Goal: Task Accomplishment & Management: Complete application form

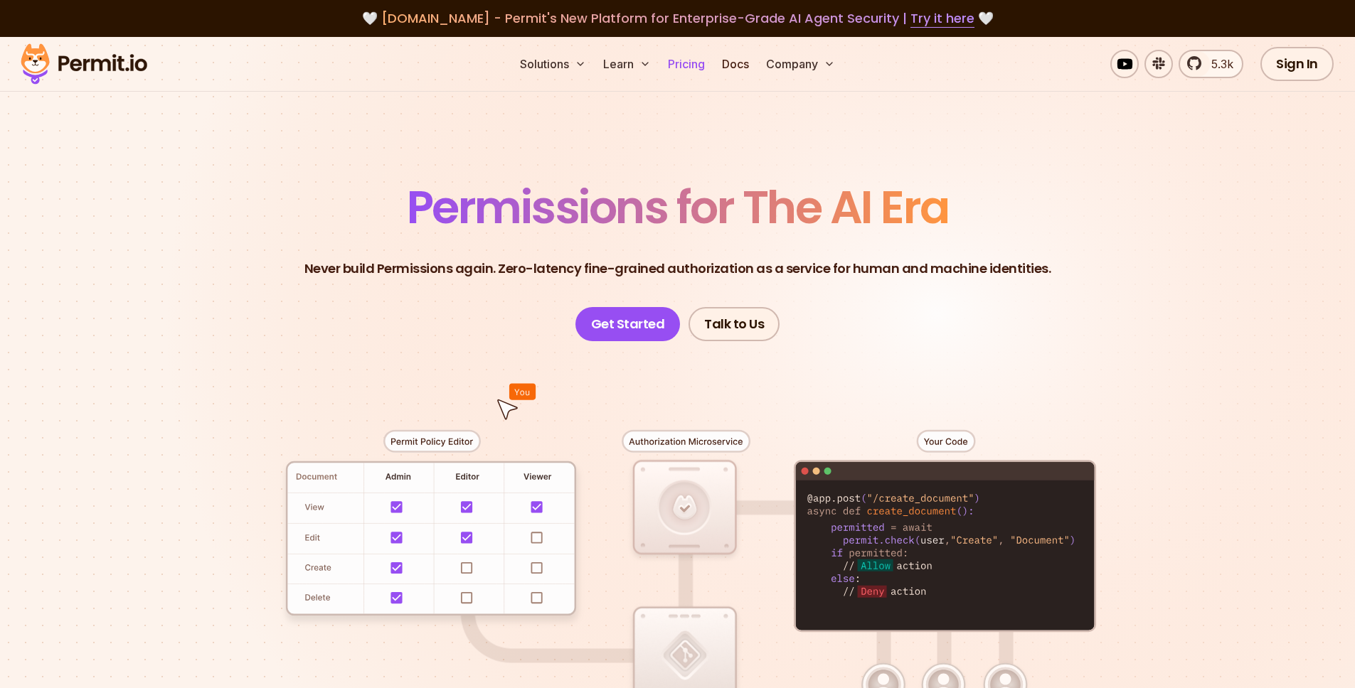
click at [686, 62] on link "Pricing" at bounding box center [686, 64] width 48 height 28
click at [734, 65] on link "Docs" at bounding box center [735, 64] width 38 height 28
click at [696, 60] on link "Pricing" at bounding box center [686, 64] width 48 height 28
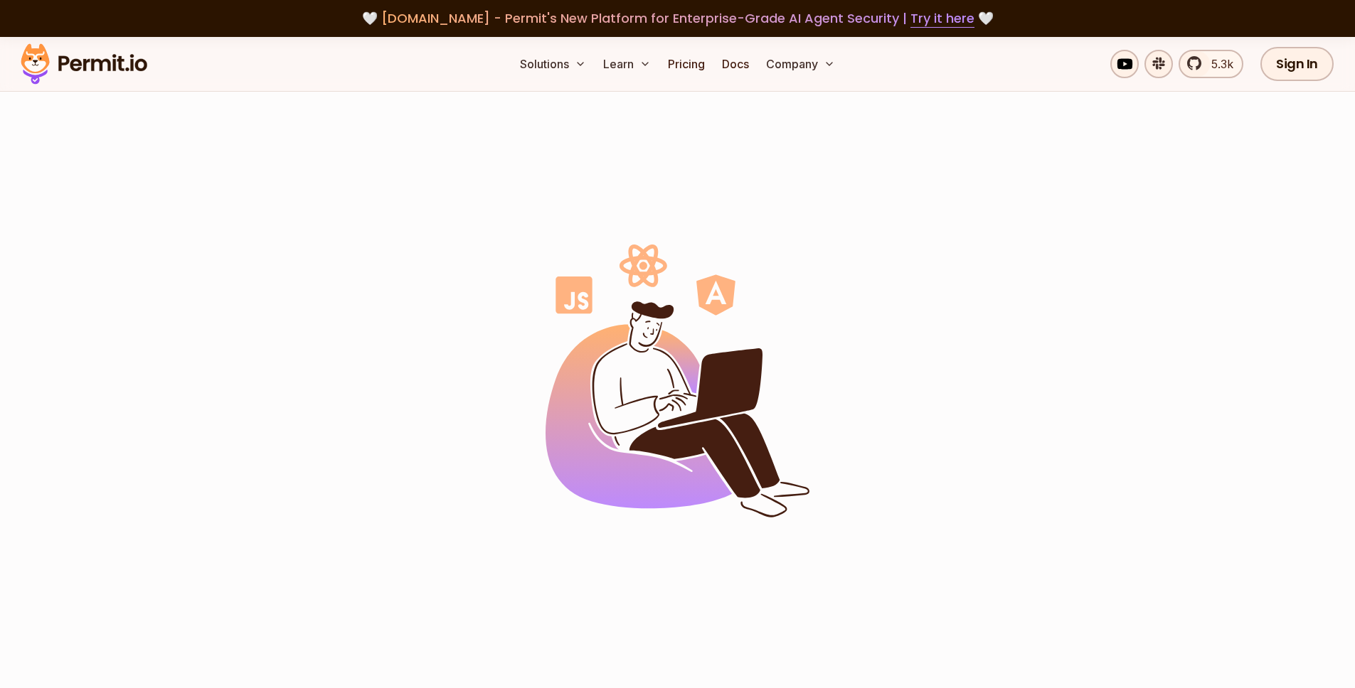
scroll to position [416, 0]
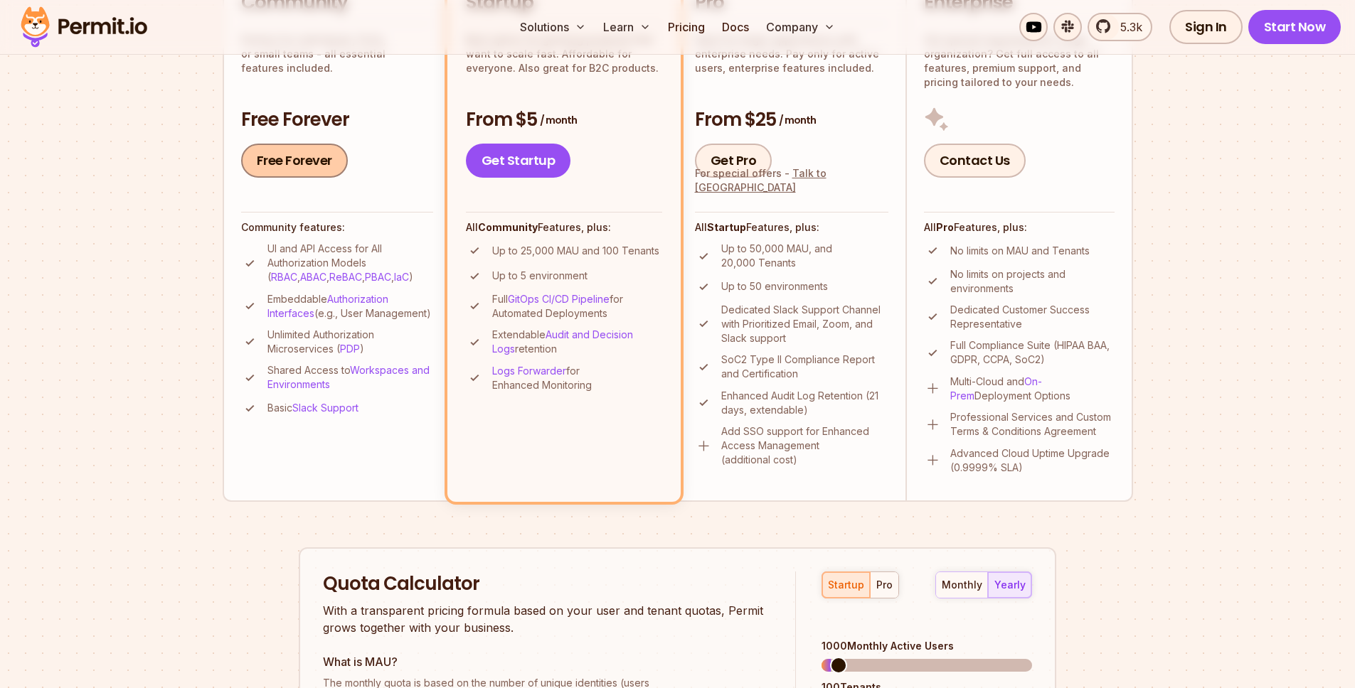
click at [294, 164] on link "Free Forever" at bounding box center [294, 161] width 107 height 34
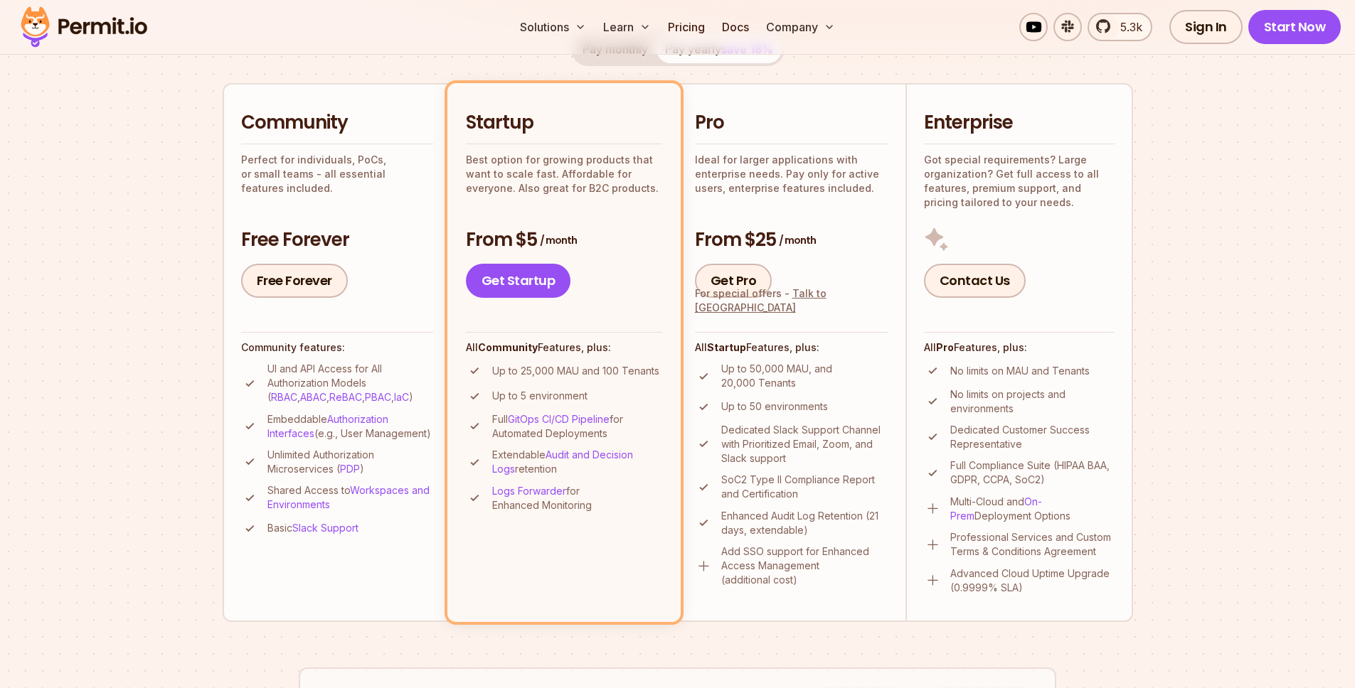
scroll to position [0, 0]
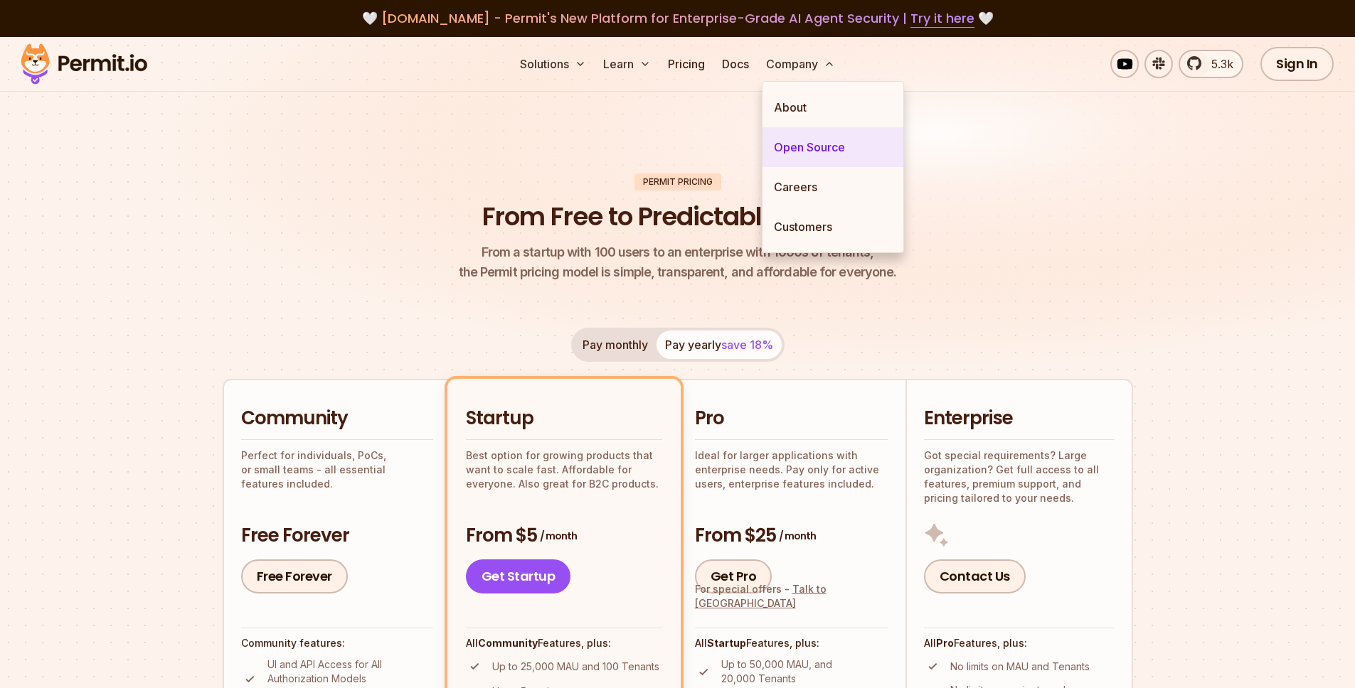
click at [775, 140] on link "Open Source" at bounding box center [832, 147] width 141 height 40
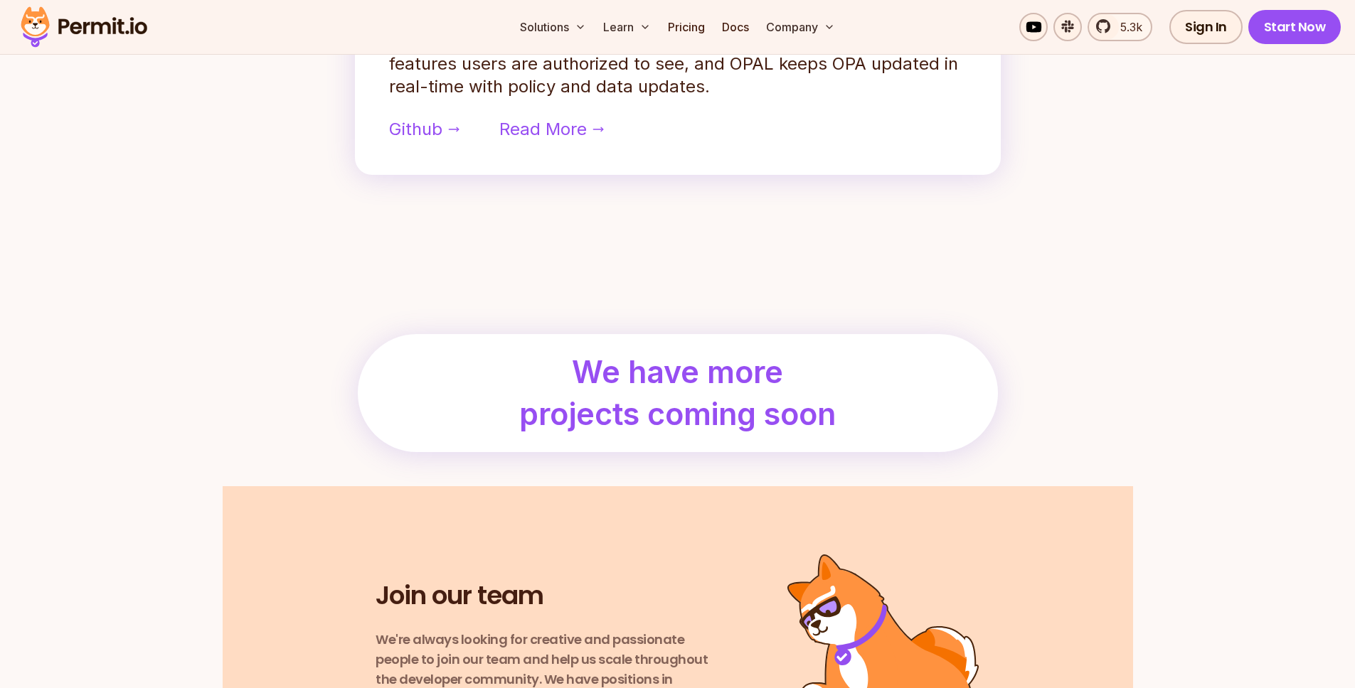
scroll to position [1397, 0]
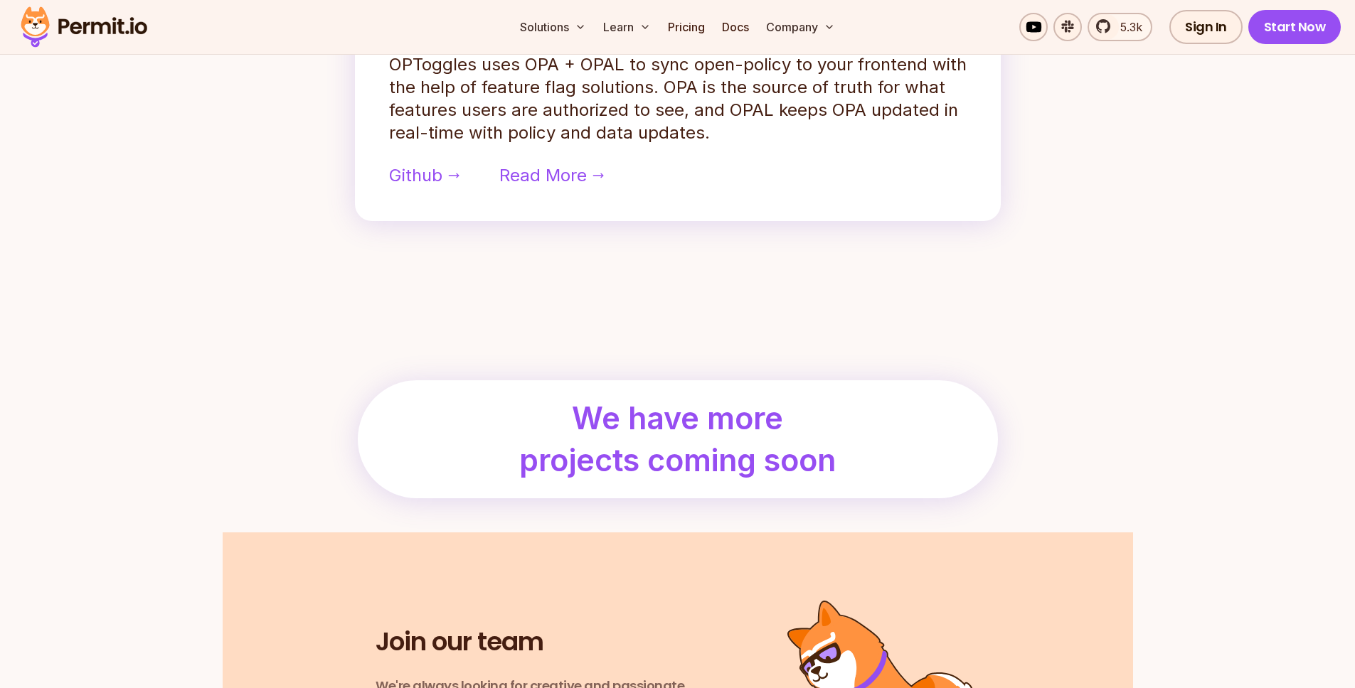
click at [380, 178] on div "OPTOGGLES We often want our frontend to reflect the permissions enforced by the…" at bounding box center [678, 31] width 646 height 381
click at [410, 177] on span "Github" at bounding box center [415, 175] width 53 height 23
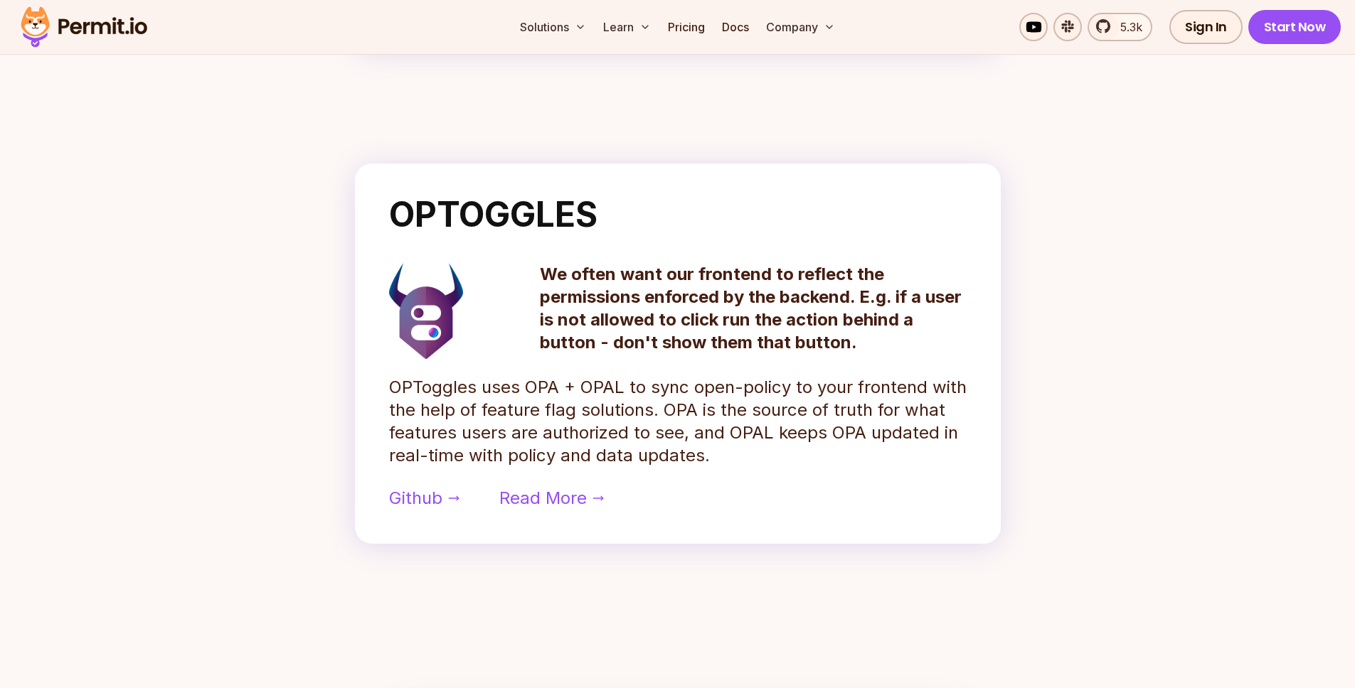
scroll to position [699, 0]
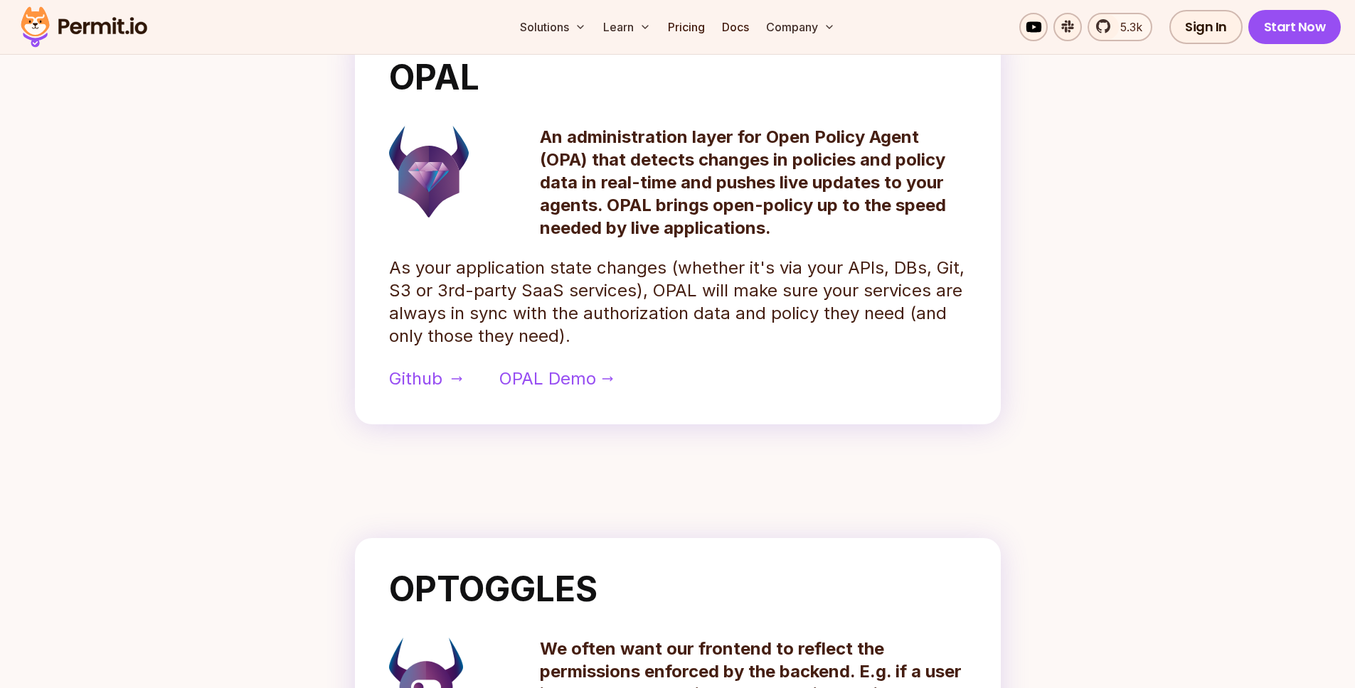
click at [435, 375] on span "Github" at bounding box center [415, 379] width 53 height 23
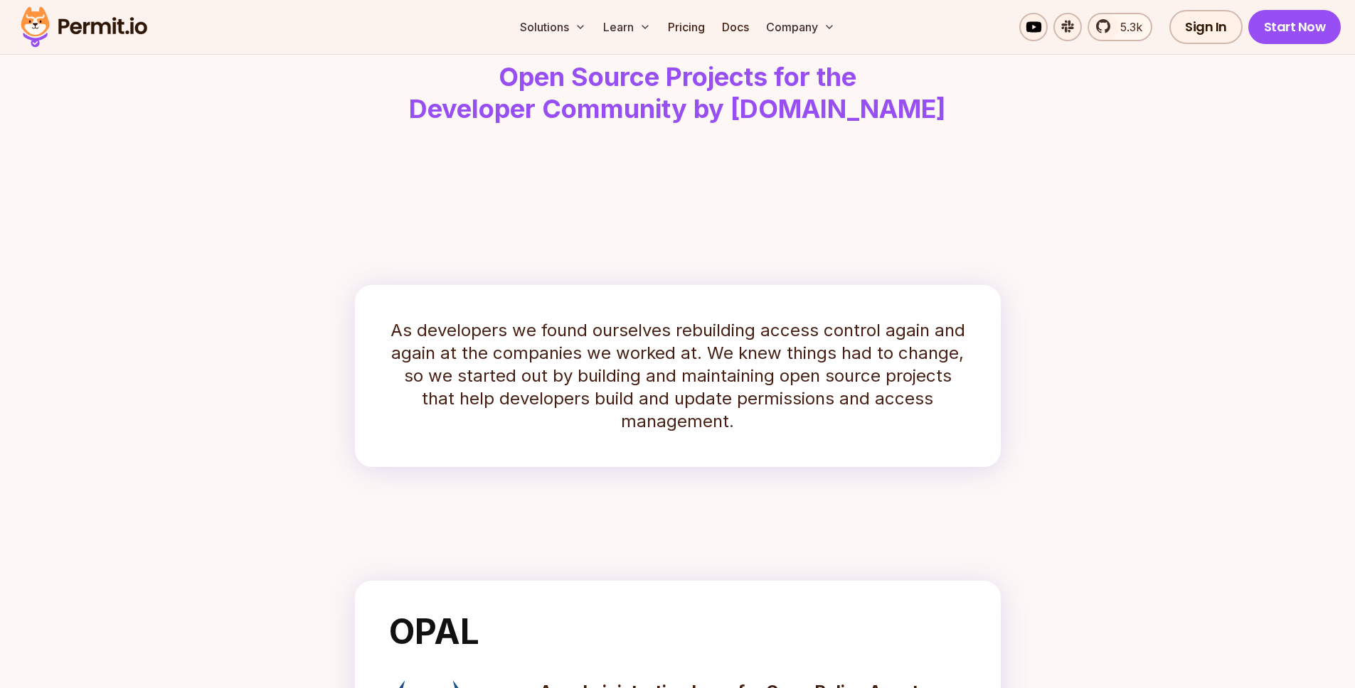
scroll to position [0, 0]
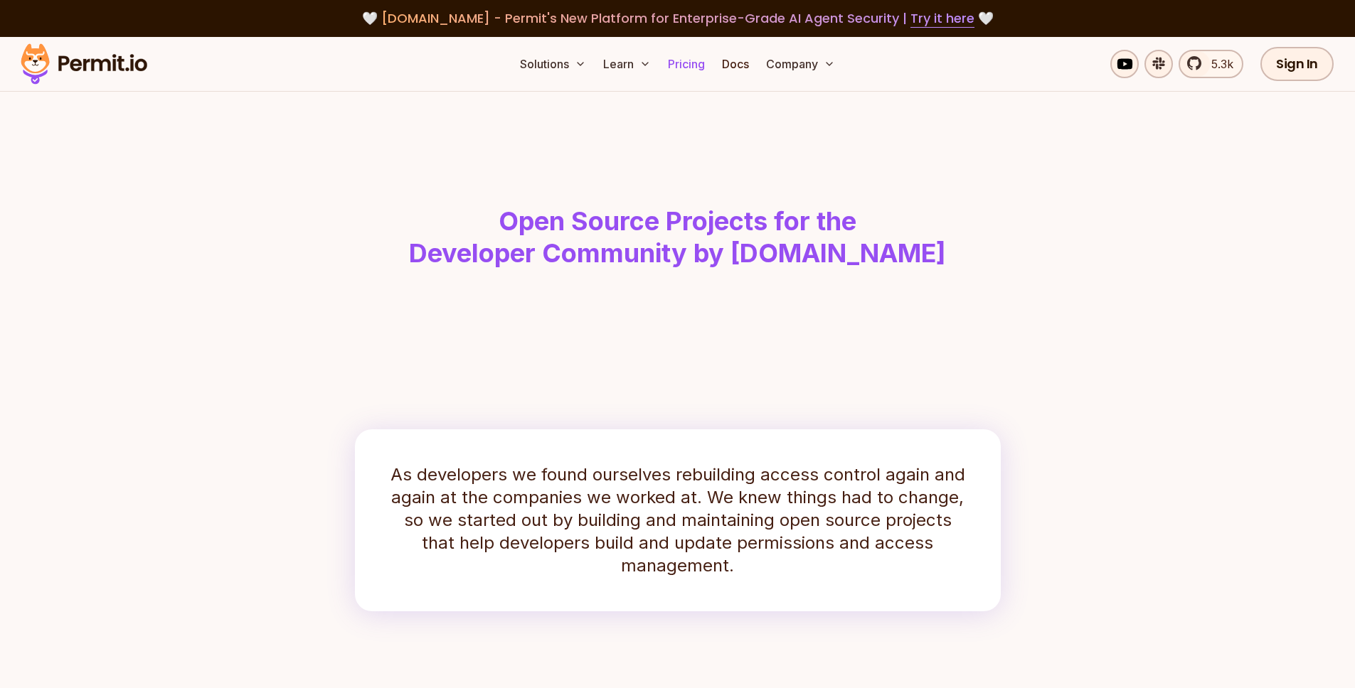
click at [692, 63] on link "Pricing" at bounding box center [686, 64] width 48 height 28
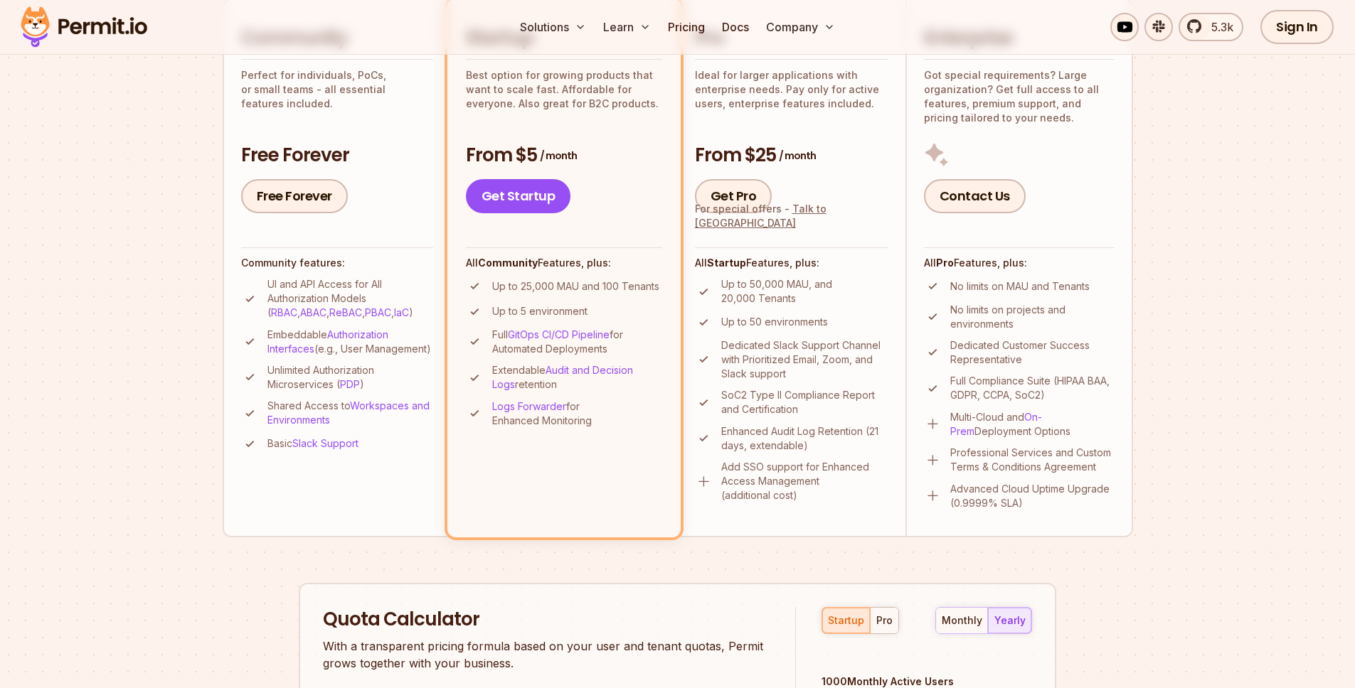
scroll to position [454, 0]
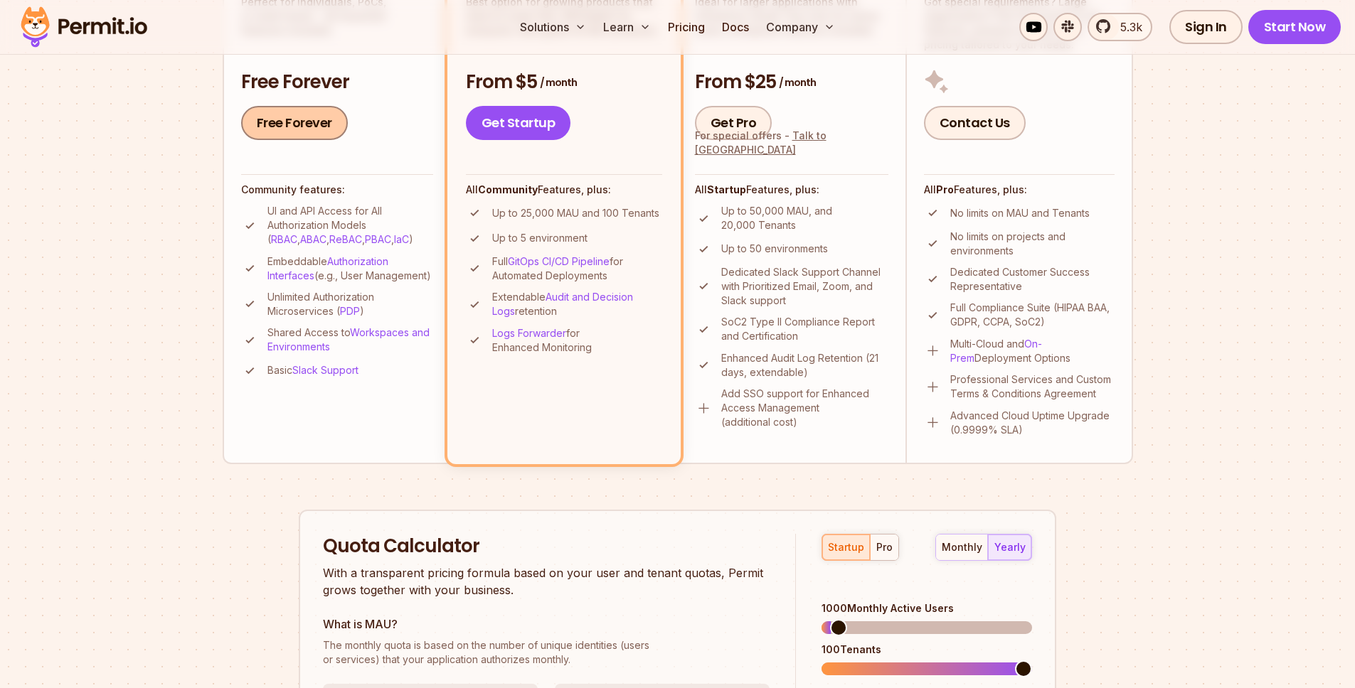
click at [330, 129] on link "Free Forever" at bounding box center [294, 123] width 107 height 34
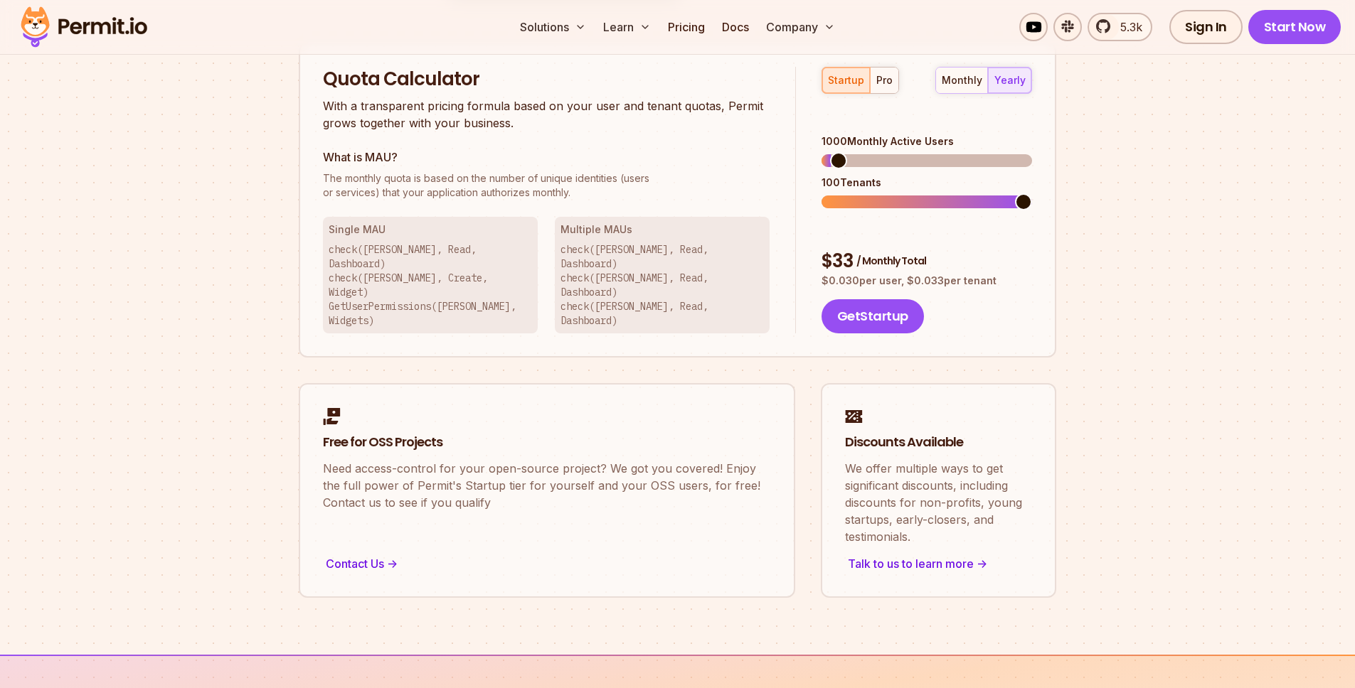
scroll to position [814, 0]
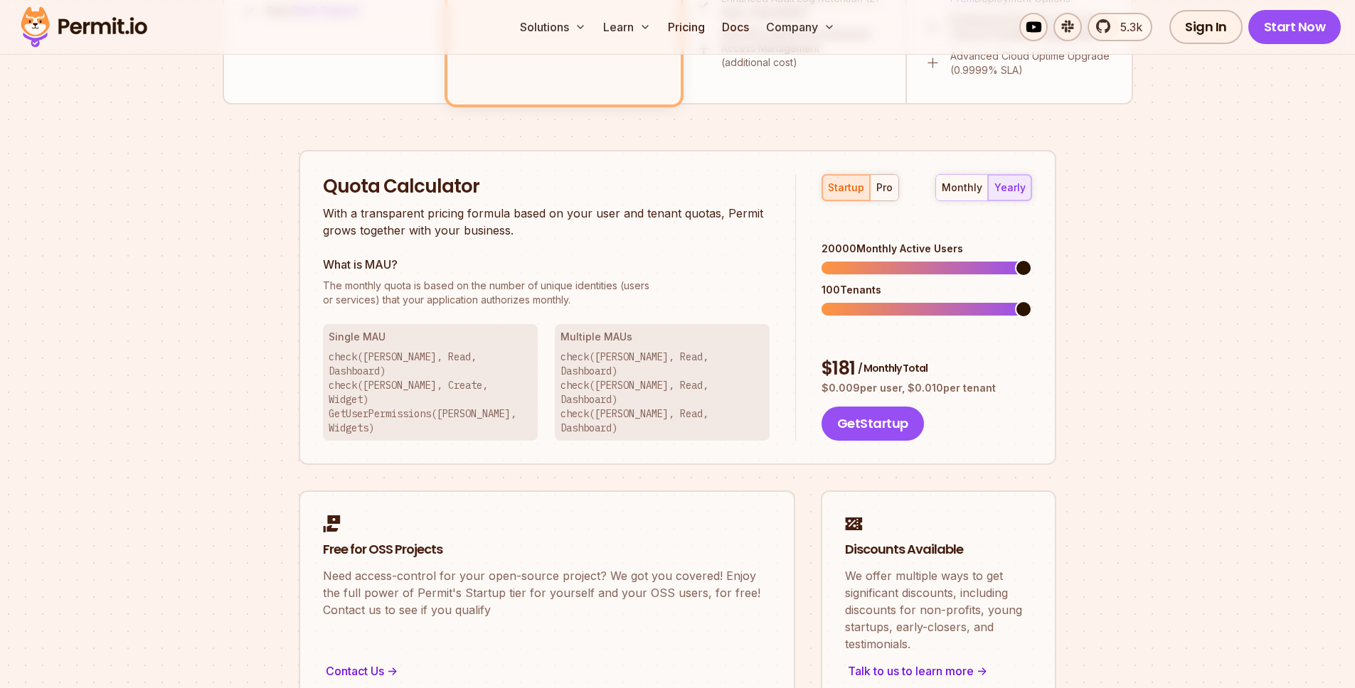
click at [1032, 260] on span at bounding box center [1023, 268] width 17 height 17
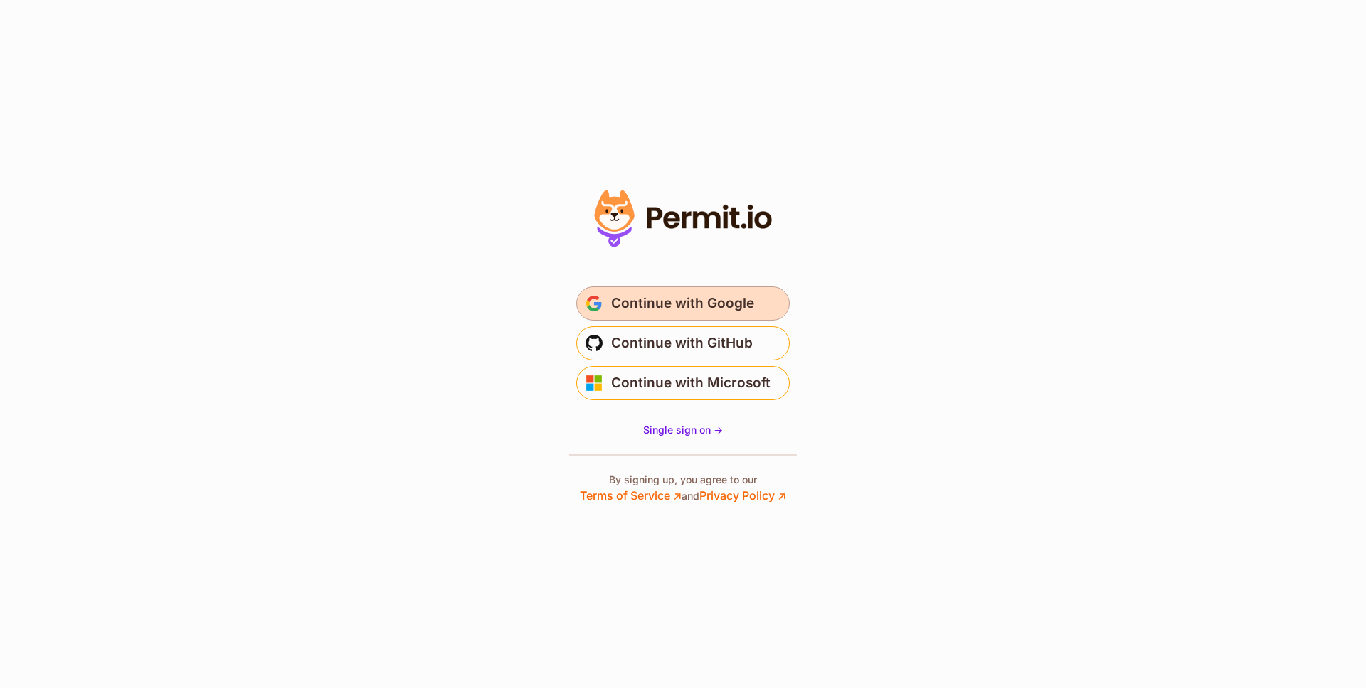
click at [745, 299] on span "Continue with Google" at bounding box center [682, 303] width 143 height 23
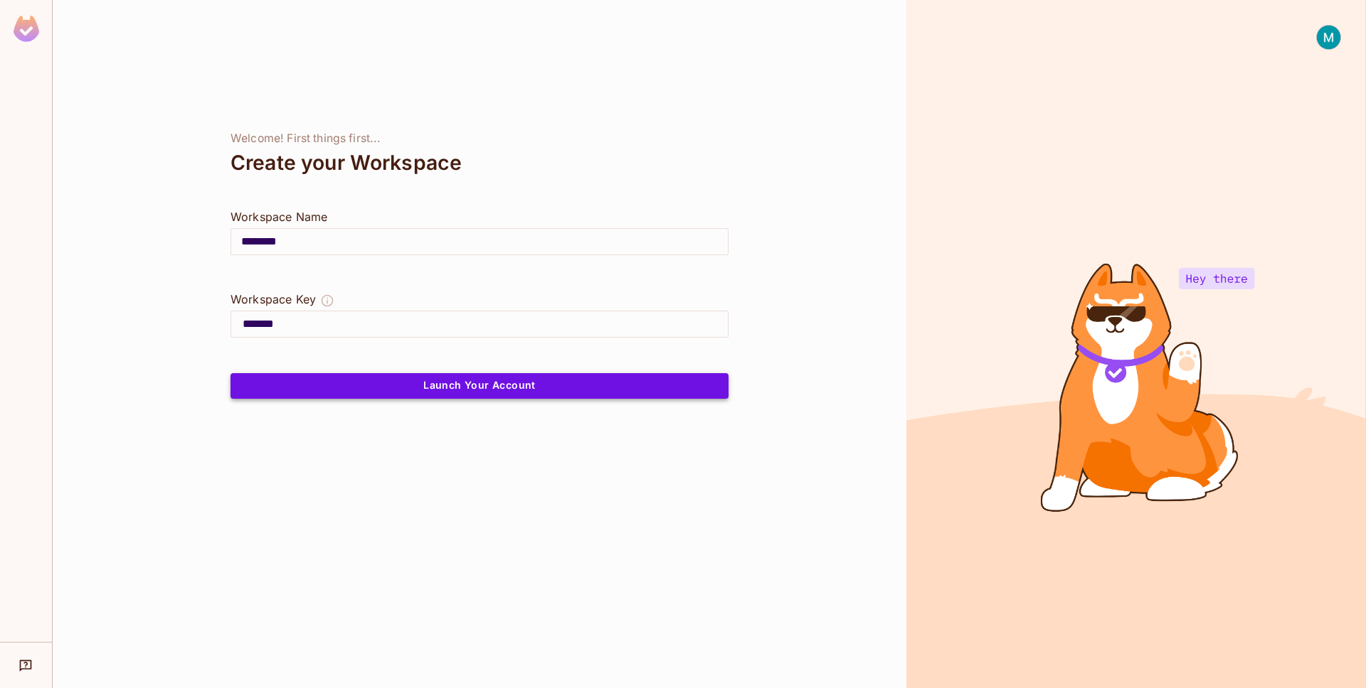
click at [404, 386] on button "Launch Your Account" at bounding box center [479, 386] width 498 height 26
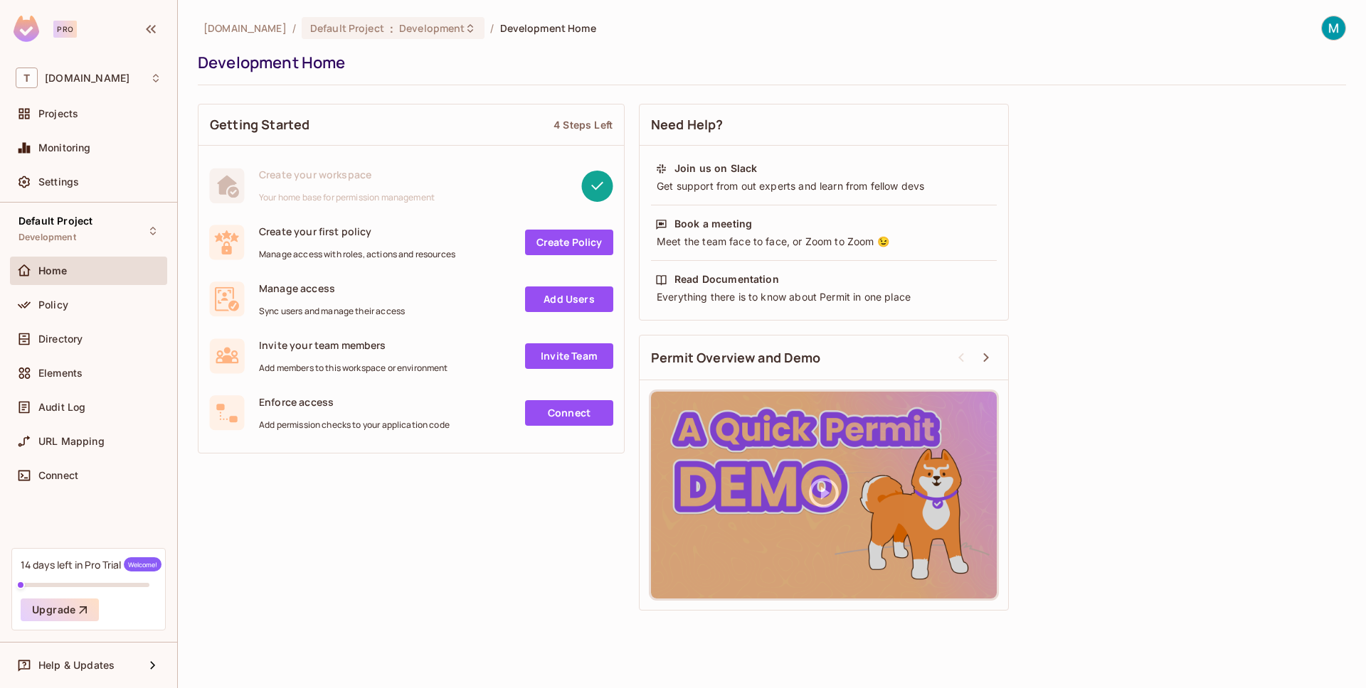
click at [542, 233] on link "Create Policy" at bounding box center [569, 243] width 88 height 26
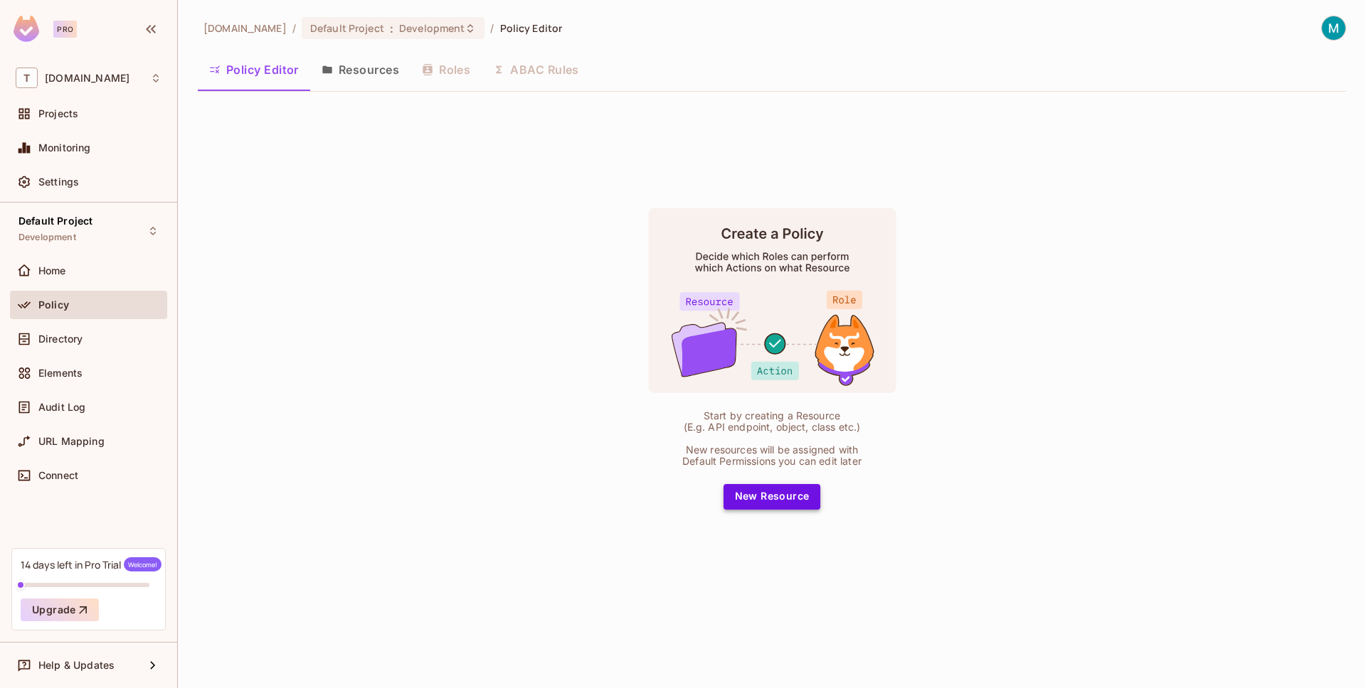
click at [784, 499] on button "New Resource" at bounding box center [771, 497] width 97 height 26
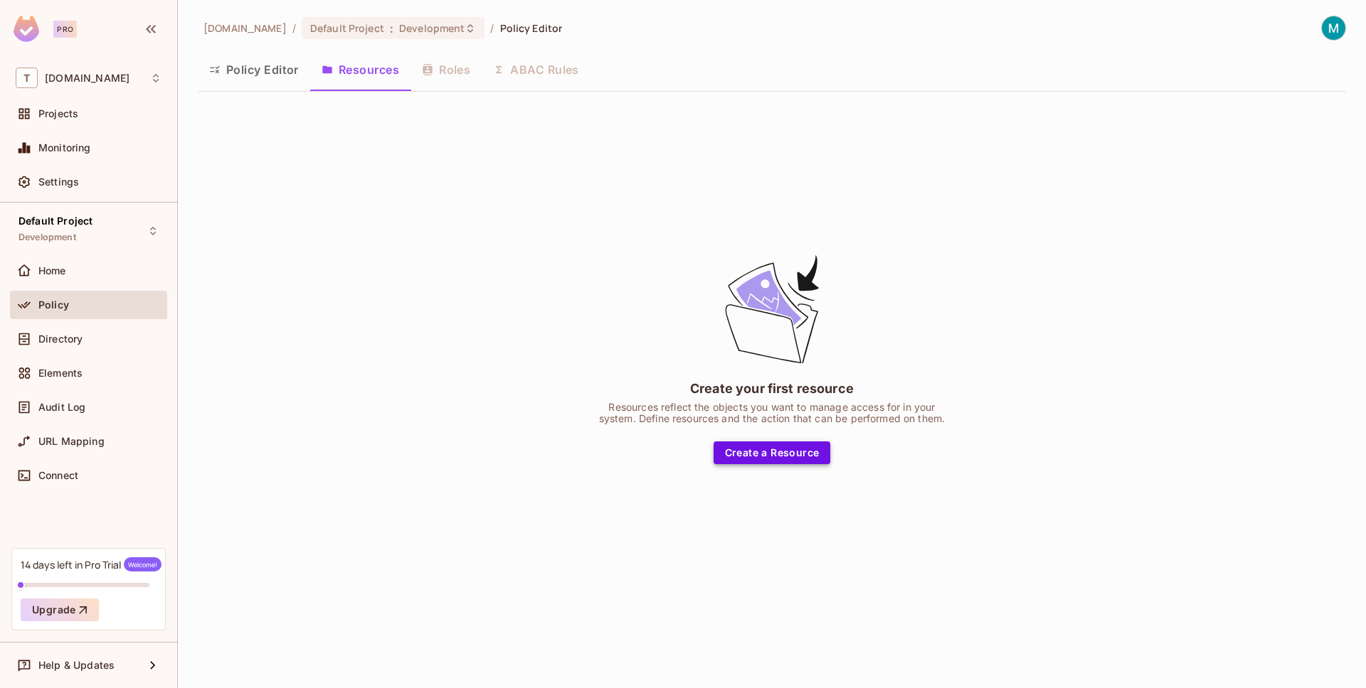
click at [796, 452] on button "Create a Resource" at bounding box center [771, 453] width 117 height 23
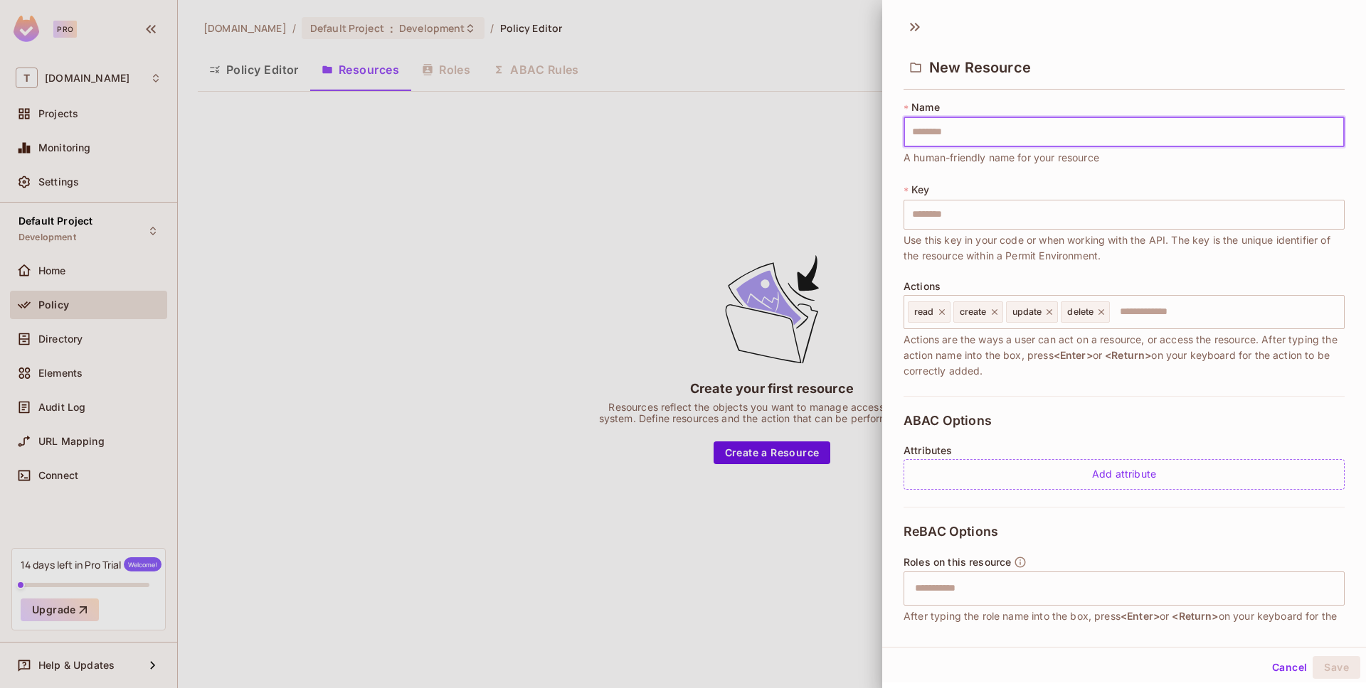
click at [1024, 137] on input "text" at bounding box center [1123, 132] width 441 height 30
type input "*"
type input "**"
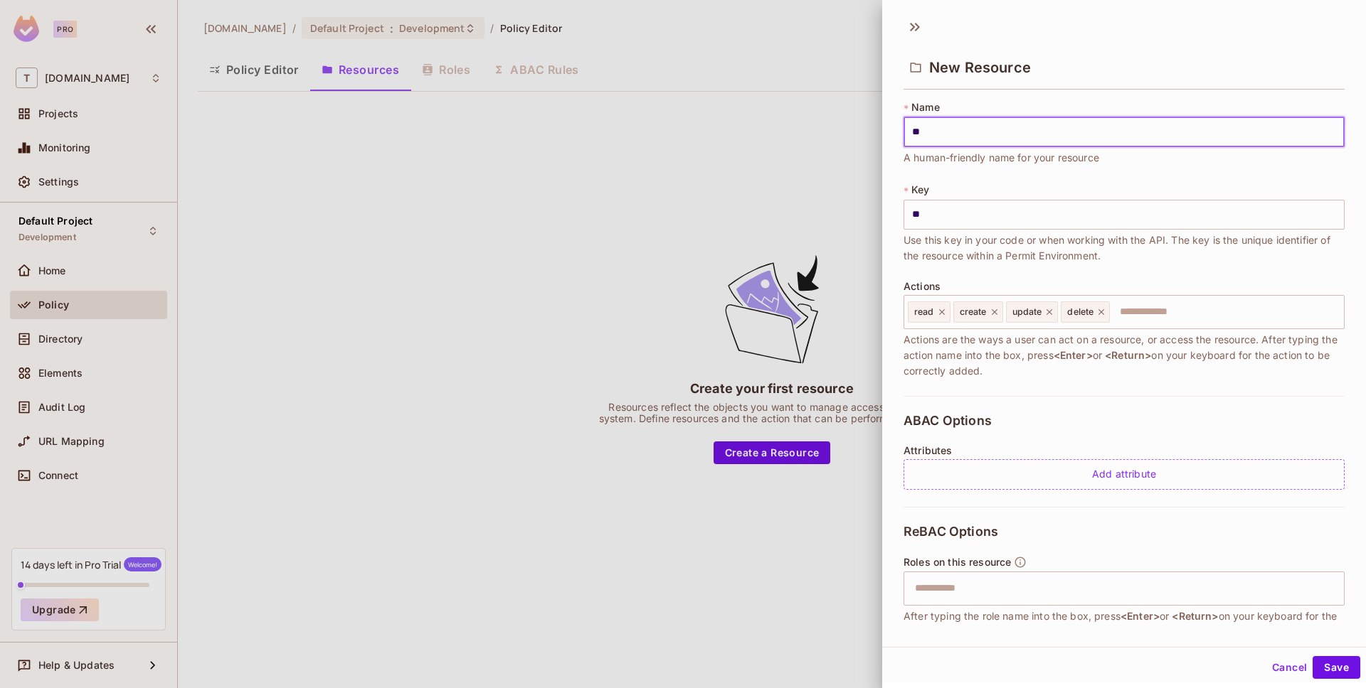
type input "***"
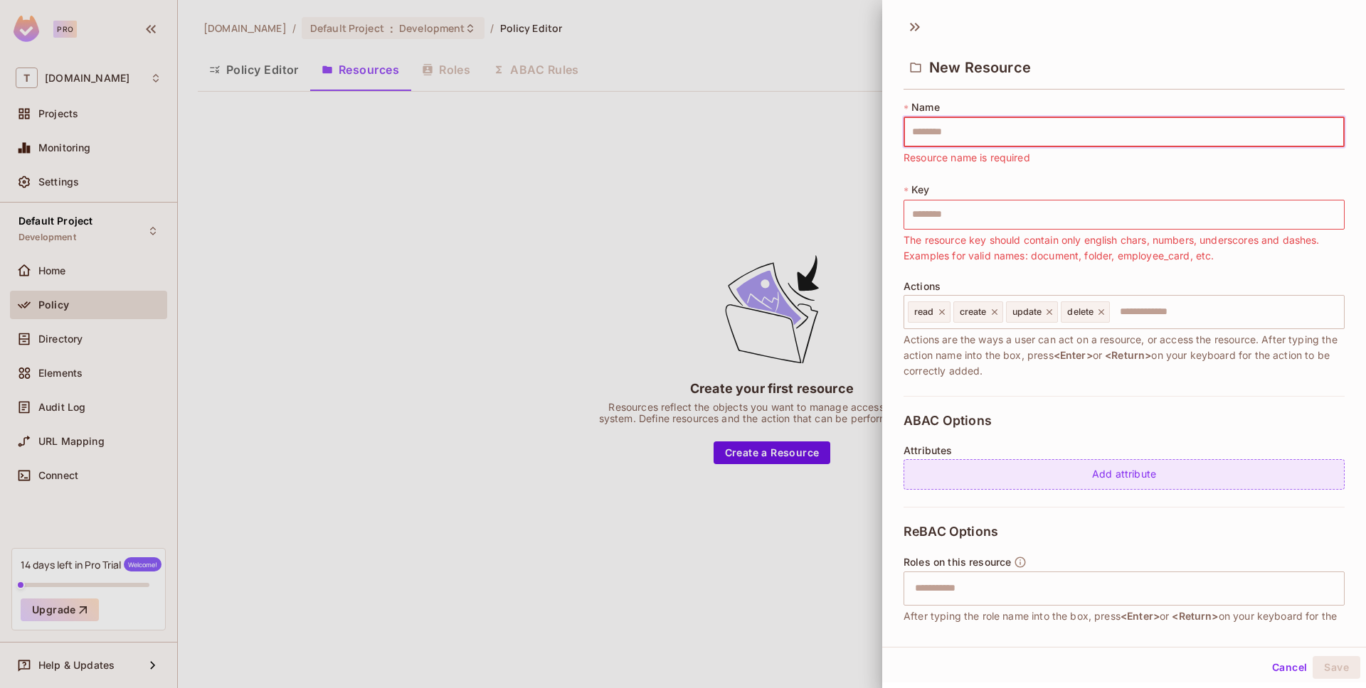
click at [1073, 477] on div "Add attribute" at bounding box center [1123, 474] width 441 height 31
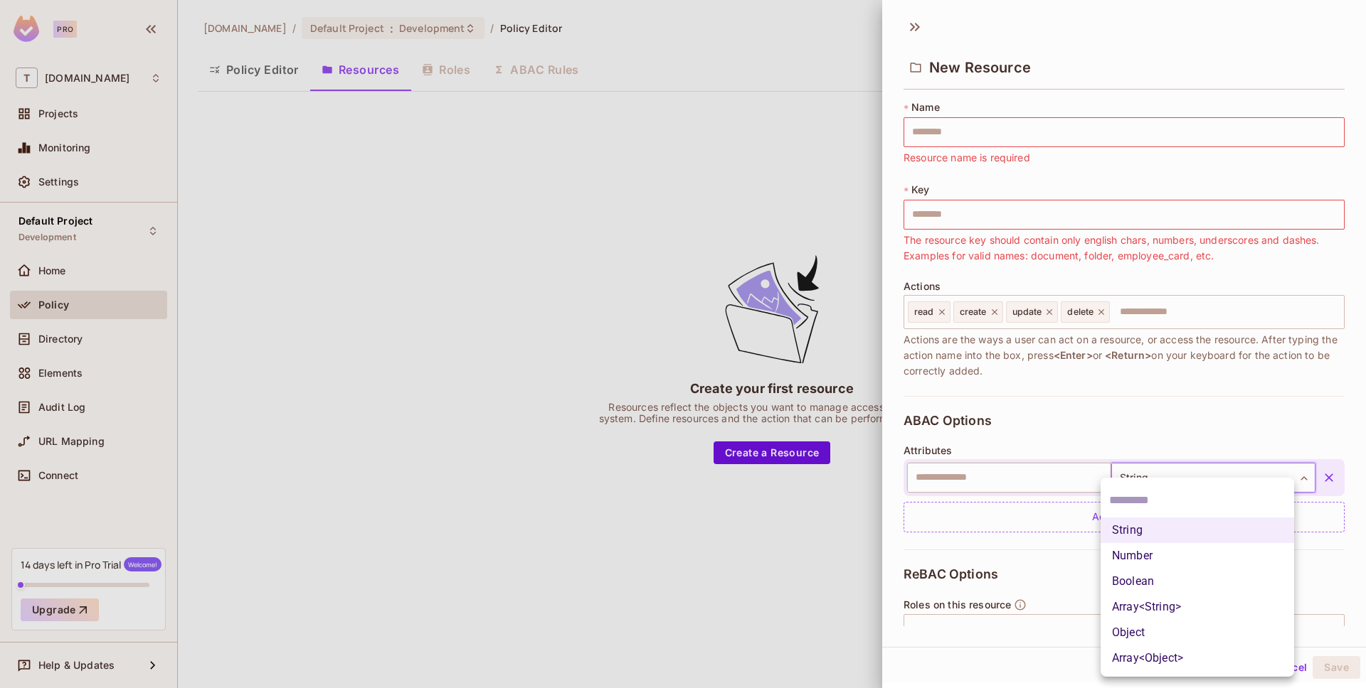
click at [1144, 479] on body "Pro T [DOMAIN_NAME] Projects Monitoring Settings Default Project Development Ho…" at bounding box center [683, 344] width 1366 height 688
click at [995, 484] on div at bounding box center [683, 344] width 1366 height 688
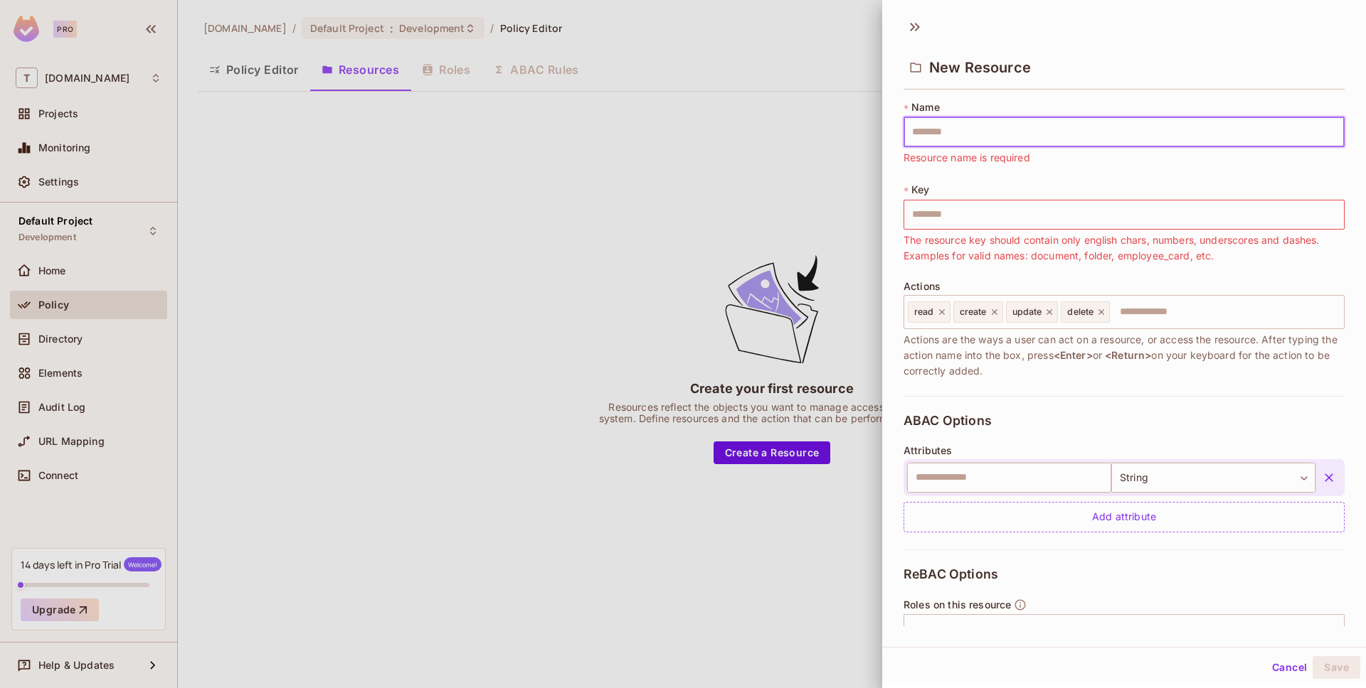
click at [1006, 144] on input "text" at bounding box center [1123, 132] width 441 height 30
type input "*"
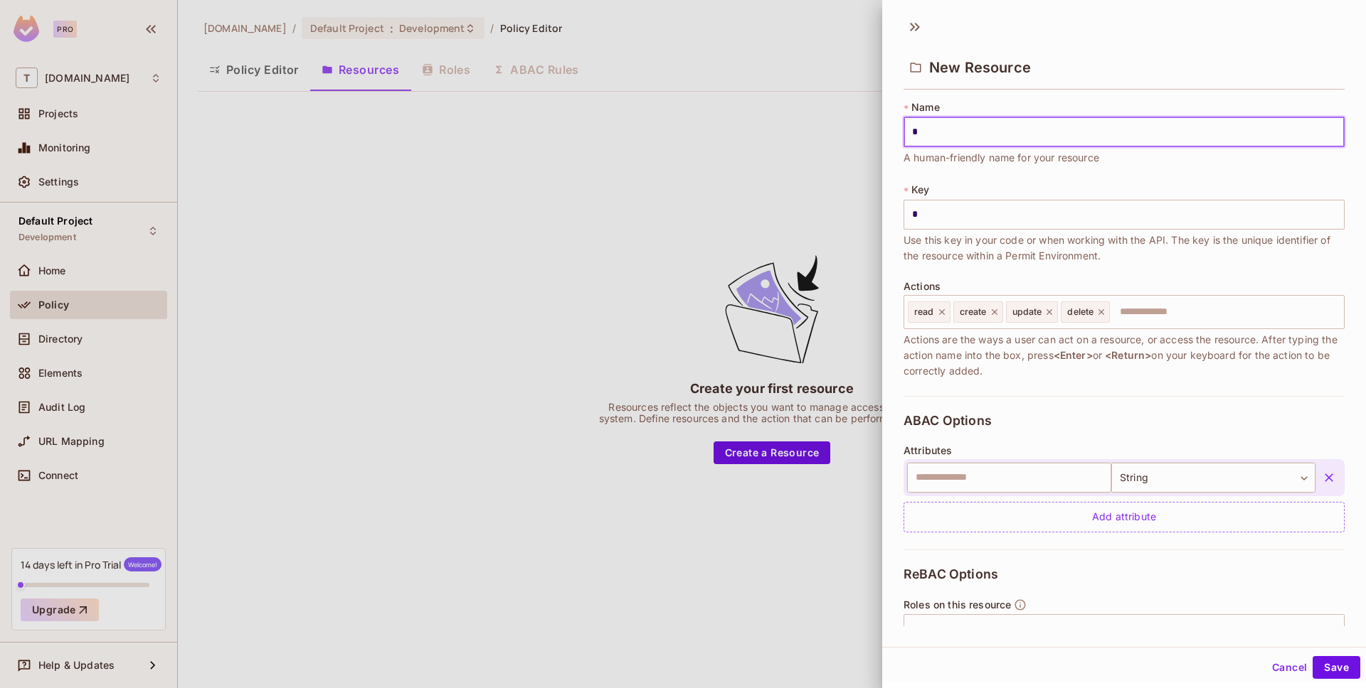
type input "**"
type input "***"
type input "****"
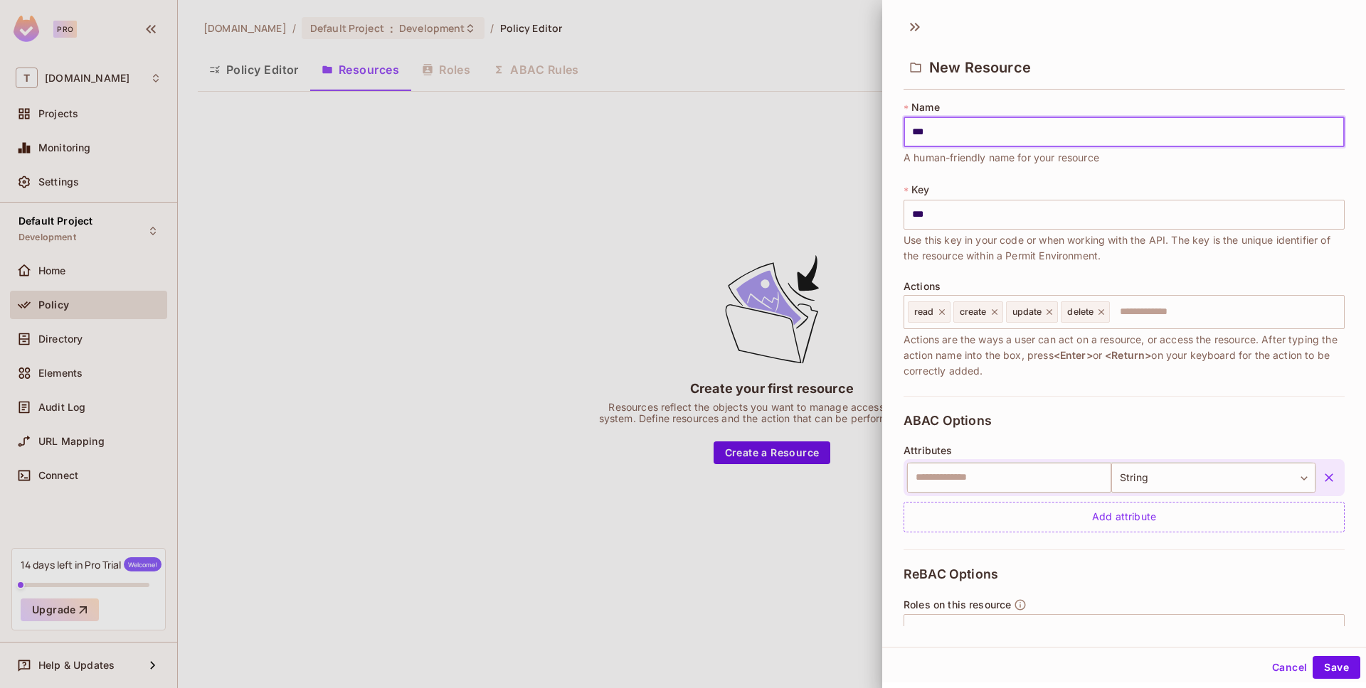
type input "****"
type input "*****"
type input "******"
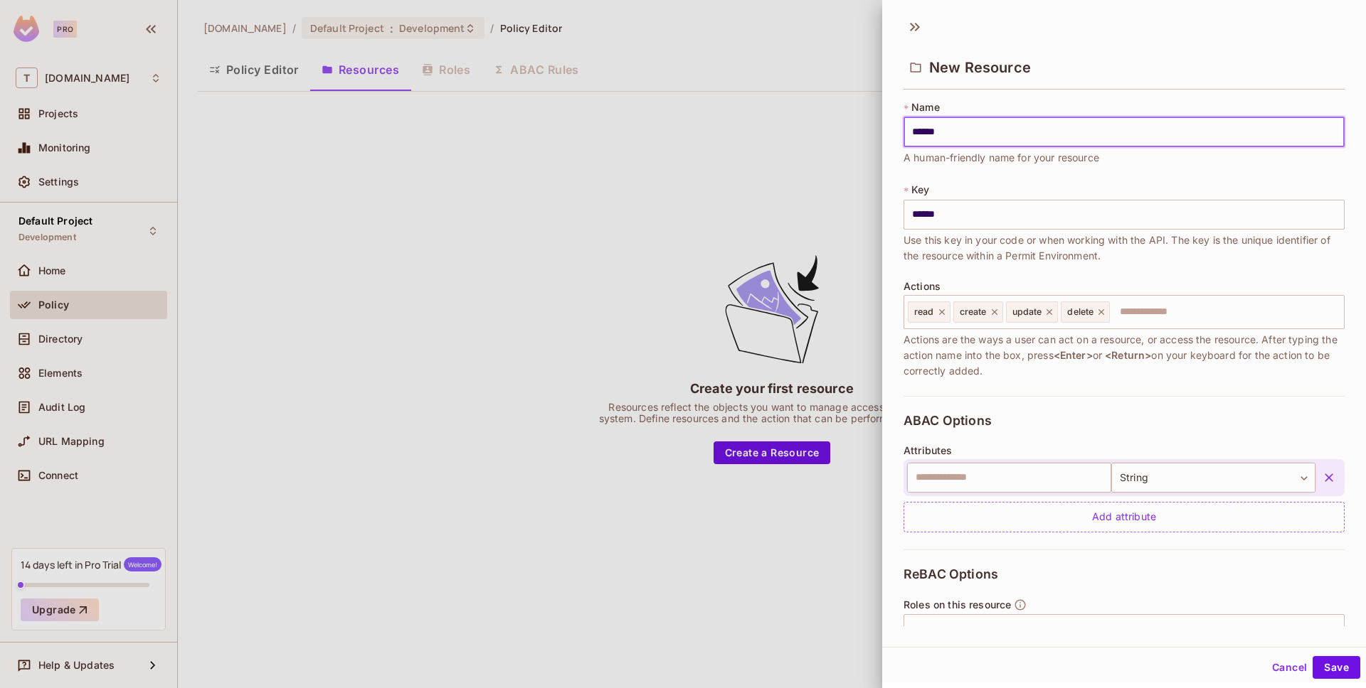
type input "*******"
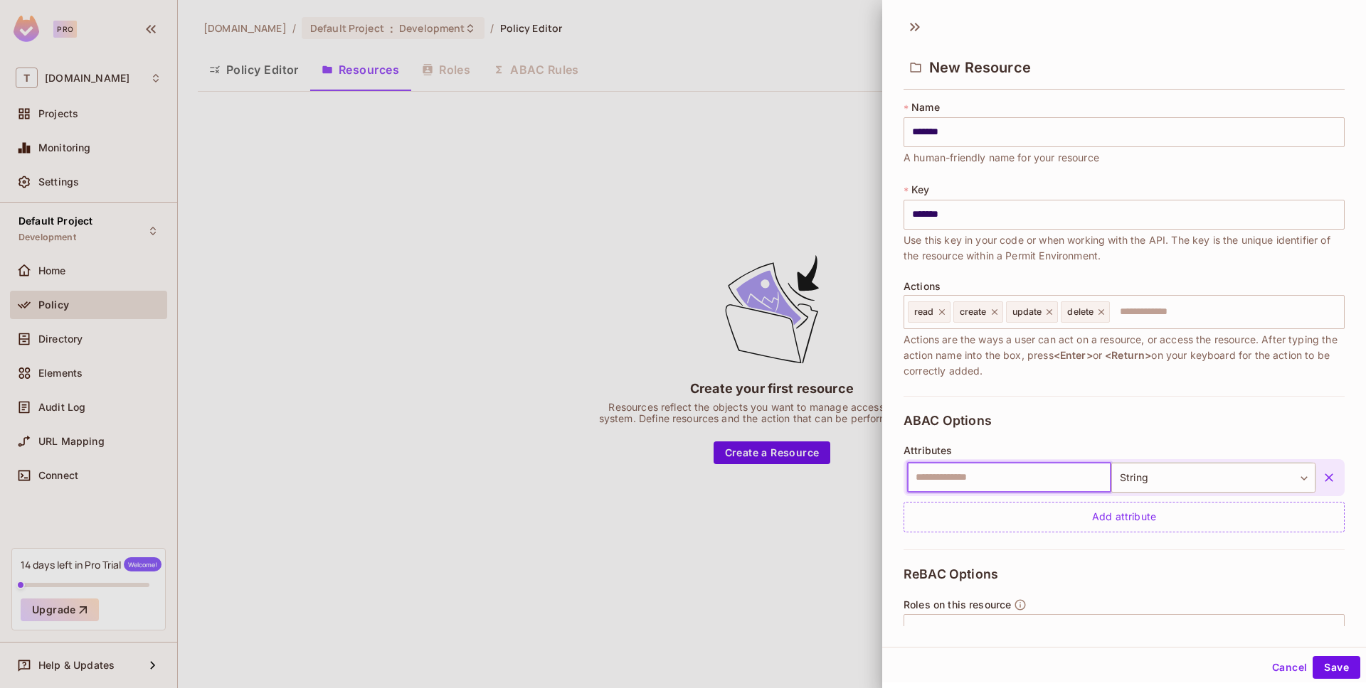
click at [1040, 474] on input "text" at bounding box center [1009, 478] width 204 height 30
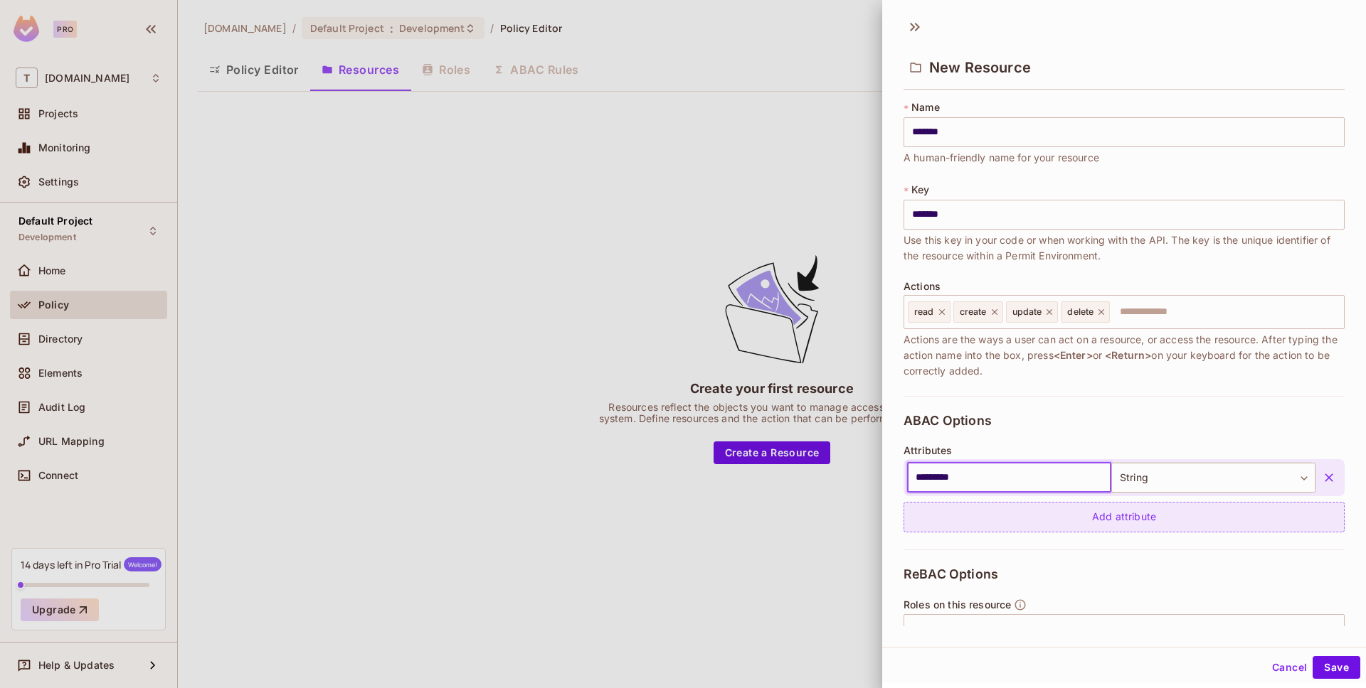
type input "********"
click at [1072, 528] on div "Add attribute" at bounding box center [1123, 517] width 441 height 31
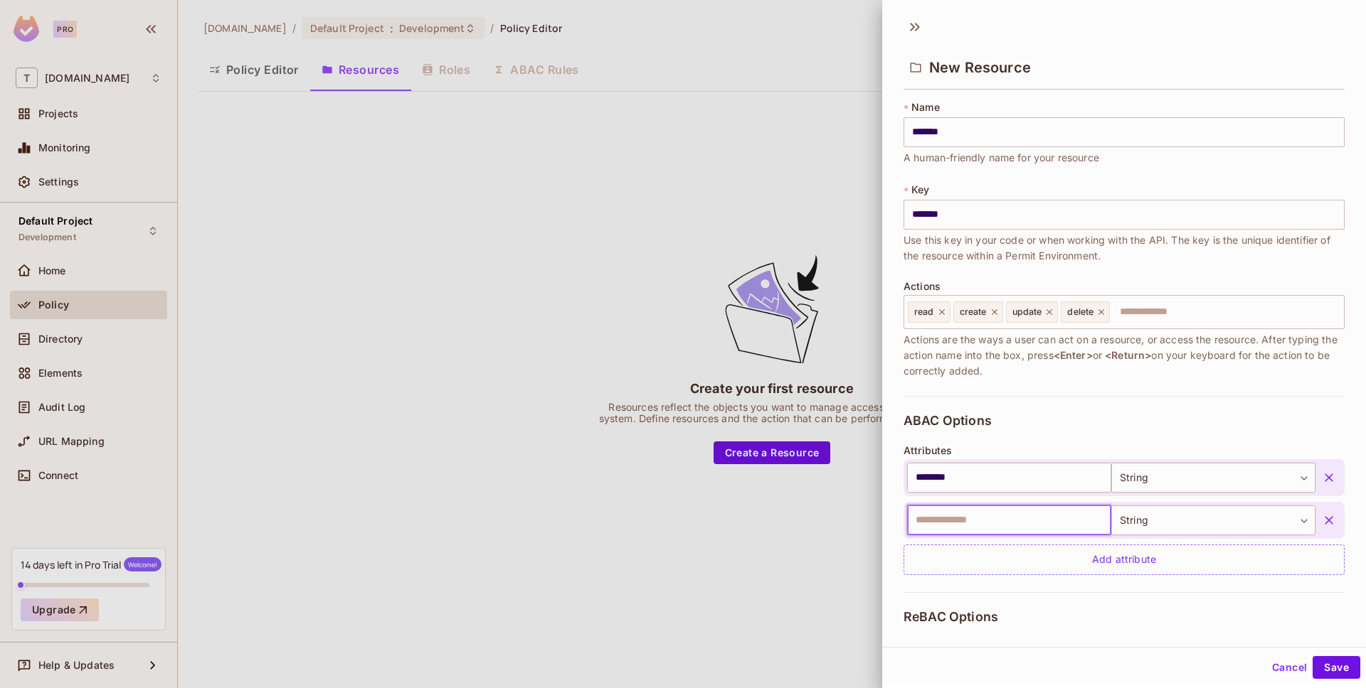
click at [961, 514] on input "text" at bounding box center [1009, 521] width 204 height 30
type input "******"
click at [1321, 521] on icon "button" at bounding box center [1328, 521] width 14 height 14
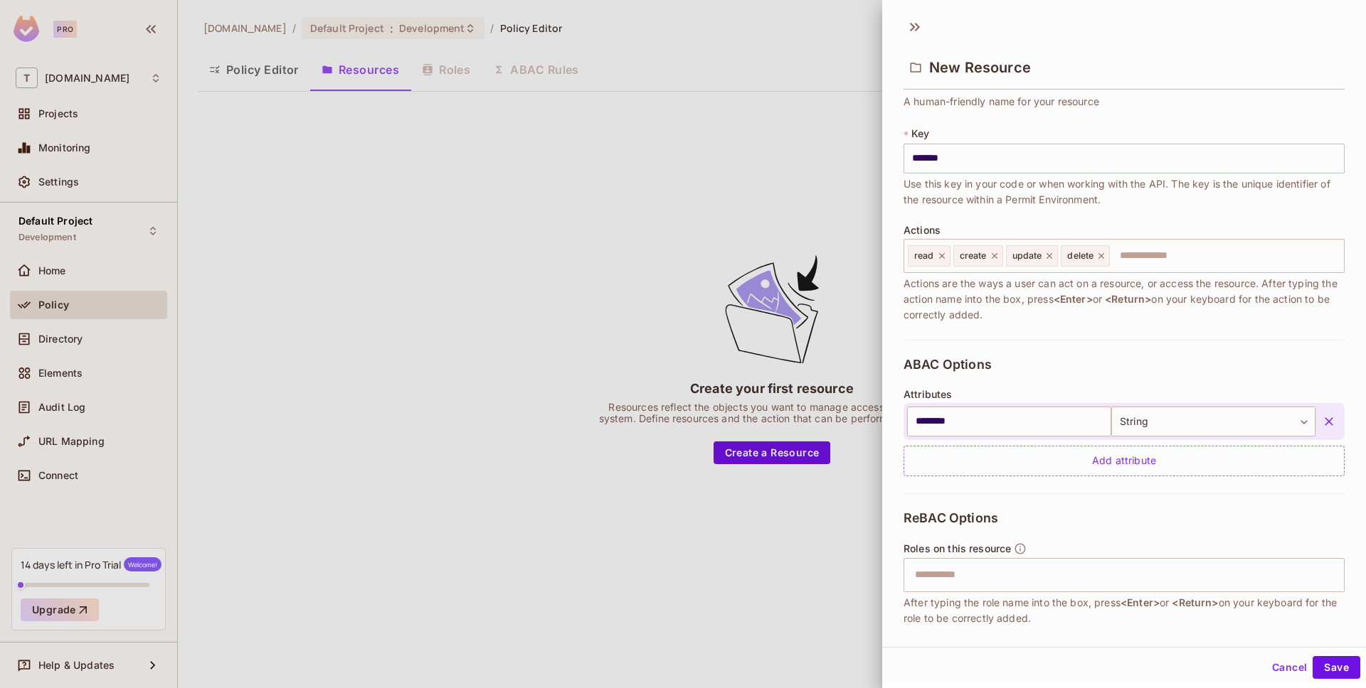
scroll to position [191, 0]
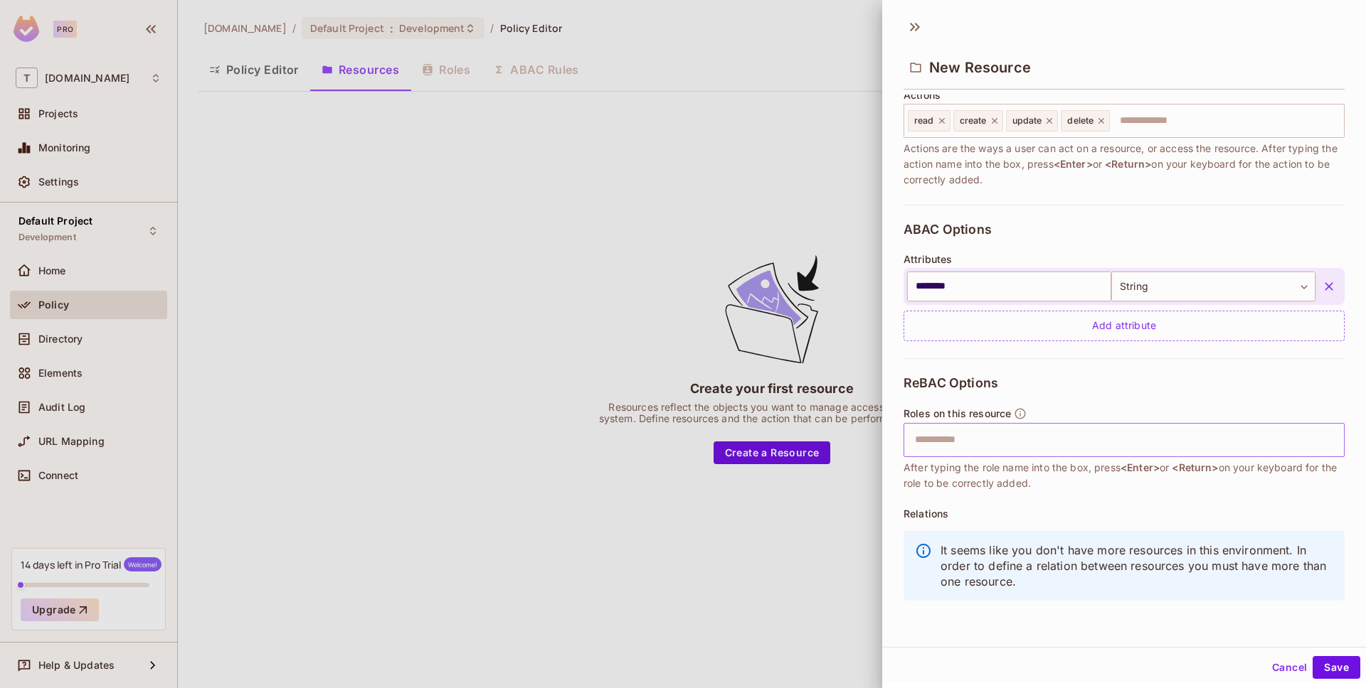
click at [963, 443] on input "text" at bounding box center [1122, 440] width 432 height 28
click at [1319, 656] on button "Save" at bounding box center [1336, 667] width 48 height 23
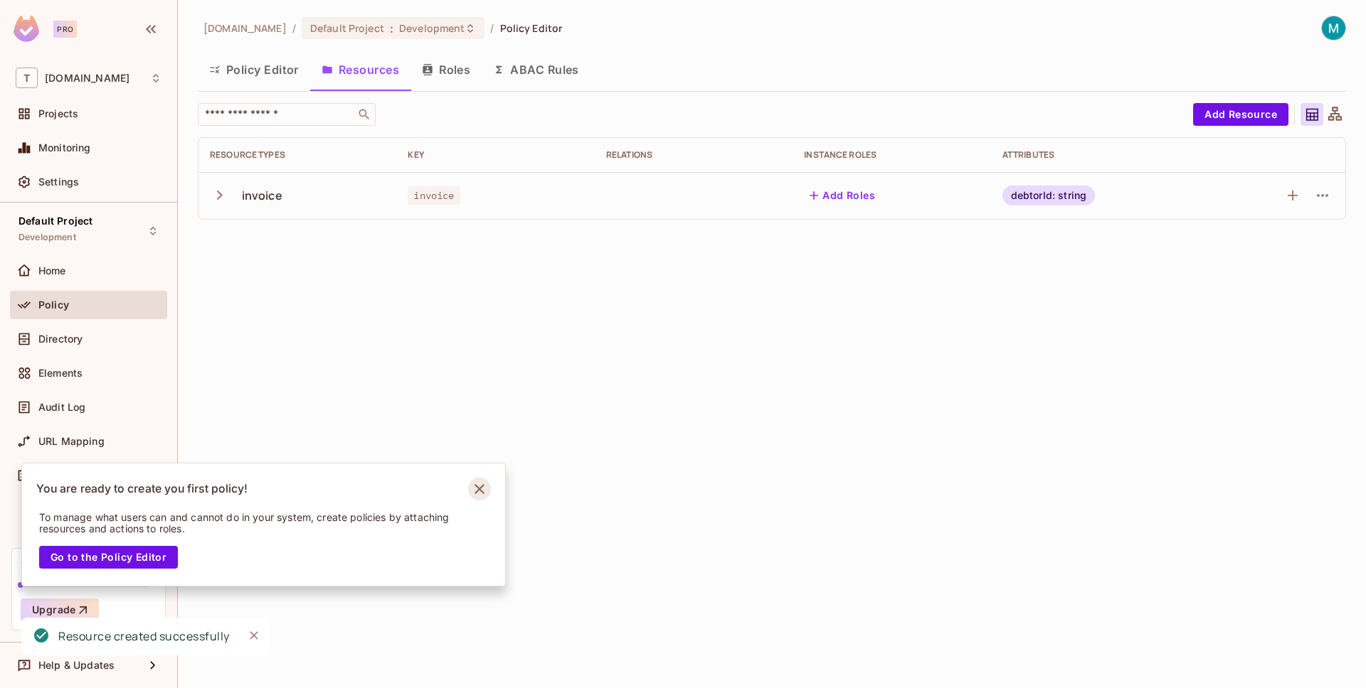
click at [481, 485] on icon "Notifications Alt+T" at bounding box center [479, 489] width 23 height 23
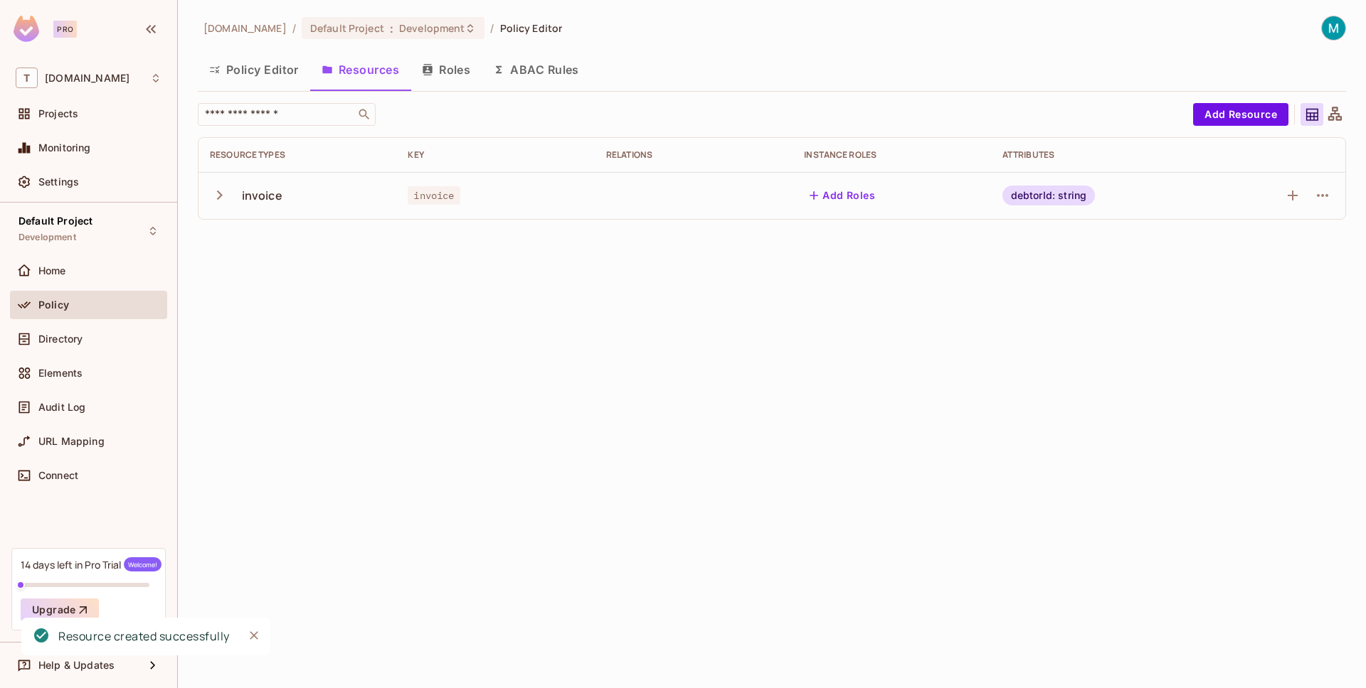
click at [222, 198] on icon "button" at bounding box center [219, 195] width 19 height 19
click at [255, 78] on button "Policy Editor" at bounding box center [254, 70] width 112 height 36
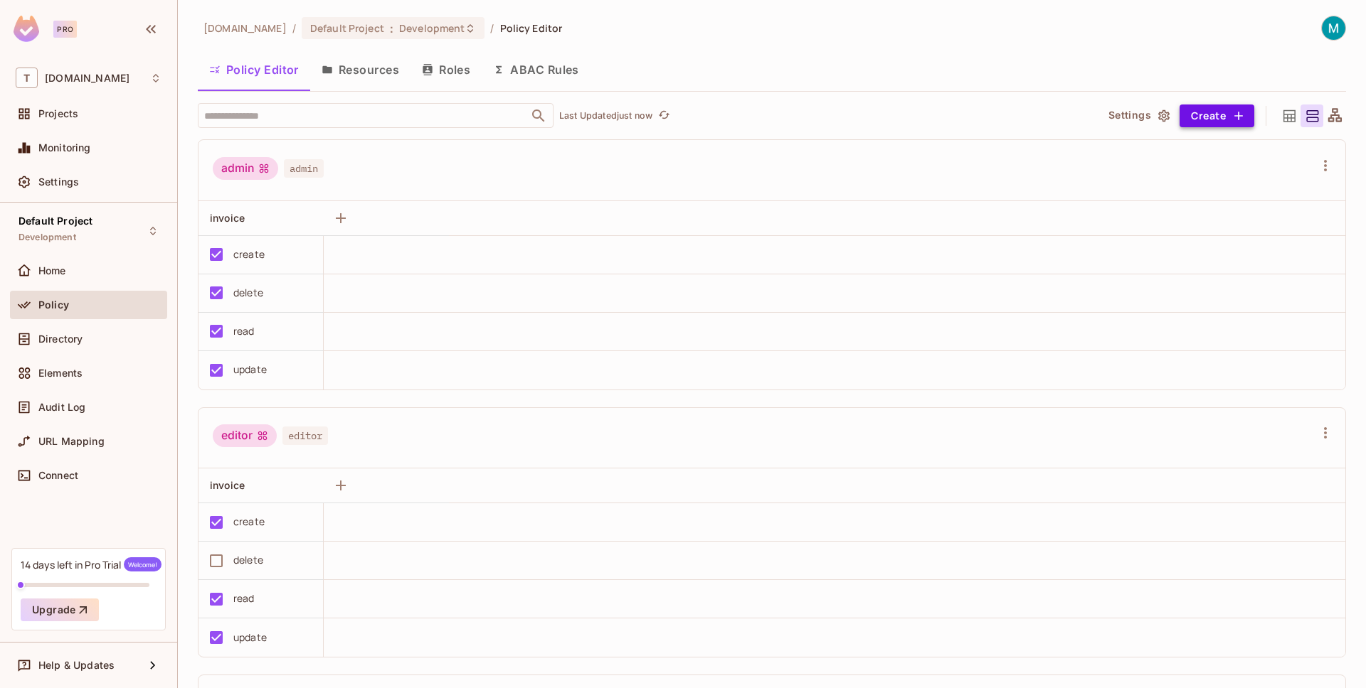
click at [1179, 124] on button "Create" at bounding box center [1216, 116] width 75 height 23
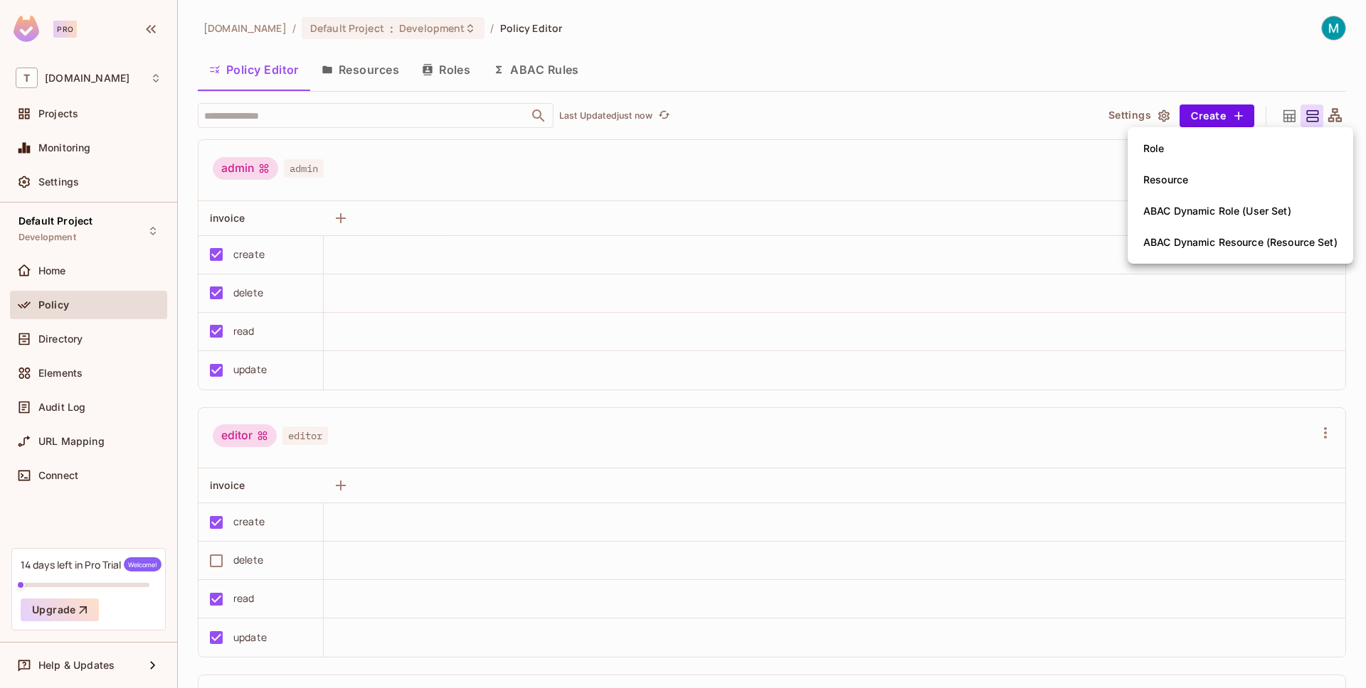
click at [1246, 206] on div "ABAC Dynamic Role (User Set)" at bounding box center [1217, 211] width 148 height 14
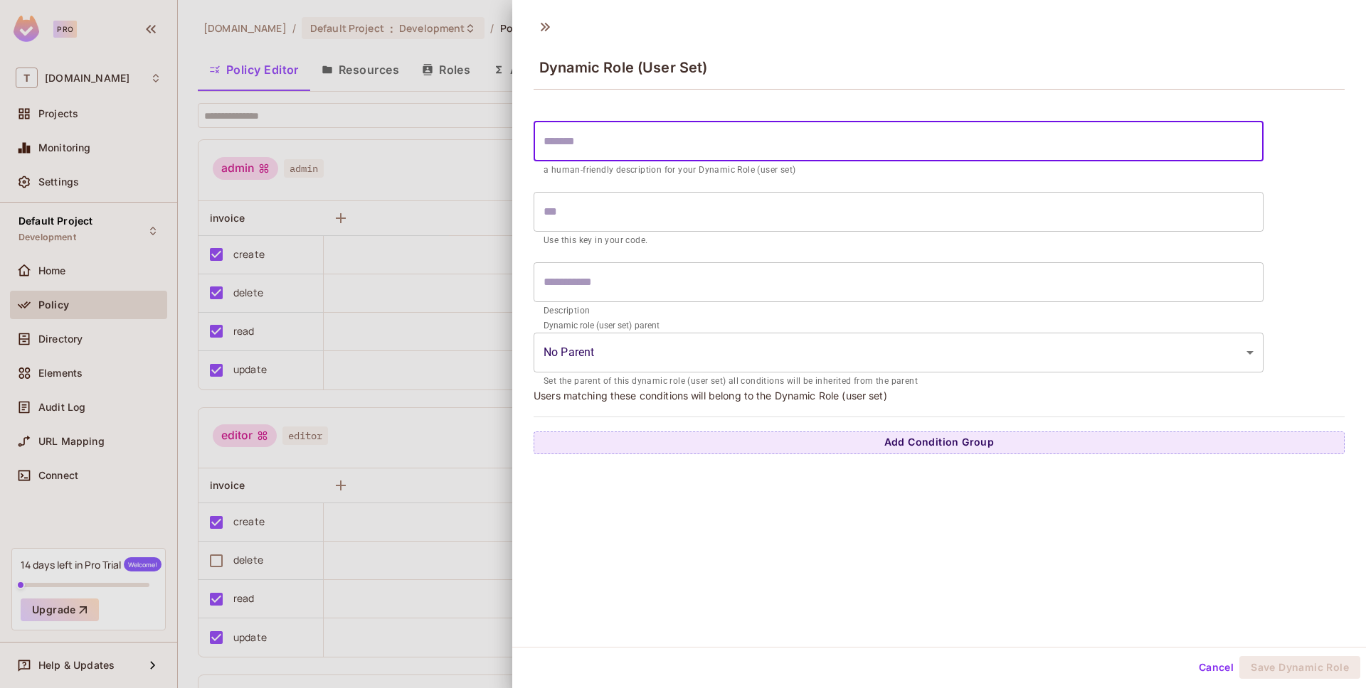
click at [611, 132] on input "text" at bounding box center [898, 142] width 730 height 40
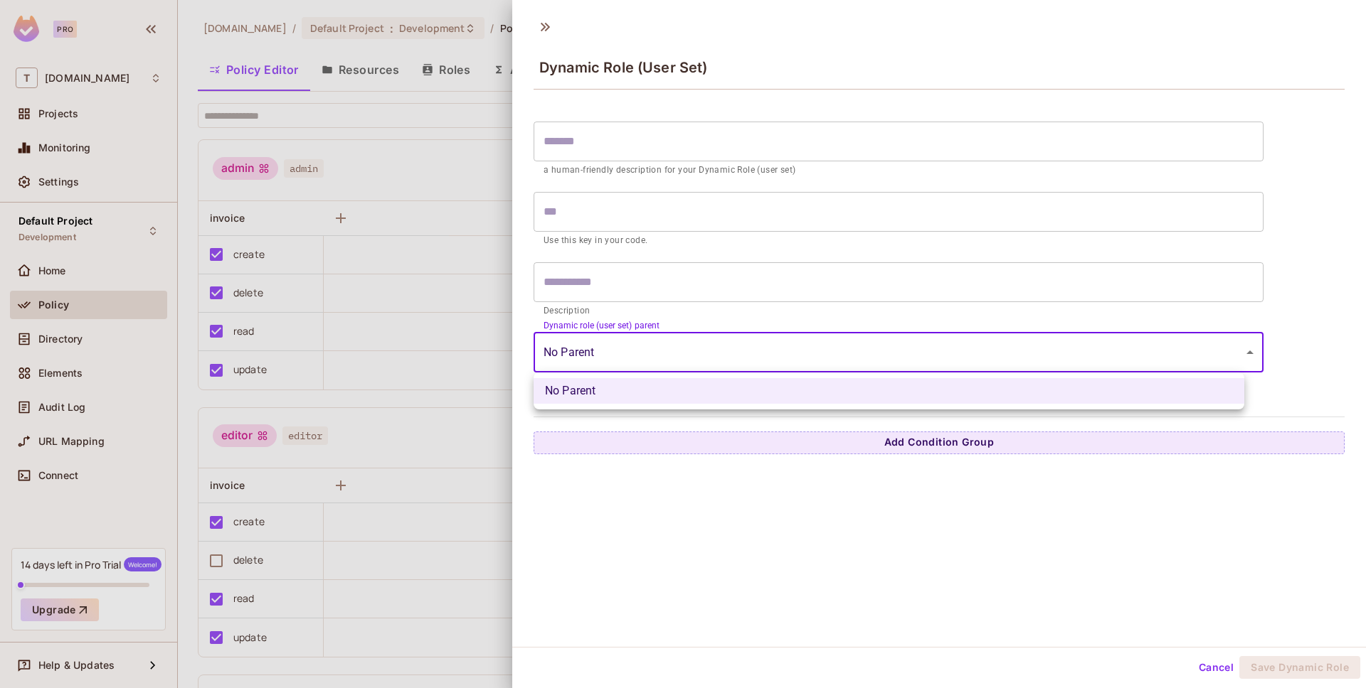
click at [658, 346] on body "Pro T [DOMAIN_NAME] Projects Monitoring Settings Default Project Development Ho…" at bounding box center [683, 344] width 1366 height 688
click at [666, 315] on div at bounding box center [683, 344] width 1366 height 688
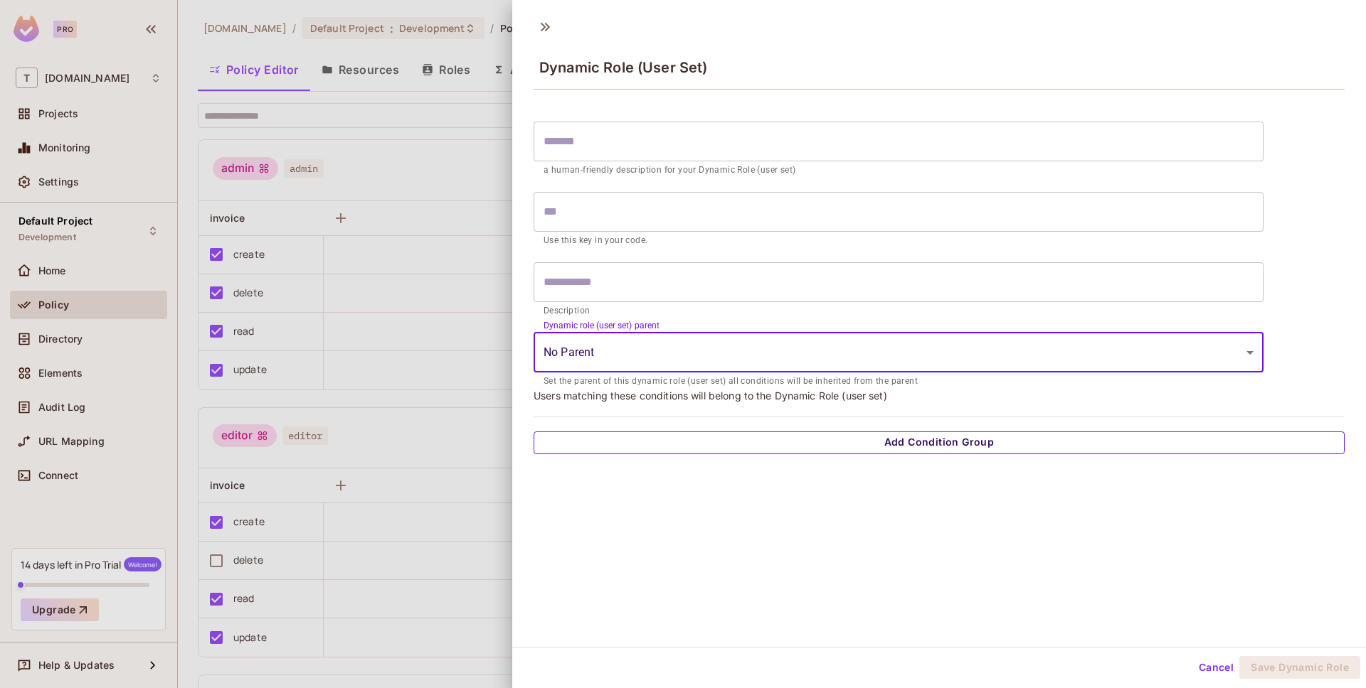
click at [830, 433] on button "Add Condition Group" at bounding box center [938, 443] width 811 height 23
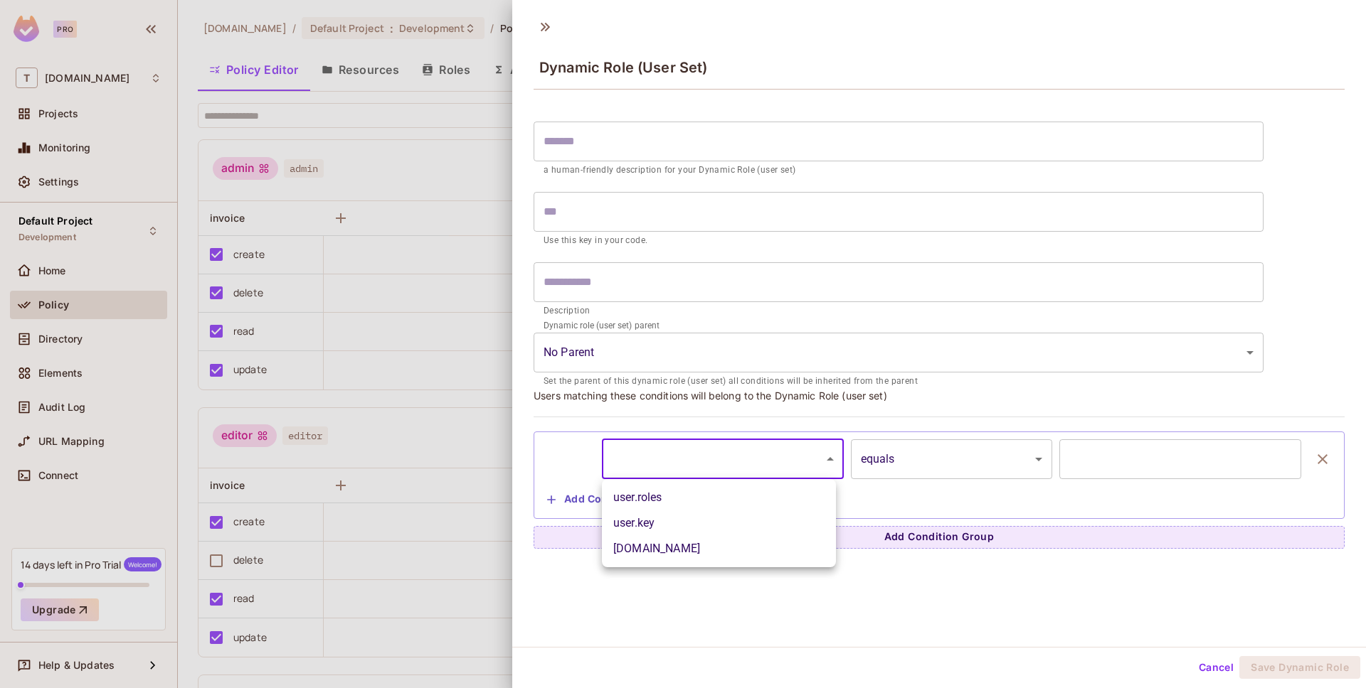
click at [731, 465] on body "Pro T [DOMAIN_NAME] Projects Monitoring Settings Default Project Development Ho…" at bounding box center [683, 344] width 1366 height 688
click at [752, 521] on li "user.key" at bounding box center [719, 524] width 234 height 26
type input "********"
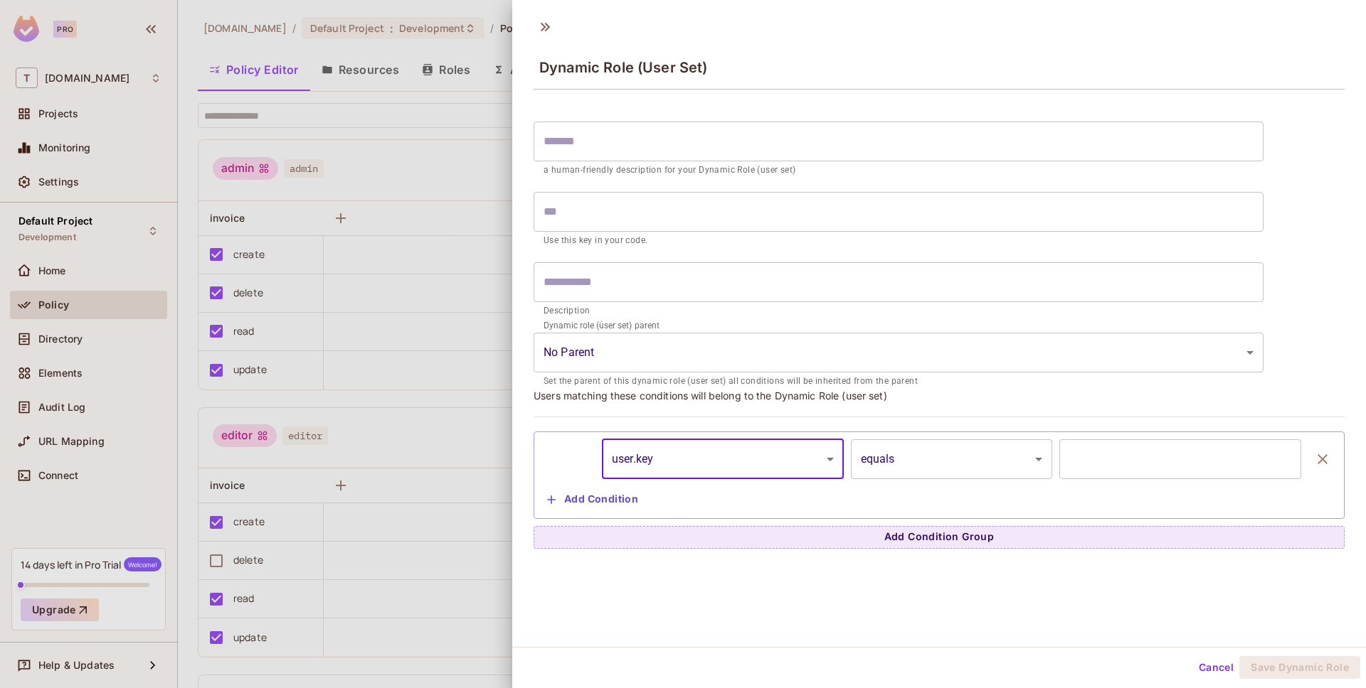
click at [1073, 464] on input "text" at bounding box center [1180, 460] width 242 height 40
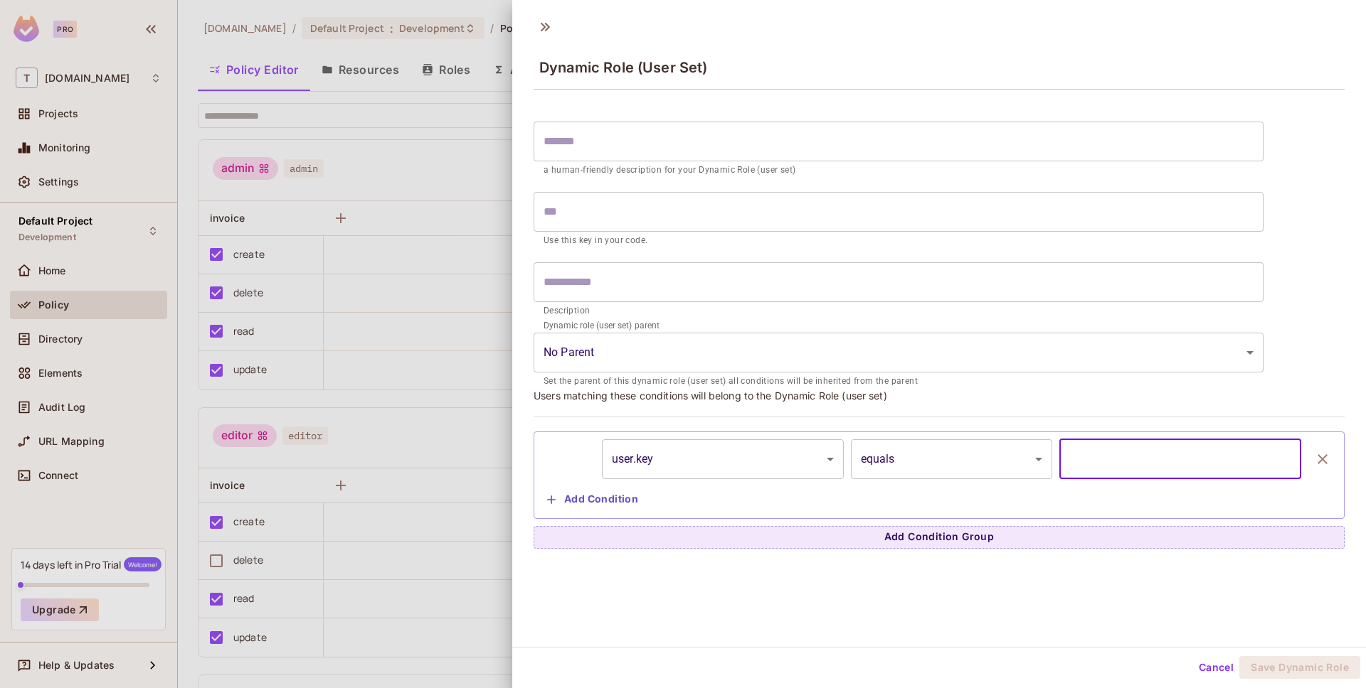
click at [973, 458] on body "Pro T [DOMAIN_NAME] Projects Monitoring Settings Default Project Development Ho…" at bounding box center [683, 344] width 1366 height 688
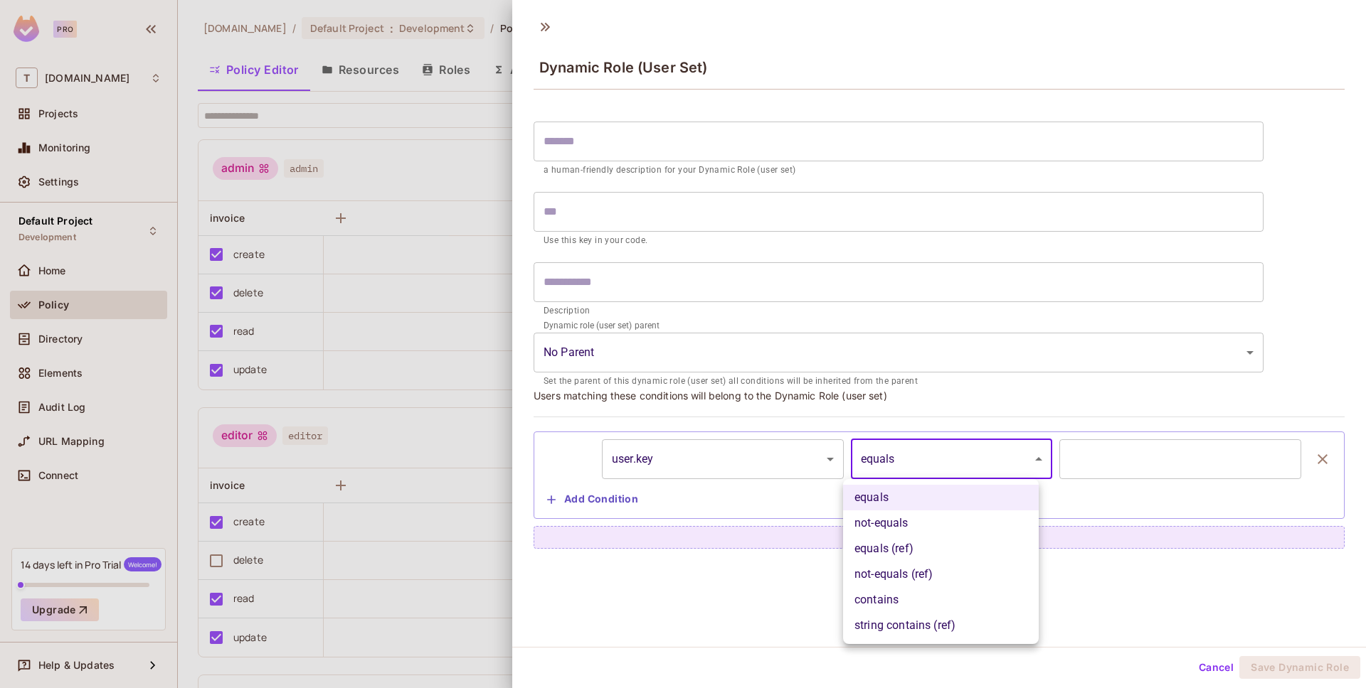
drag, startPoint x: 819, startPoint y: 409, endPoint x: 560, endPoint y: 332, distance: 270.0
click at [799, 403] on div at bounding box center [683, 344] width 1366 height 688
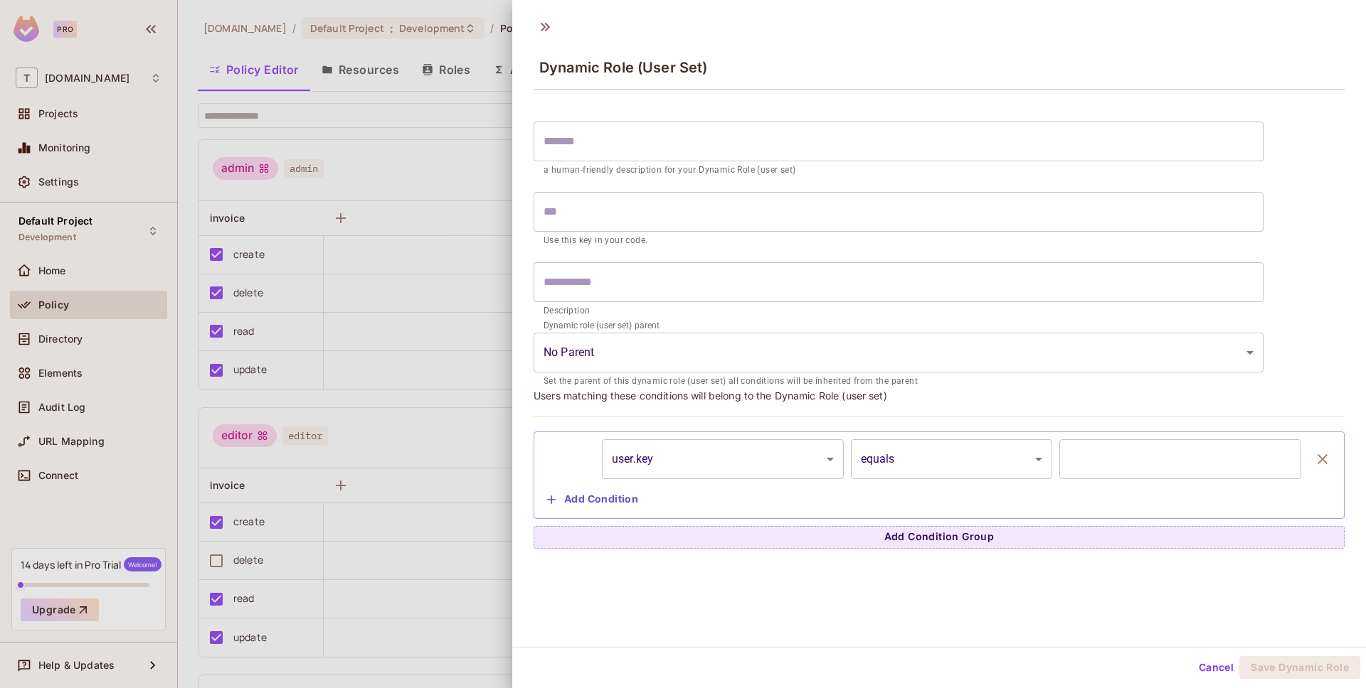
click at [528, 327] on div "equals not-equals equals (ref) not-equals (ref) contains string contains (ref)" at bounding box center [683, 344] width 1366 height 688
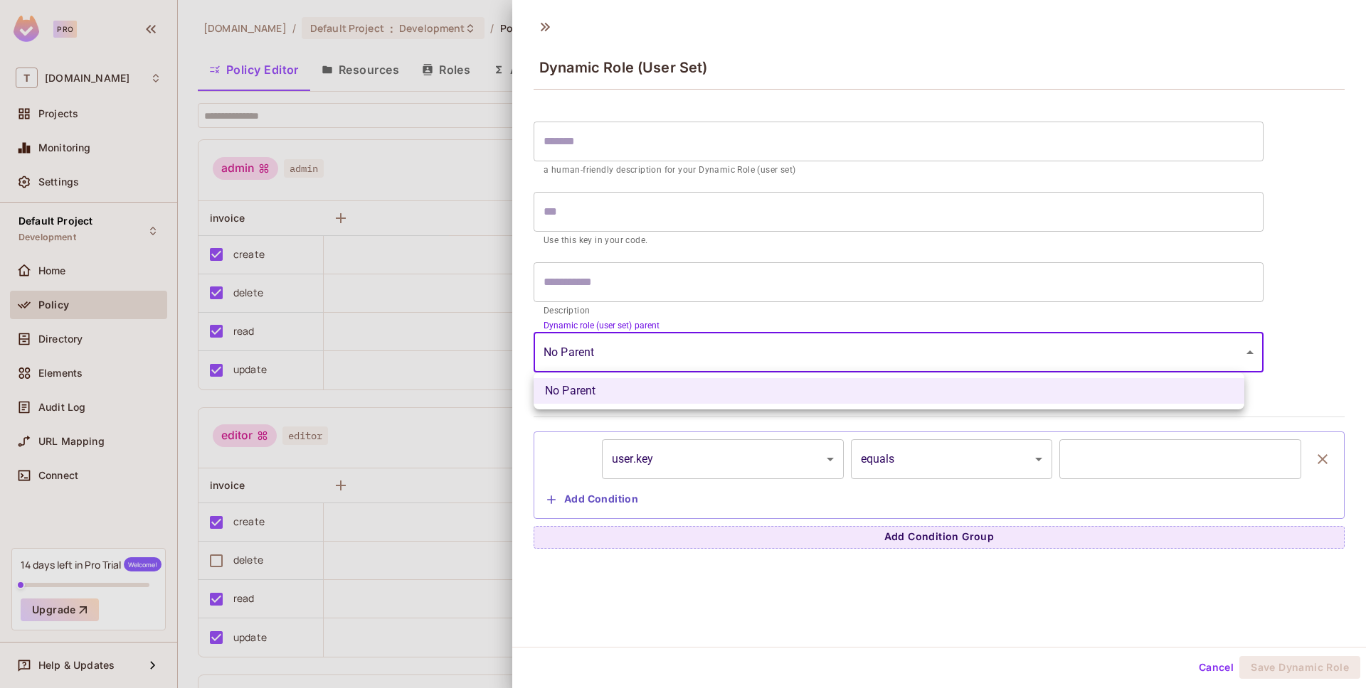
click at [565, 355] on body "Pro T [DOMAIN_NAME] Projects Monitoring Settings Default Project Development Ho…" at bounding box center [683, 344] width 1366 height 688
click at [649, 269] on div at bounding box center [683, 344] width 1366 height 688
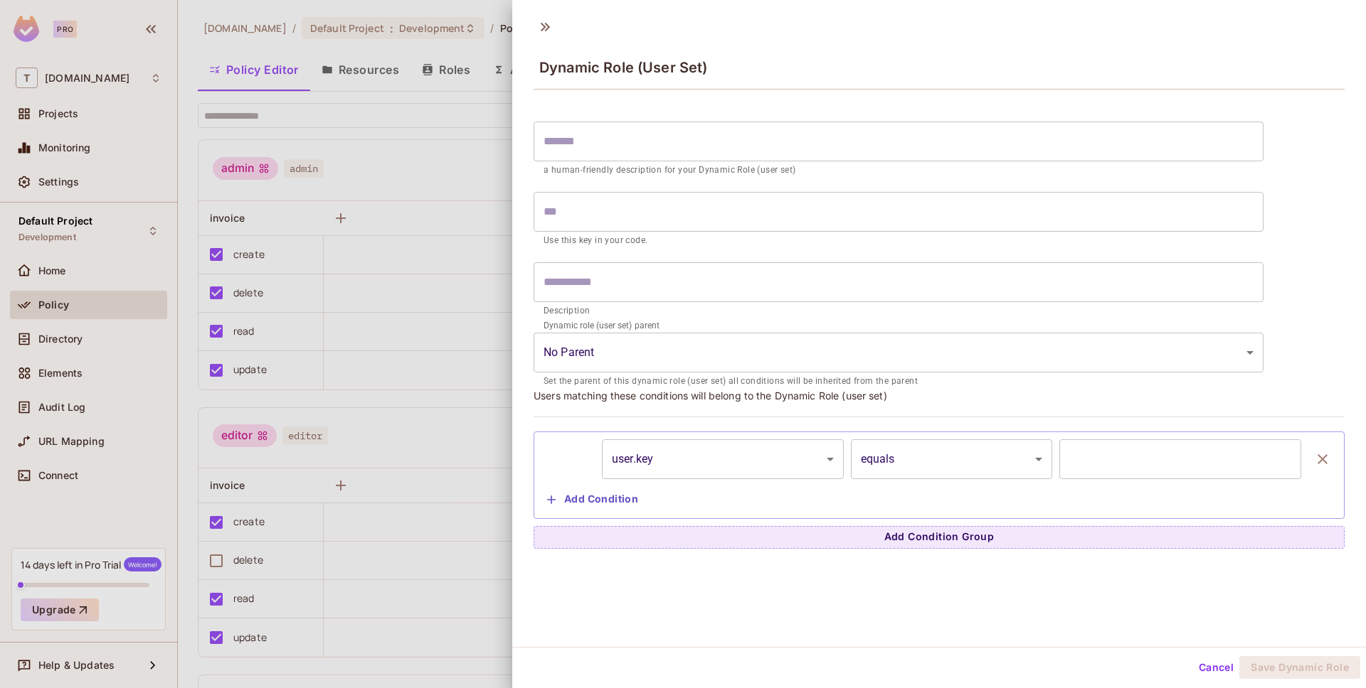
click at [621, 164] on p "a human-friendly description for your Dynamic Role (user set)" at bounding box center [898, 171] width 710 height 14
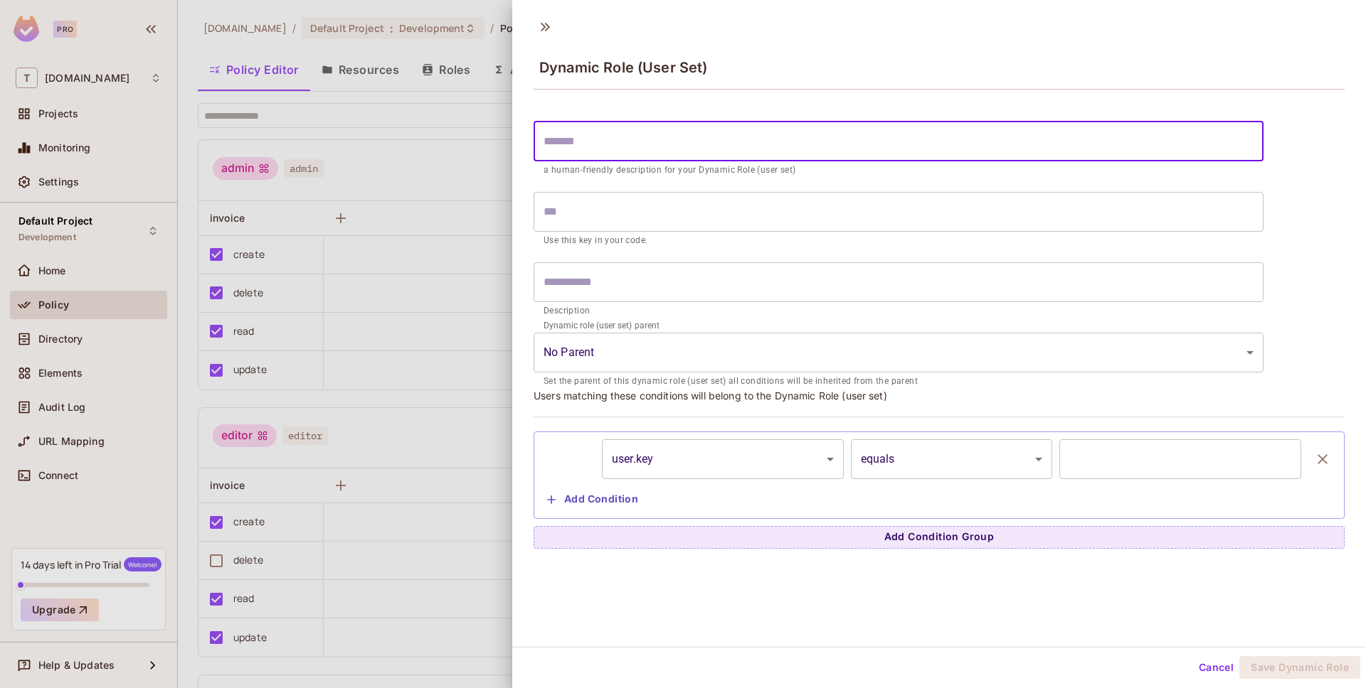
click at [620, 147] on input "text" at bounding box center [898, 142] width 730 height 40
type input "*"
type input "**"
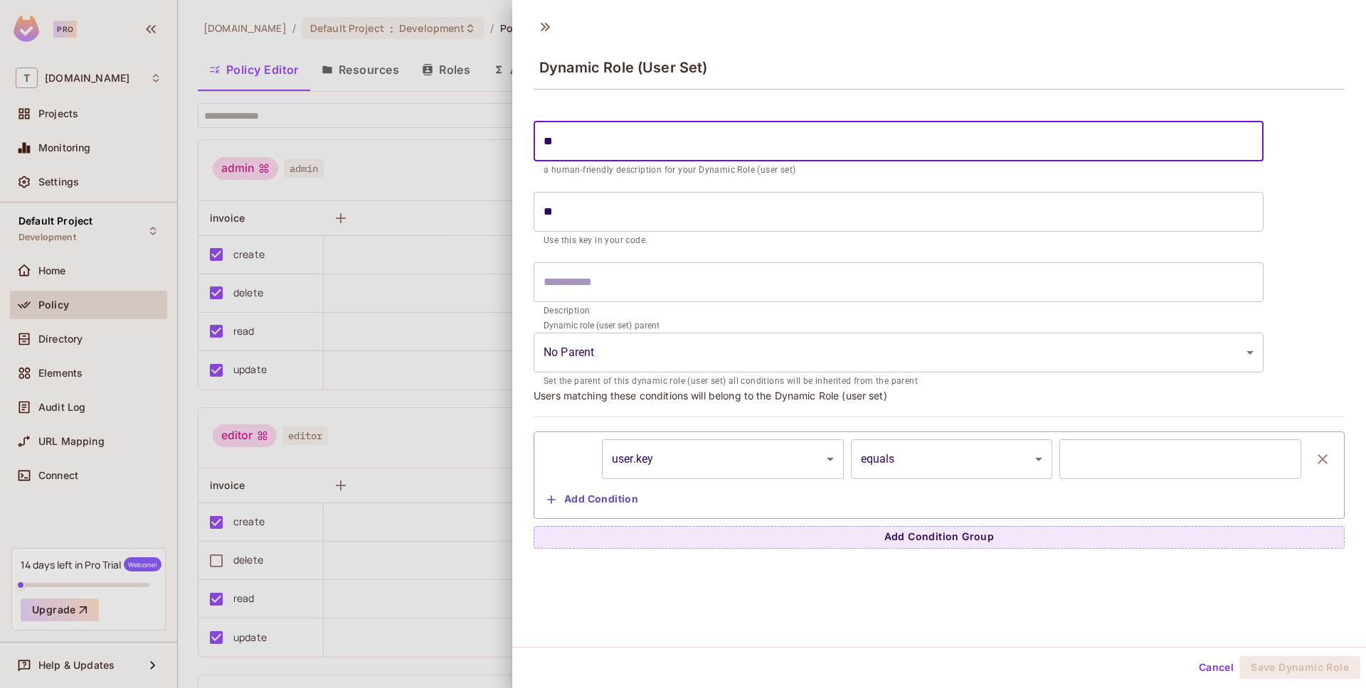
type input "***"
type input "****"
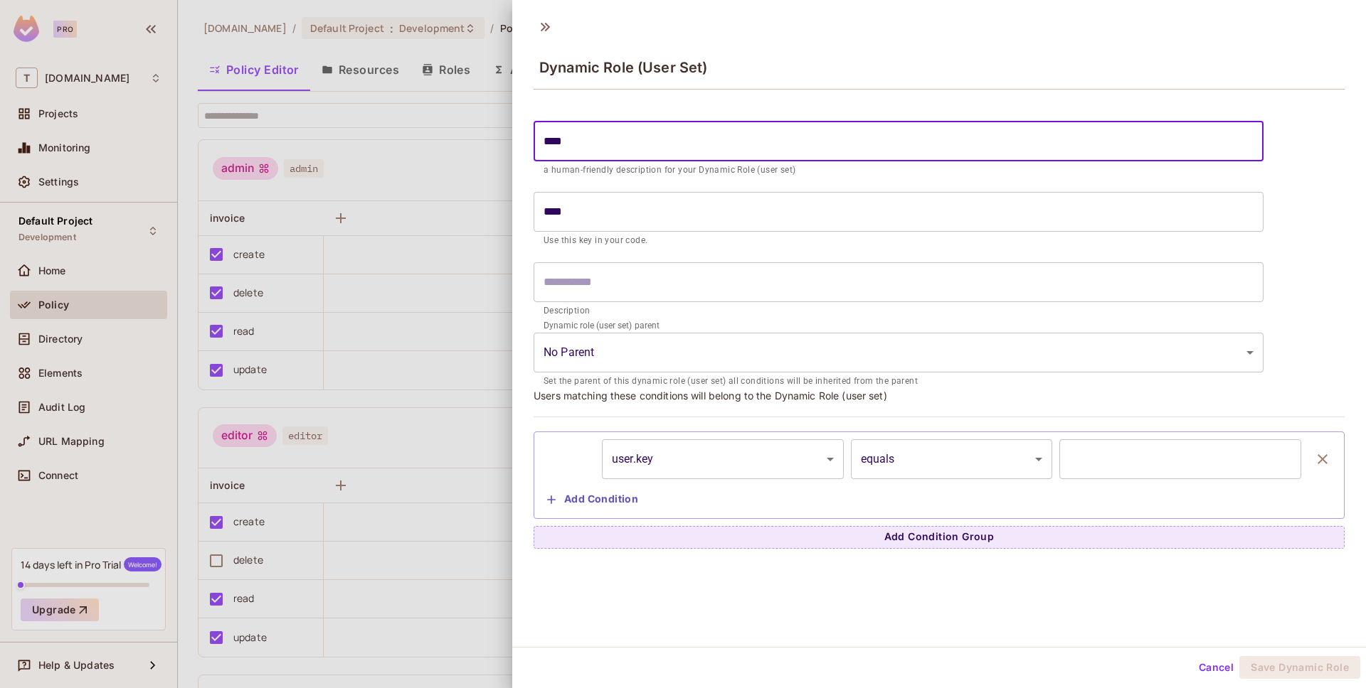
click at [610, 292] on input "text" at bounding box center [898, 282] width 730 height 40
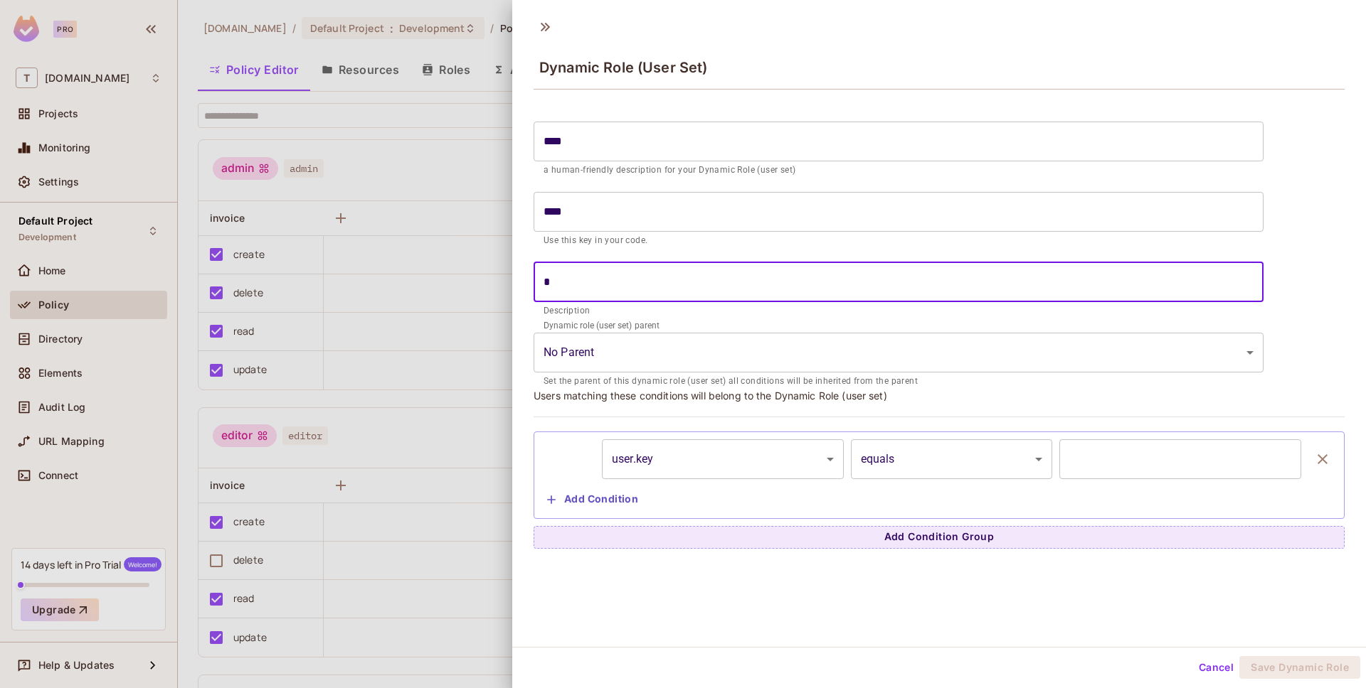
type input "*"
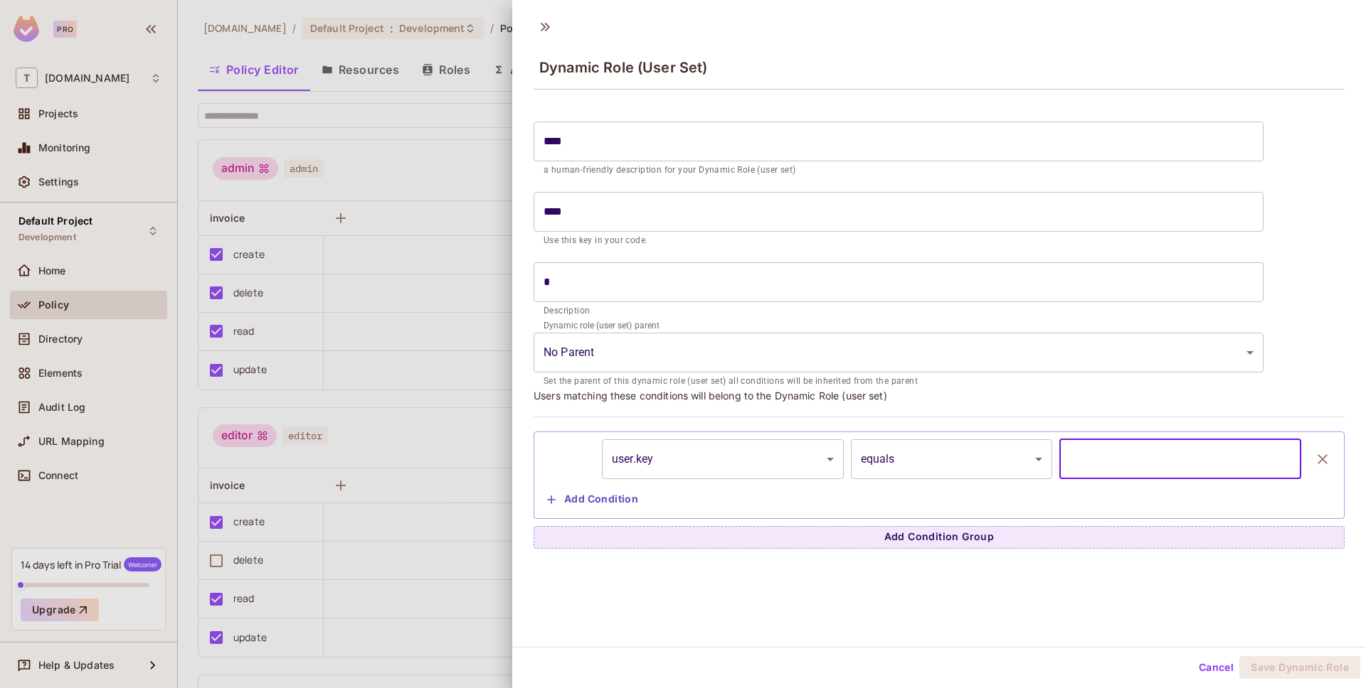
click at [1130, 466] on input "text" at bounding box center [1180, 460] width 242 height 40
click at [629, 499] on button "Add Condition" at bounding box center [592, 500] width 102 height 23
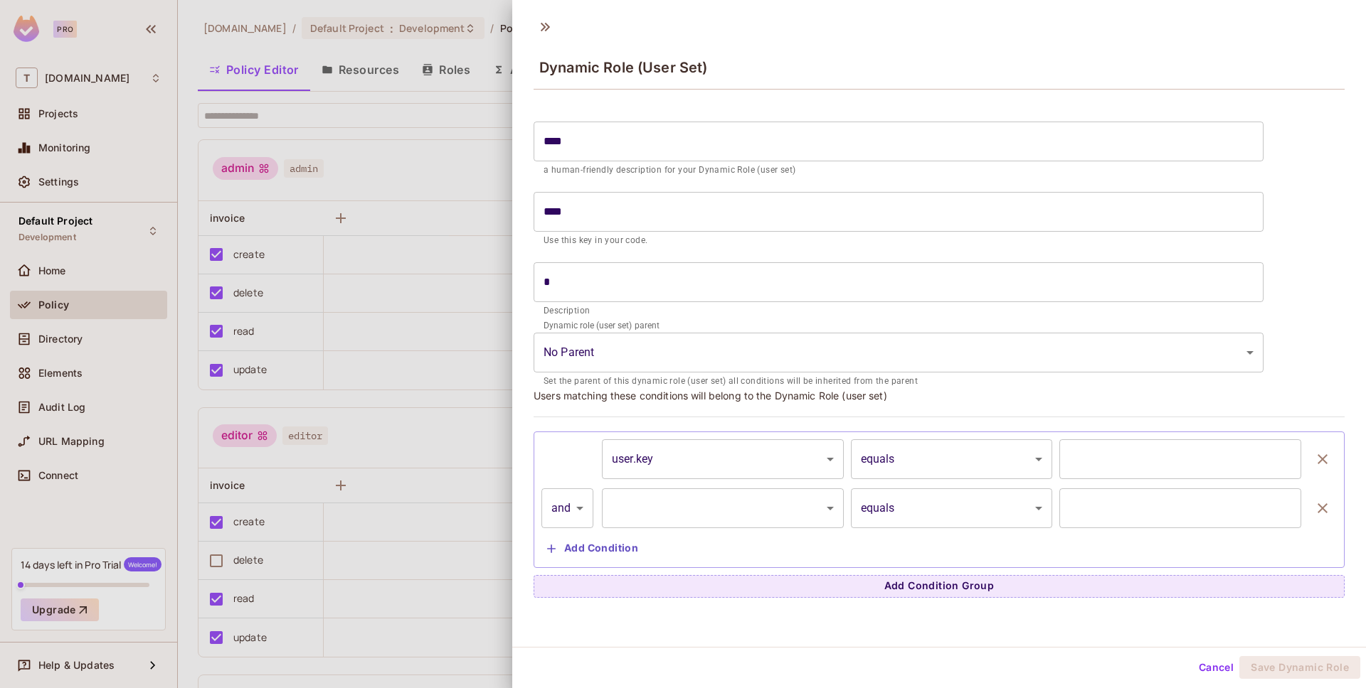
click at [545, 508] on body "Pro T [DOMAIN_NAME] Projects Monitoring Settings Default Project Development Ho…" at bounding box center [683, 344] width 1366 height 688
click at [578, 570] on li "or" at bounding box center [567, 573] width 52 height 26
type input "*****"
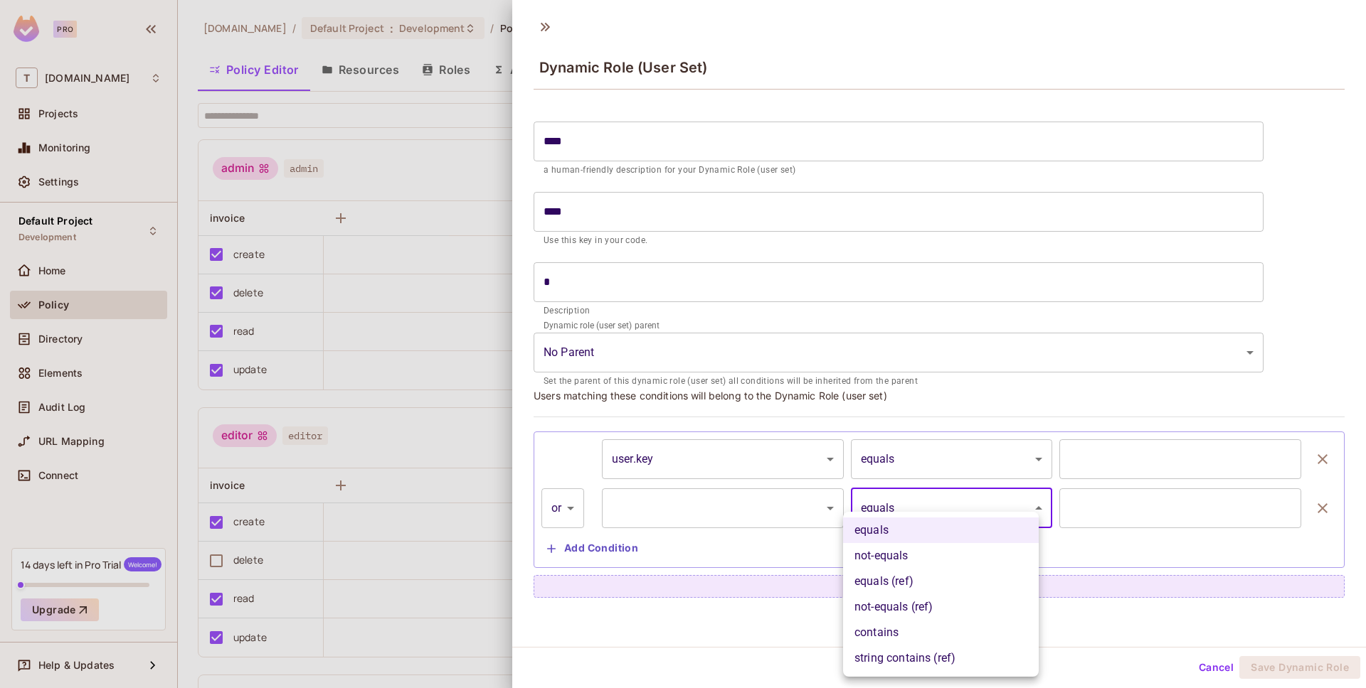
click at [908, 514] on body "Pro T [DOMAIN_NAME] Projects Monitoring Settings Default Project Development Ho…" at bounding box center [683, 344] width 1366 height 688
click at [732, 505] on div at bounding box center [683, 344] width 1366 height 688
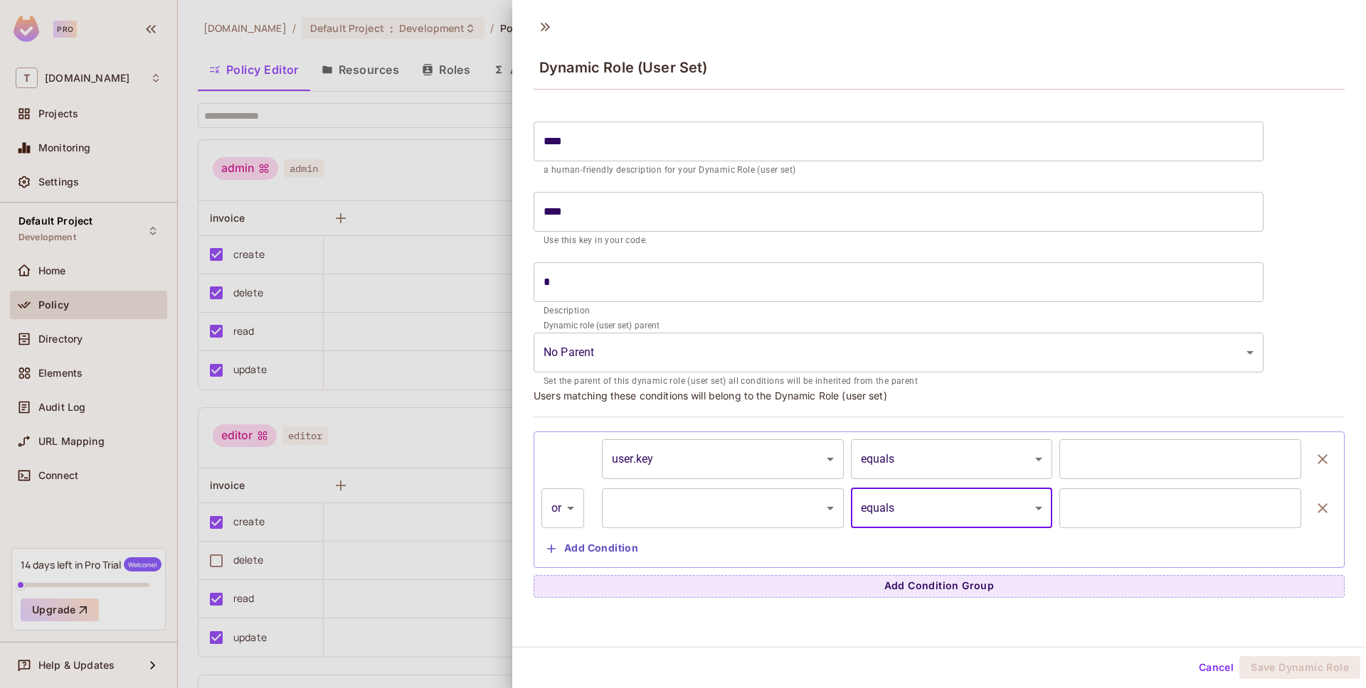
click at [729, 508] on div "equals not-equals equals (ref) not-equals (ref) contains string contains (ref)" at bounding box center [683, 344] width 1366 height 688
click at [729, 508] on body "Pro T [DOMAIN_NAME] Projects Monitoring Settings Default Project Development Ho…" at bounding box center [683, 344] width 1366 height 688
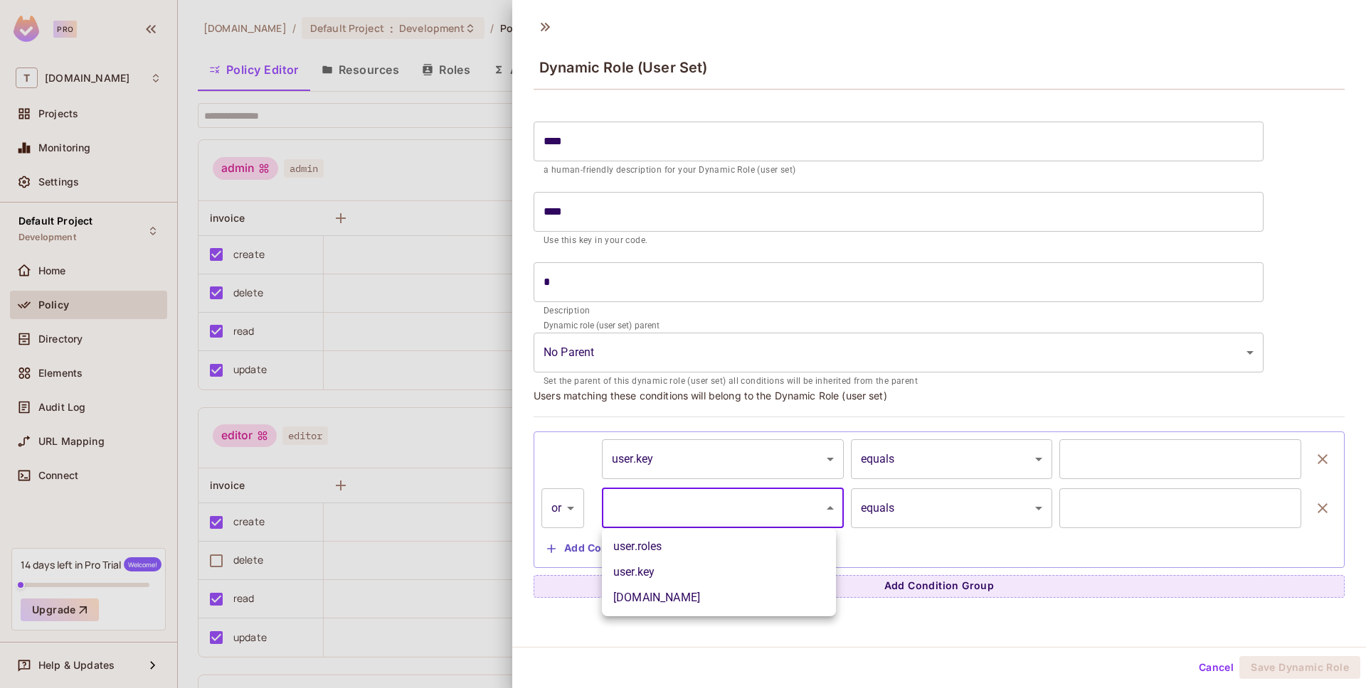
click at [708, 595] on li "[DOMAIN_NAME]" at bounding box center [719, 598] width 234 height 26
type input "**********"
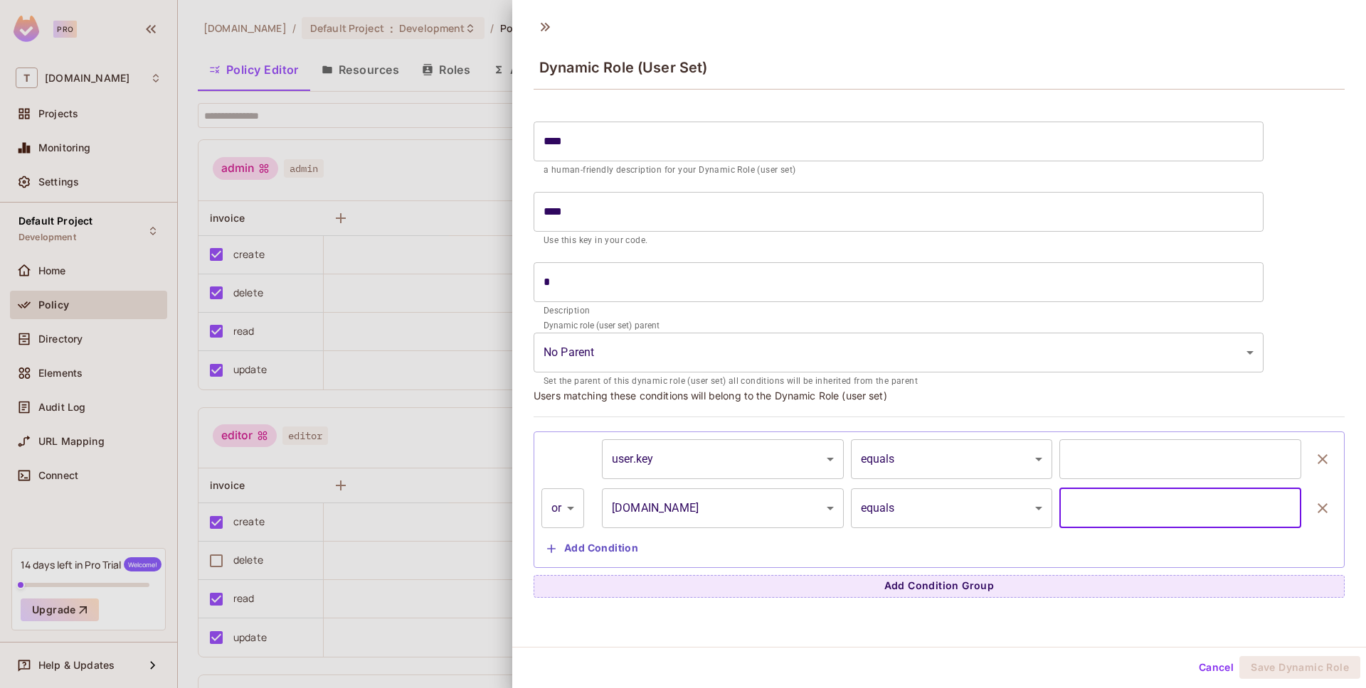
click at [1216, 498] on input "text" at bounding box center [1180, 509] width 242 height 40
type input "*"
type input "***"
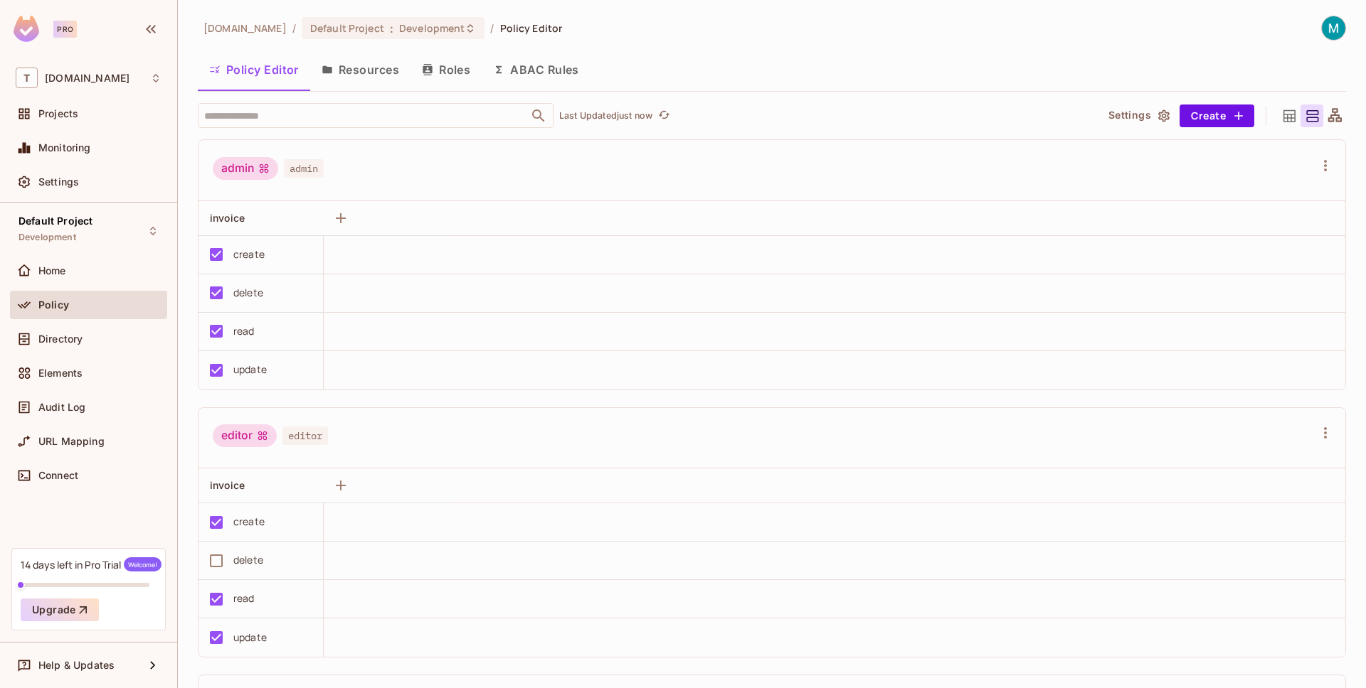
click at [336, 78] on button "Resources" at bounding box center [360, 70] width 100 height 36
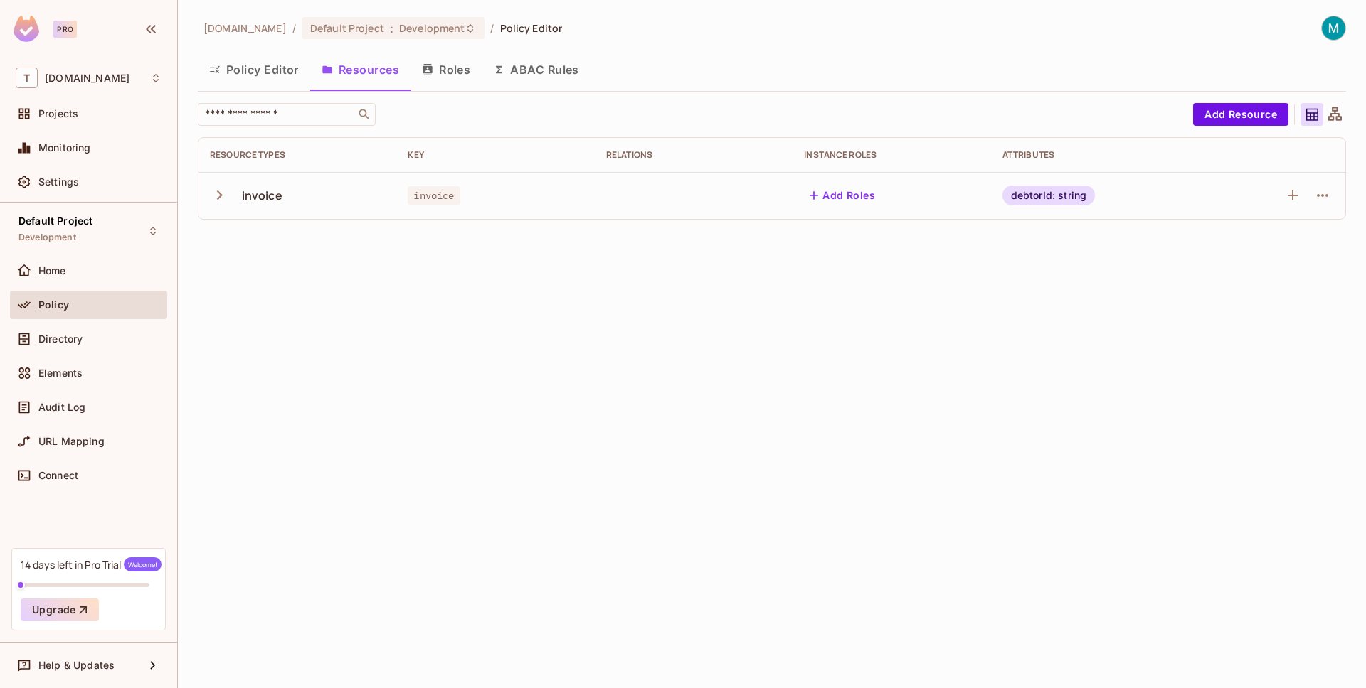
click at [243, 193] on div "invoice" at bounding box center [262, 196] width 41 height 16
click at [222, 195] on icon "button" at bounding box center [219, 195] width 19 height 19
click at [222, 195] on icon "button" at bounding box center [219, 196] width 9 height 6
click at [257, 81] on button "Policy Editor" at bounding box center [254, 70] width 112 height 36
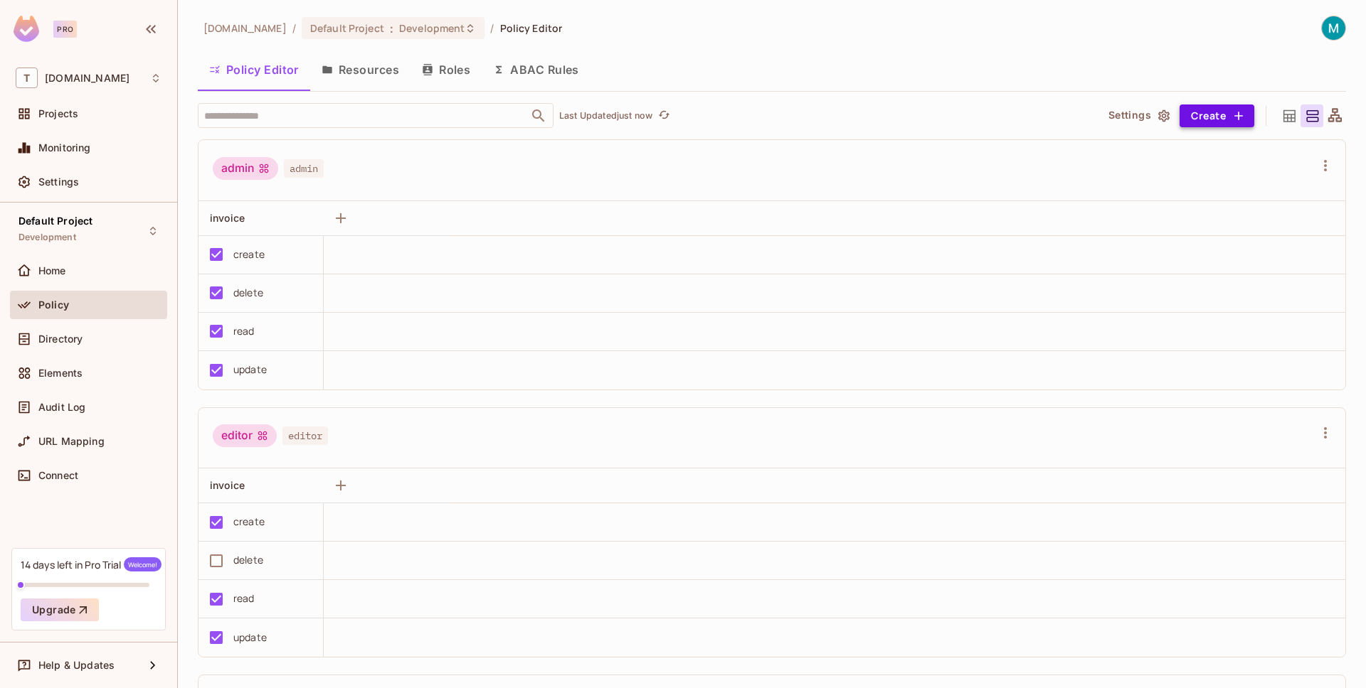
click at [1196, 115] on button "Create" at bounding box center [1216, 116] width 75 height 23
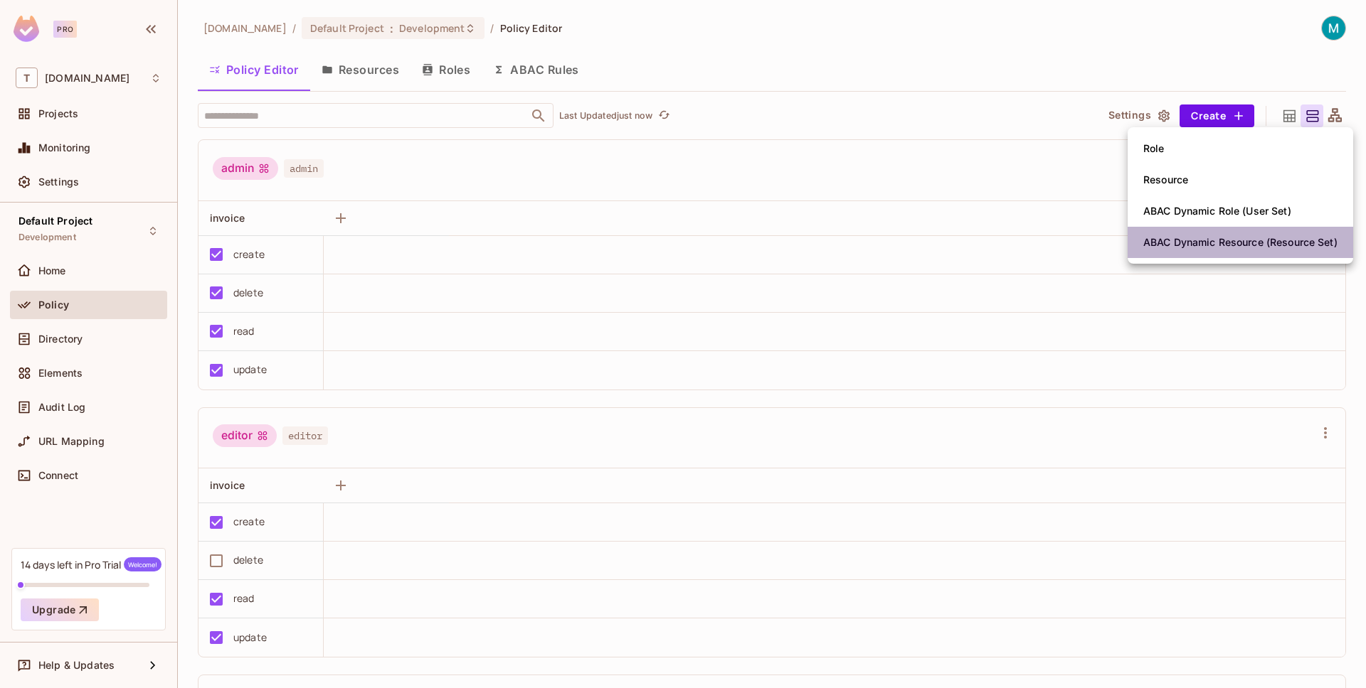
click at [1214, 236] on div "ABAC Dynamic Resource (Resource Set)" at bounding box center [1240, 242] width 194 height 14
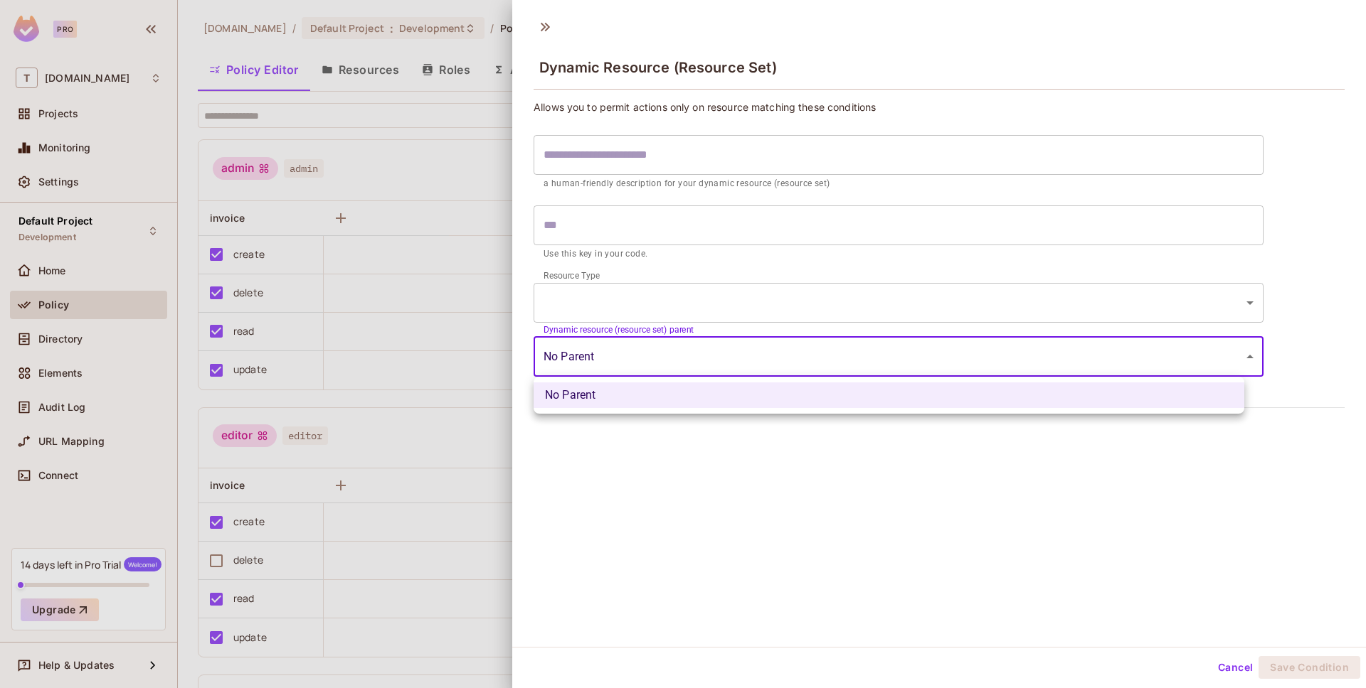
click at [602, 346] on body "Pro T [DOMAIN_NAME] Projects Monitoring Settings Default Project Development Ho…" at bounding box center [683, 344] width 1366 height 688
drag, startPoint x: 637, startPoint y: 201, endPoint x: 653, endPoint y: 152, distance: 51.5
click at [638, 201] on div at bounding box center [683, 344] width 1366 height 688
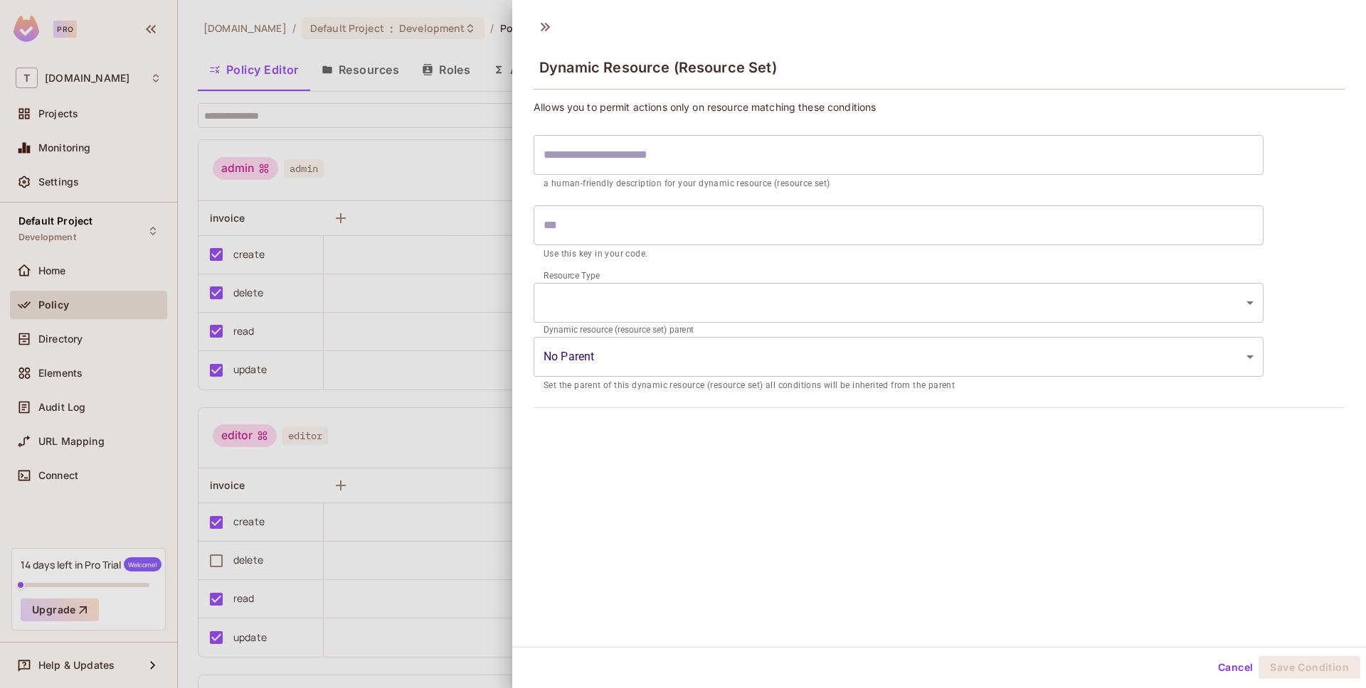
click at [654, 156] on input "text" at bounding box center [898, 155] width 730 height 40
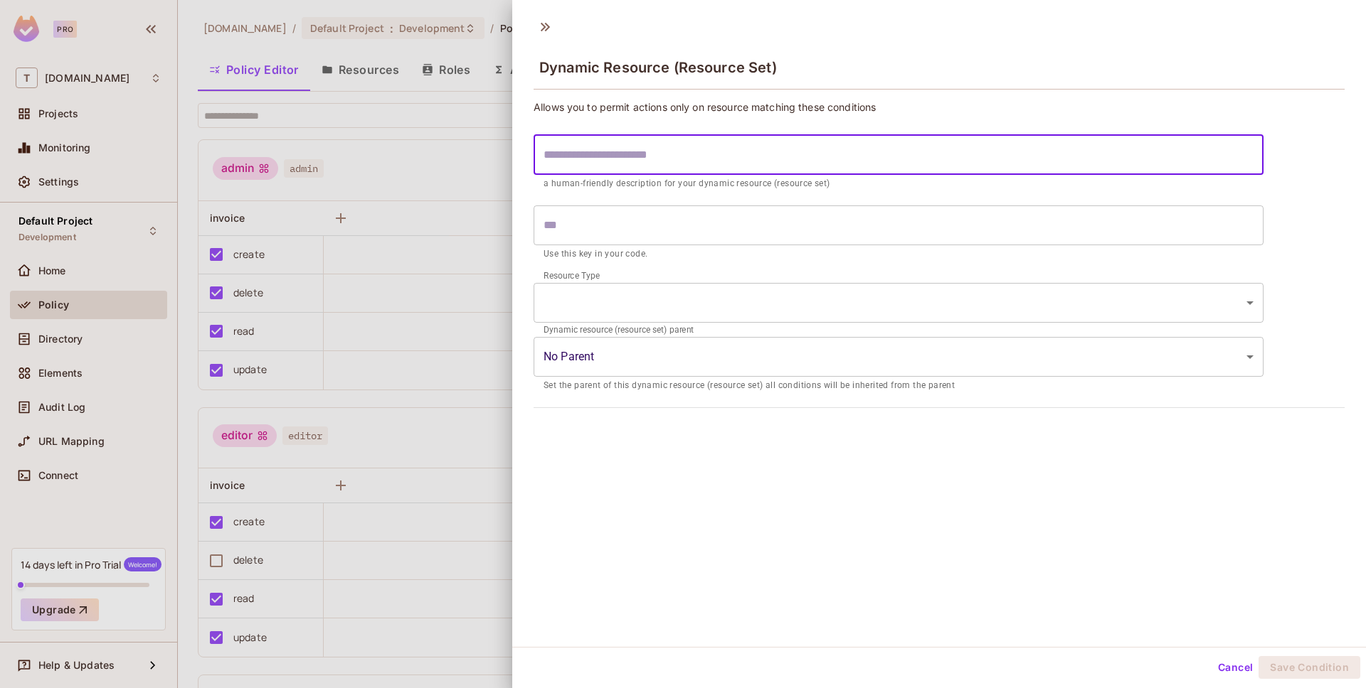
type input "*"
type input "***"
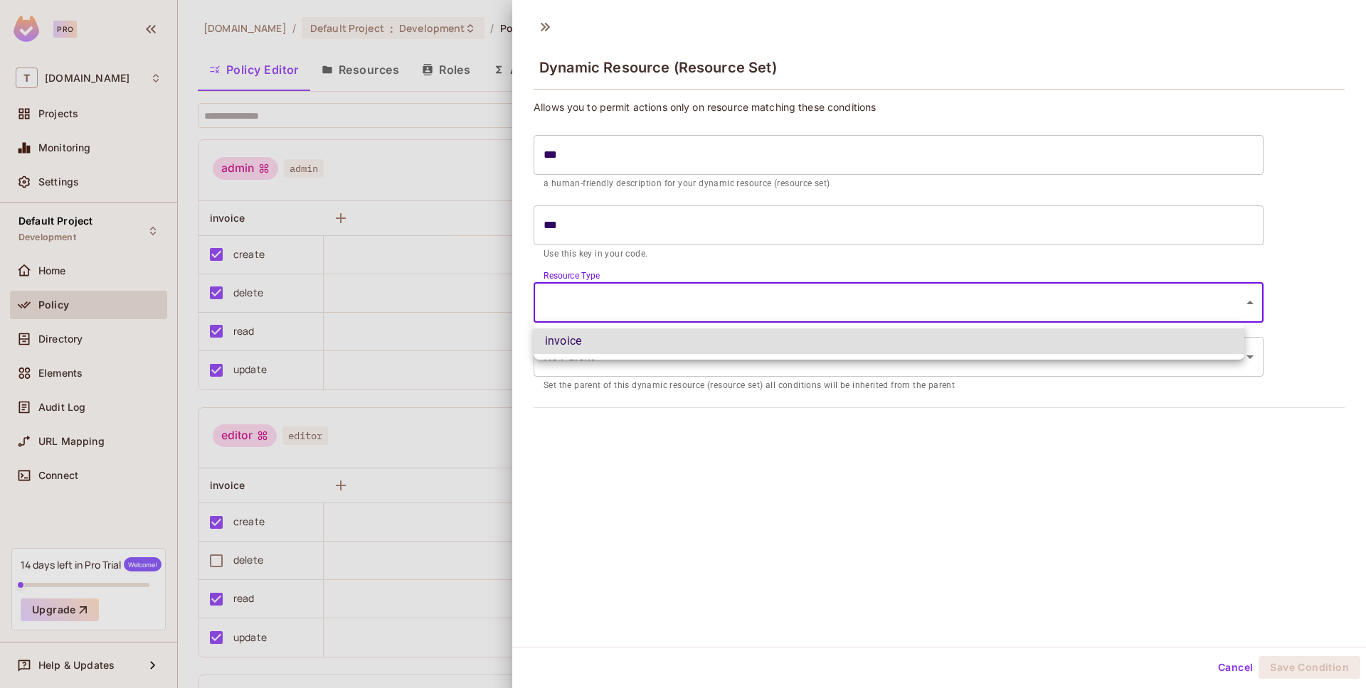
click at [607, 296] on body "Pro T [DOMAIN_NAME] Projects Monitoring Settings Default Project Development Ho…" at bounding box center [683, 344] width 1366 height 688
click at [609, 349] on li "invoice" at bounding box center [888, 342] width 711 height 26
type input "*******"
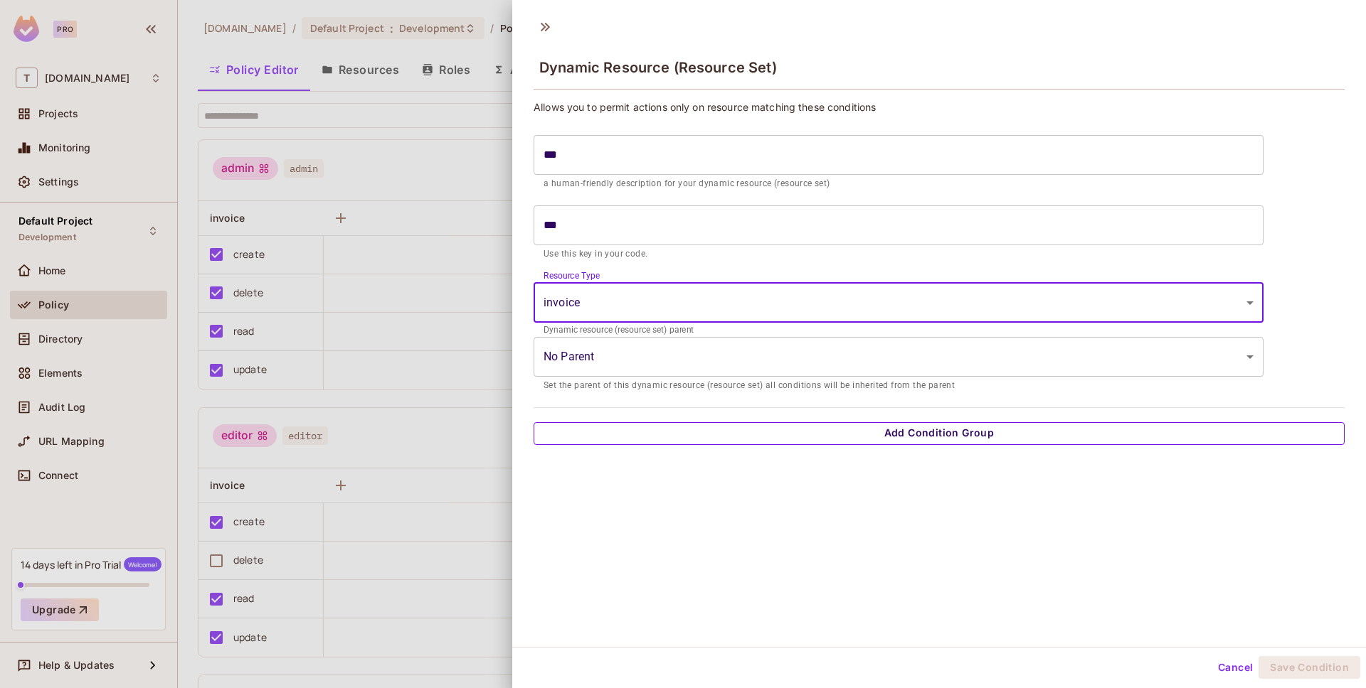
click at [628, 441] on button "Add Condition Group" at bounding box center [938, 433] width 811 height 23
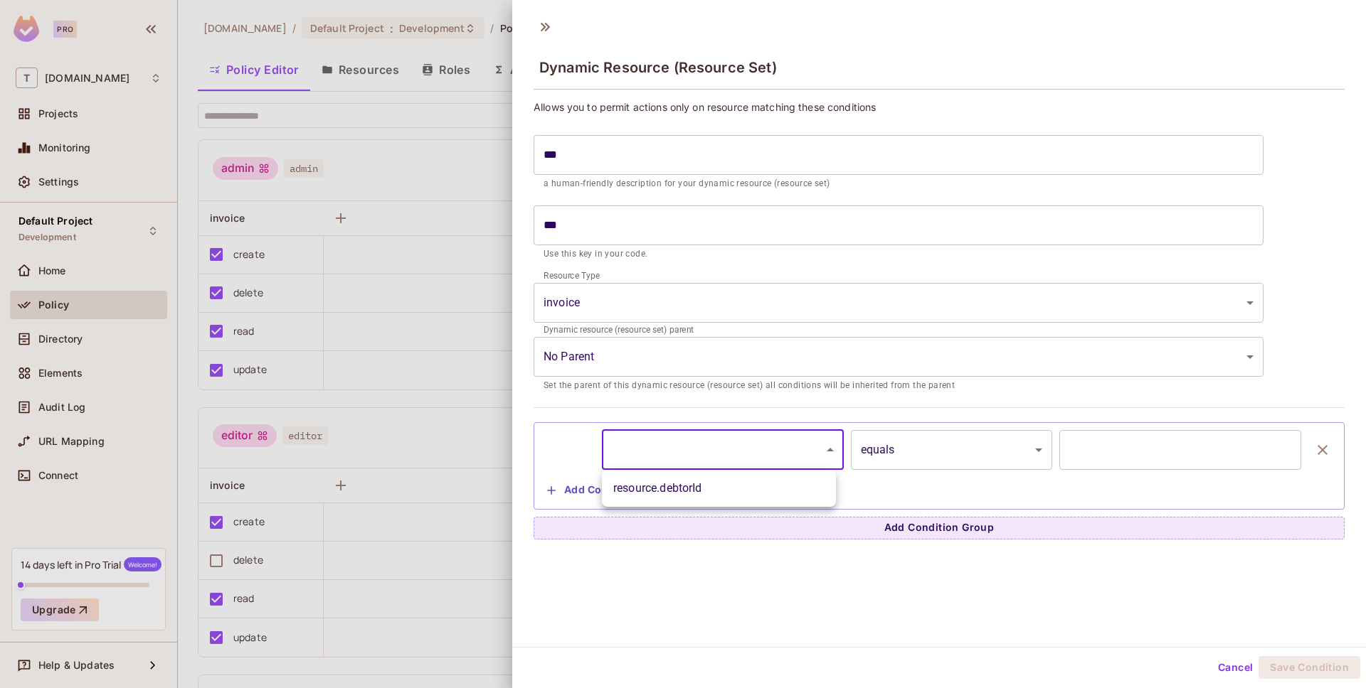
click at [629, 432] on body "Pro T [DOMAIN_NAME] Projects Monitoring Settings Default Project Development Ho…" at bounding box center [683, 344] width 1366 height 688
click at [664, 489] on li "resource.debtorId" at bounding box center [719, 489] width 234 height 26
type input "**********"
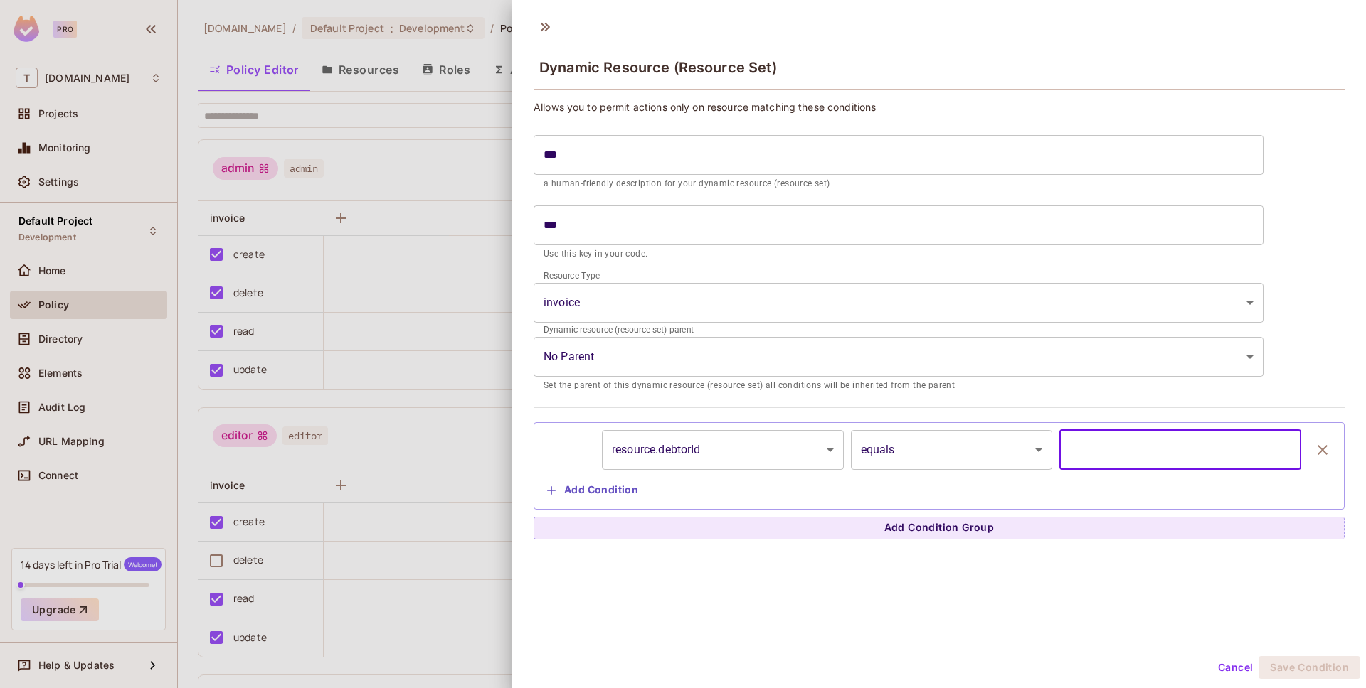
click at [1064, 450] on input "text" at bounding box center [1180, 450] width 242 height 40
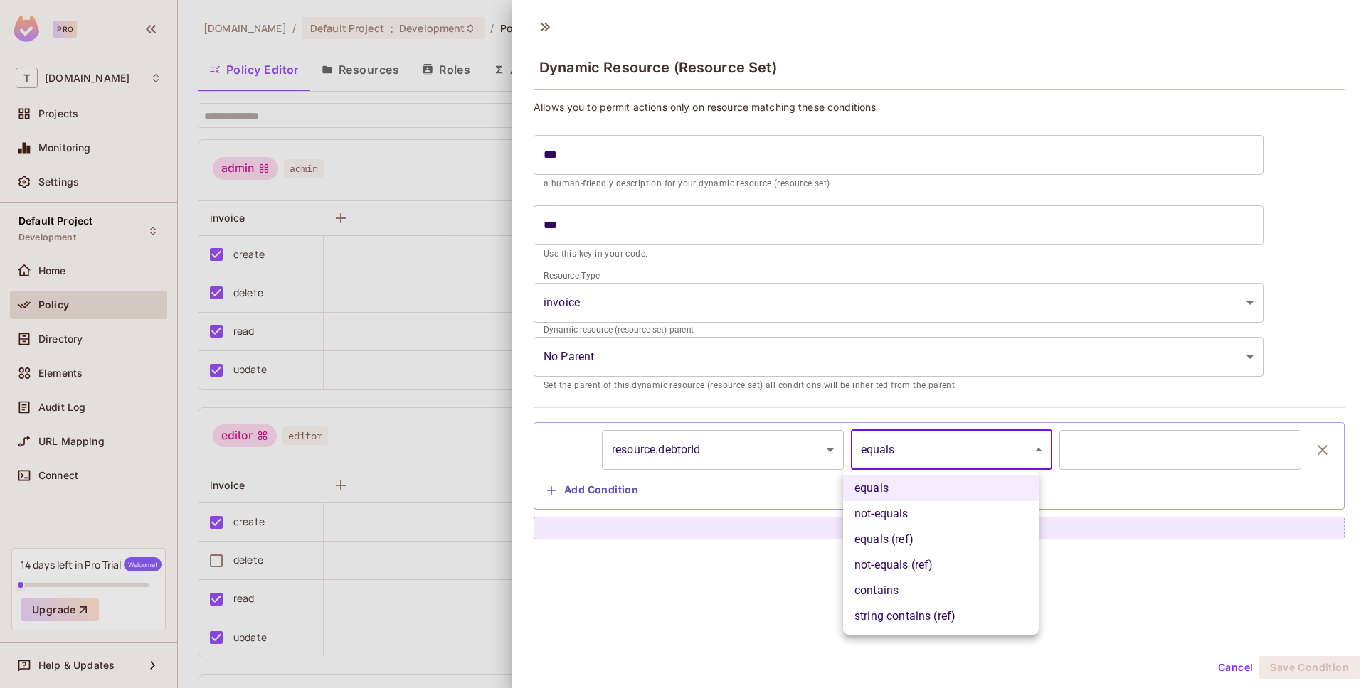
click at [1032, 459] on body "**********" at bounding box center [683, 344] width 1366 height 688
click at [1014, 482] on li "equals" at bounding box center [941, 489] width 196 height 26
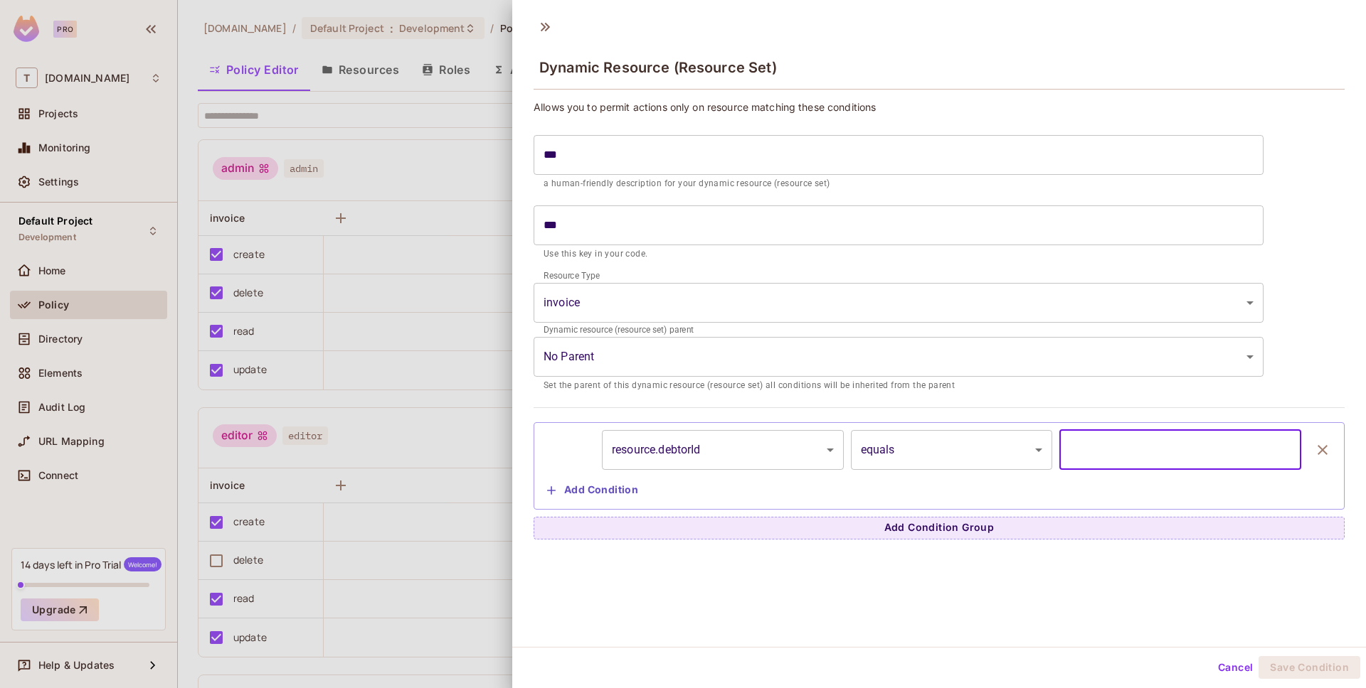
click at [1100, 444] on input "text" at bounding box center [1180, 450] width 242 height 40
type input "*******"
click at [691, 440] on body "**********" at bounding box center [683, 344] width 1366 height 688
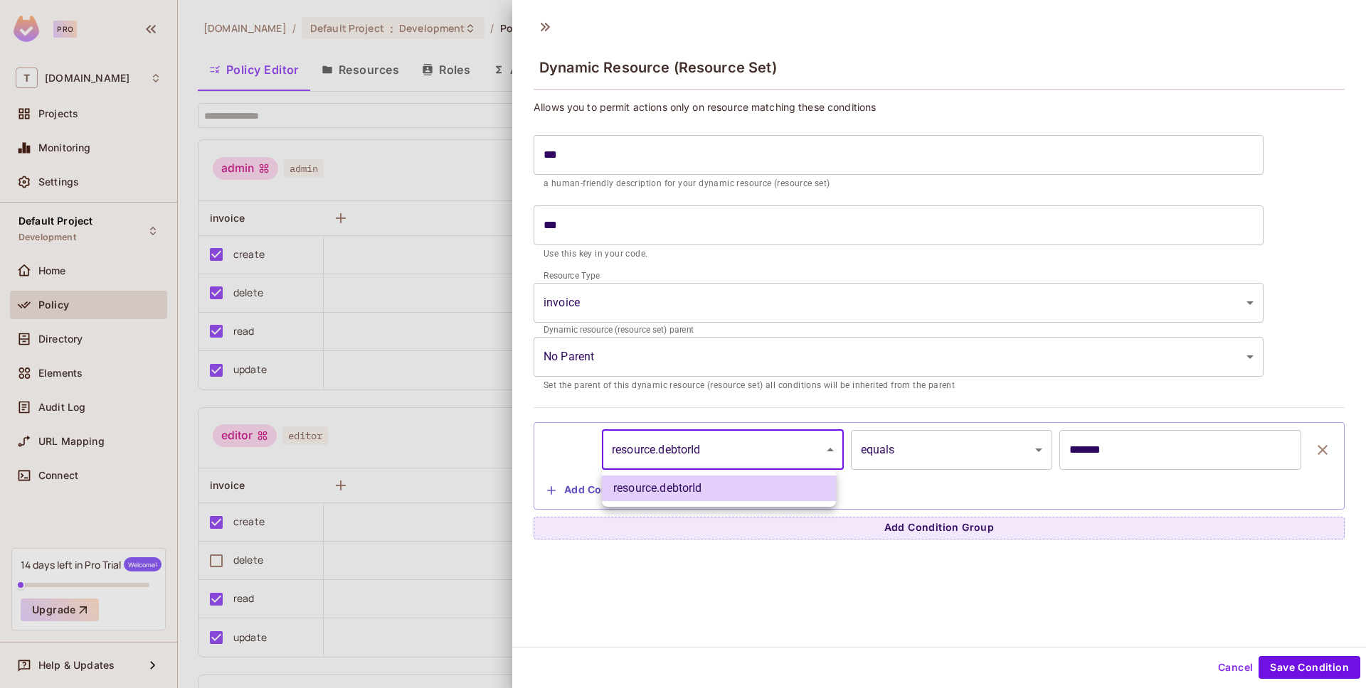
click at [686, 444] on div at bounding box center [683, 344] width 1366 height 688
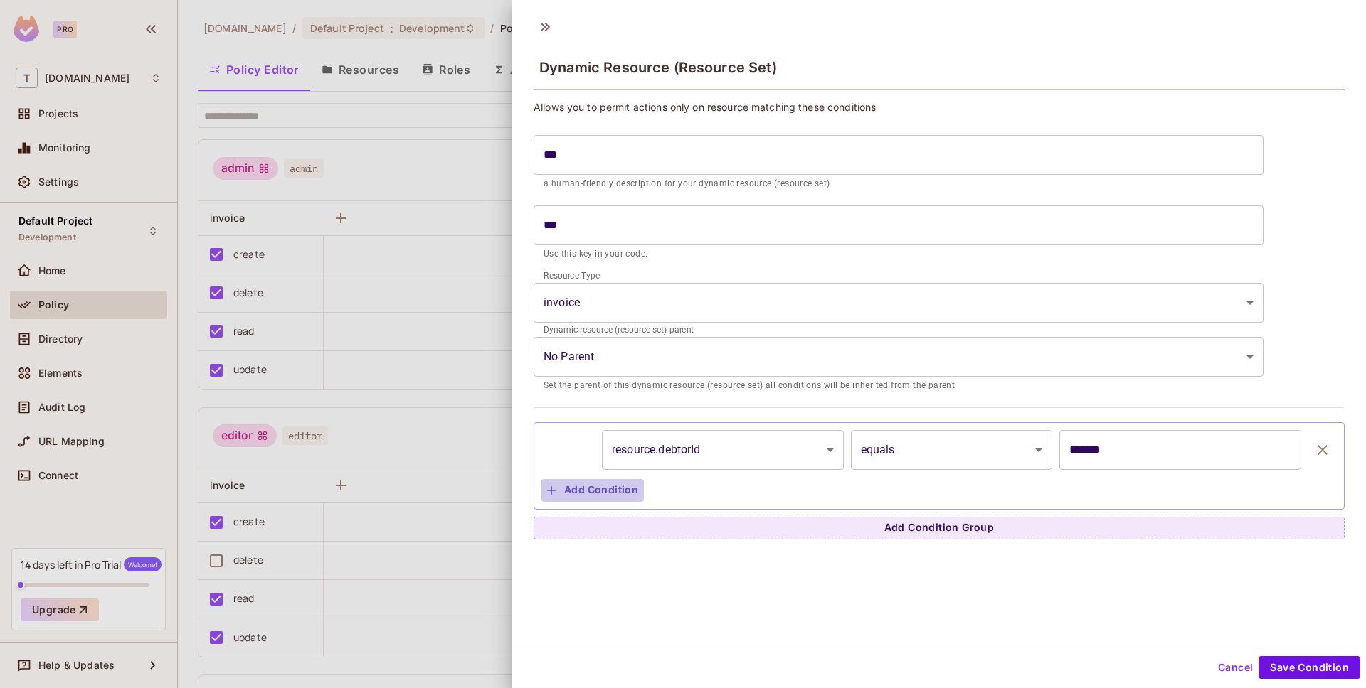
click at [574, 491] on button "Add Condition" at bounding box center [592, 490] width 102 height 23
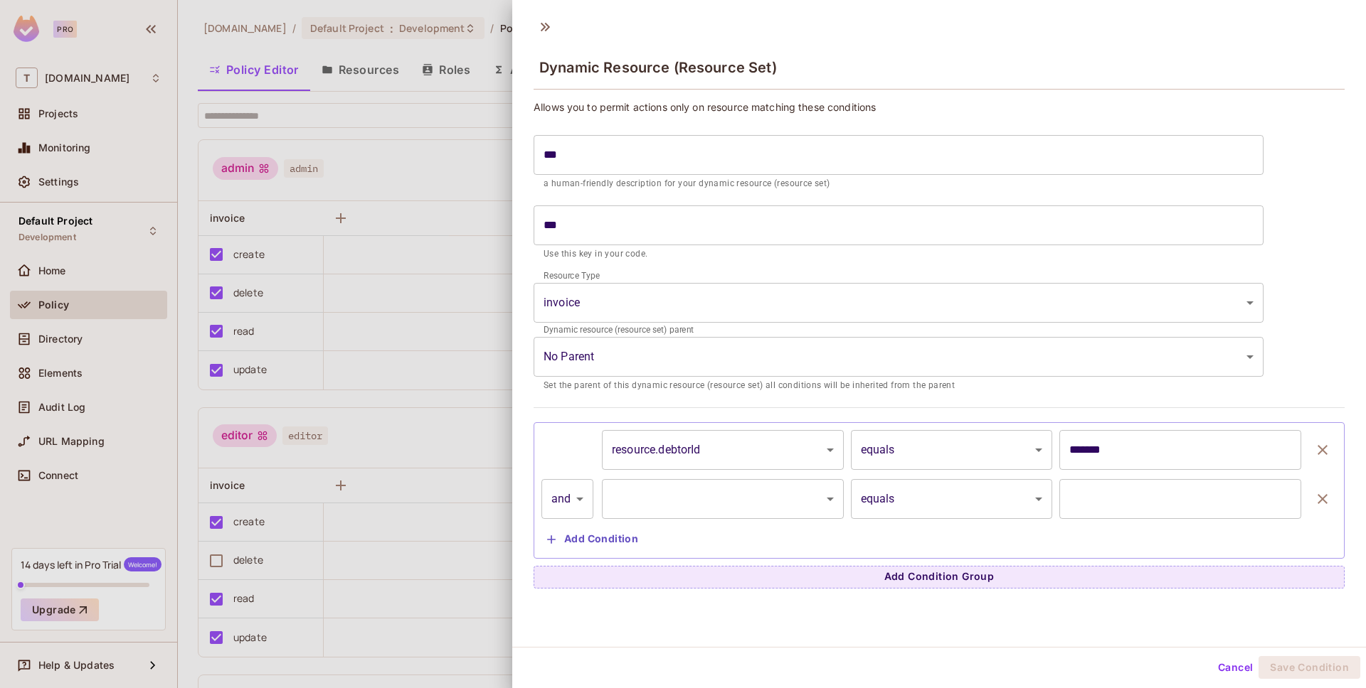
click at [634, 490] on body "**********" at bounding box center [683, 344] width 1366 height 688
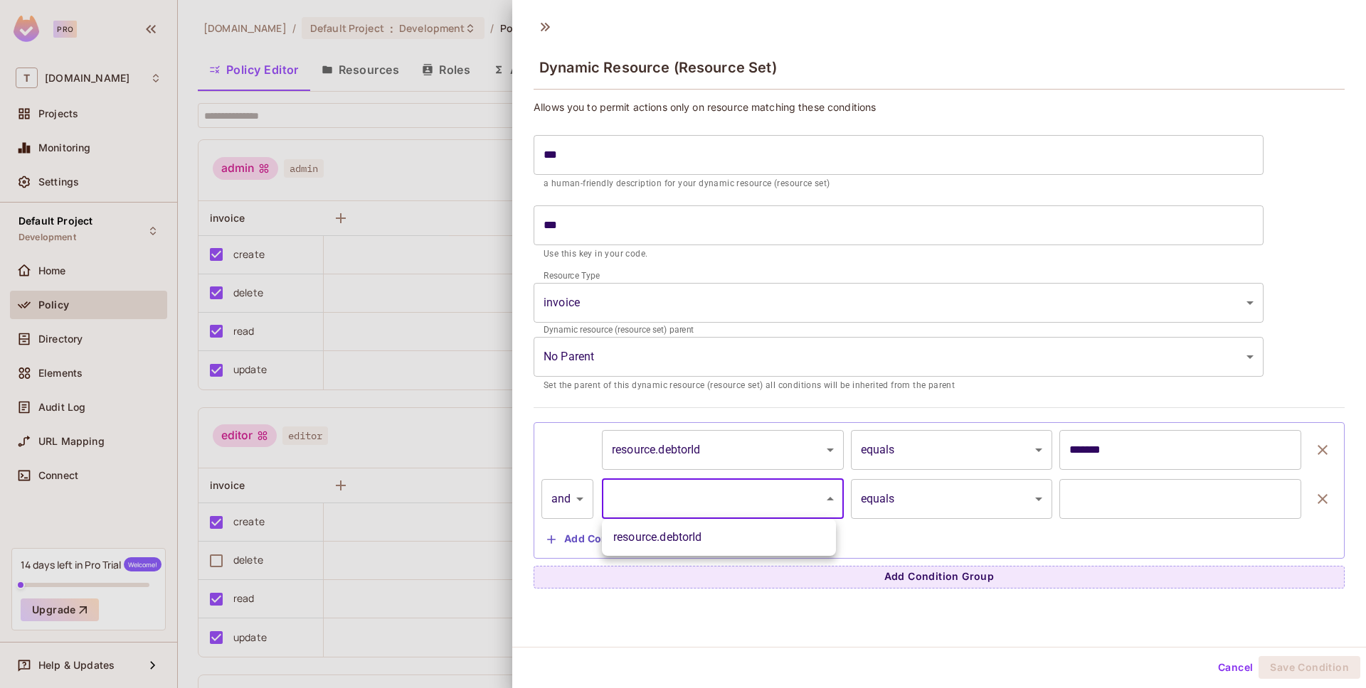
drag, startPoint x: 1119, startPoint y: 551, endPoint x: 1119, endPoint y: 533, distance: 17.8
click at [1119, 551] on div at bounding box center [683, 344] width 1366 height 688
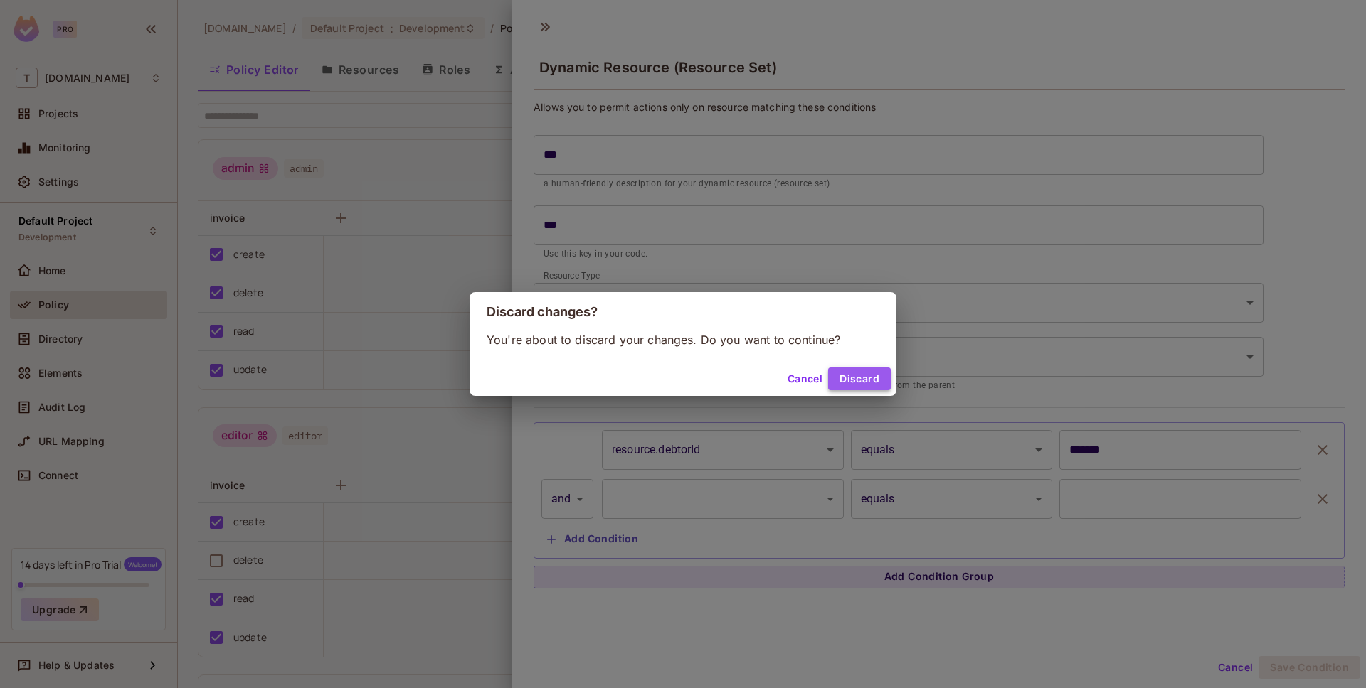
click at [860, 372] on button "Discard" at bounding box center [859, 379] width 63 height 23
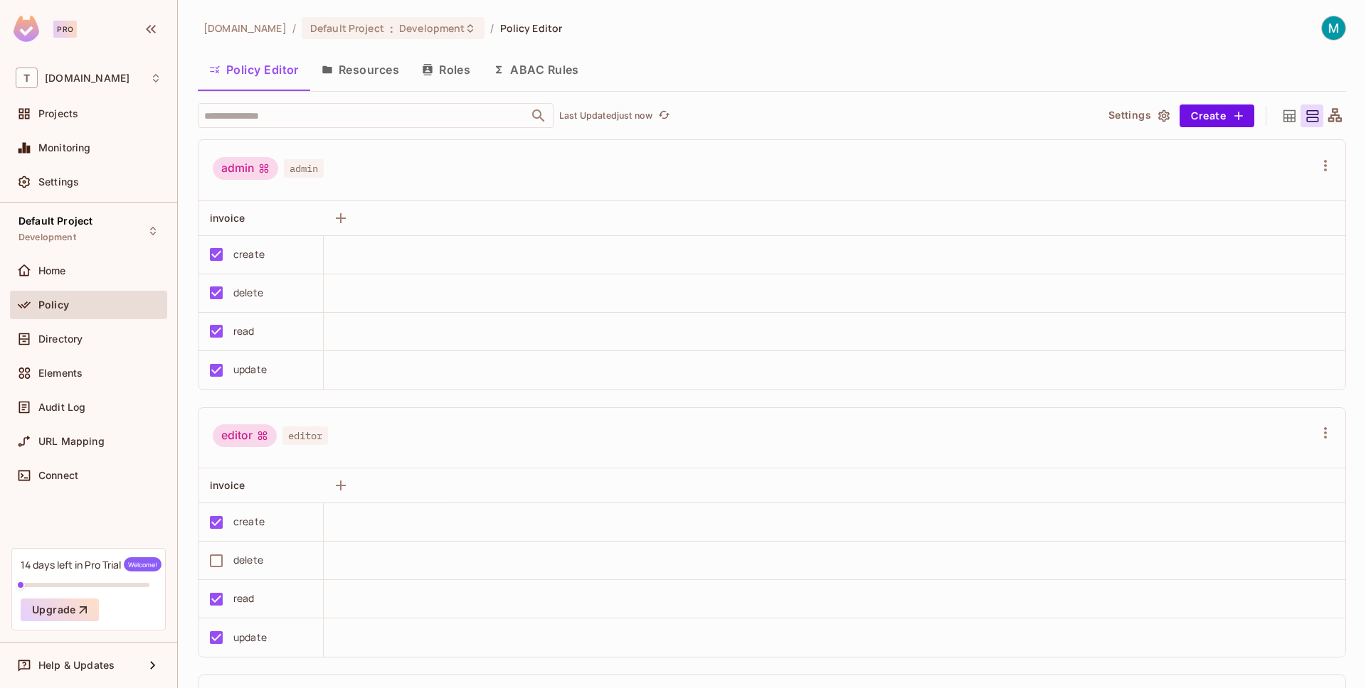
click at [511, 78] on button "ABAC Rules" at bounding box center [536, 70] width 109 height 36
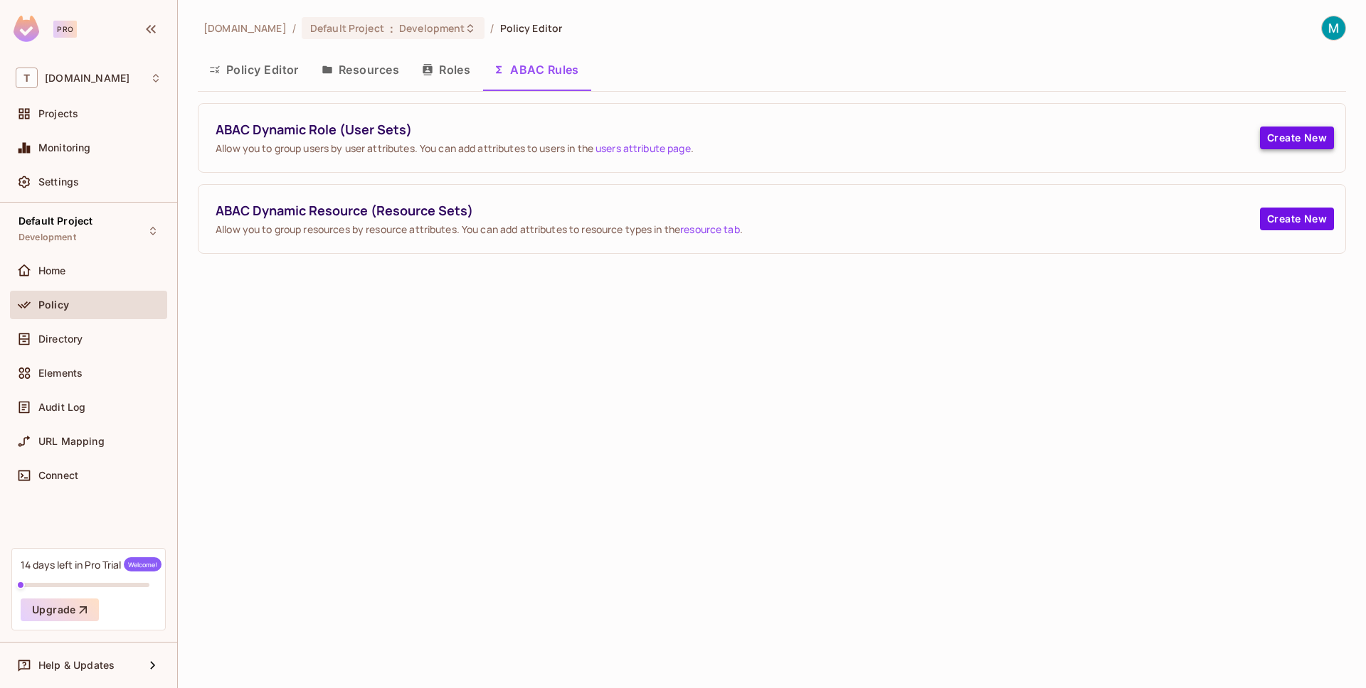
click at [1297, 148] on button "Create New" at bounding box center [1297, 138] width 74 height 23
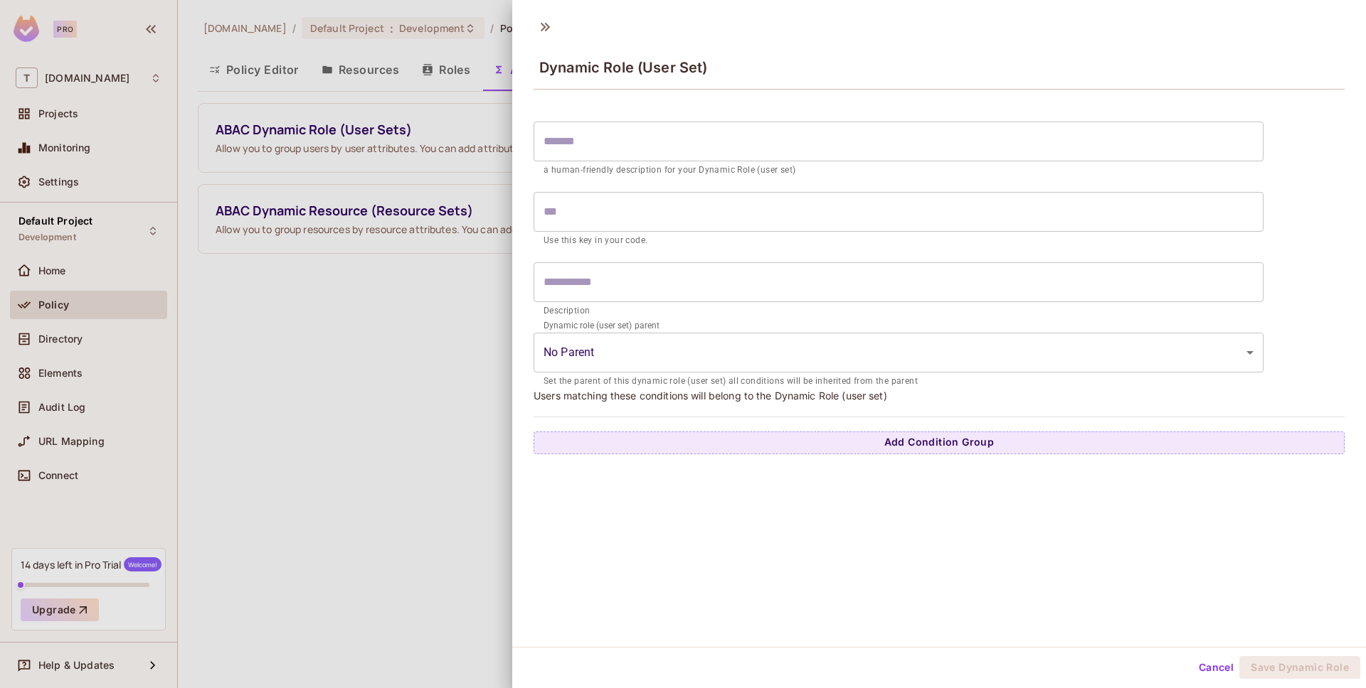
click at [679, 428] on div "​ a human-friendly description for your Dynamic Role (user set) ​ Use this key …" at bounding box center [938, 285] width 811 height 340
click at [682, 442] on button "Add Condition Group" at bounding box center [938, 443] width 811 height 23
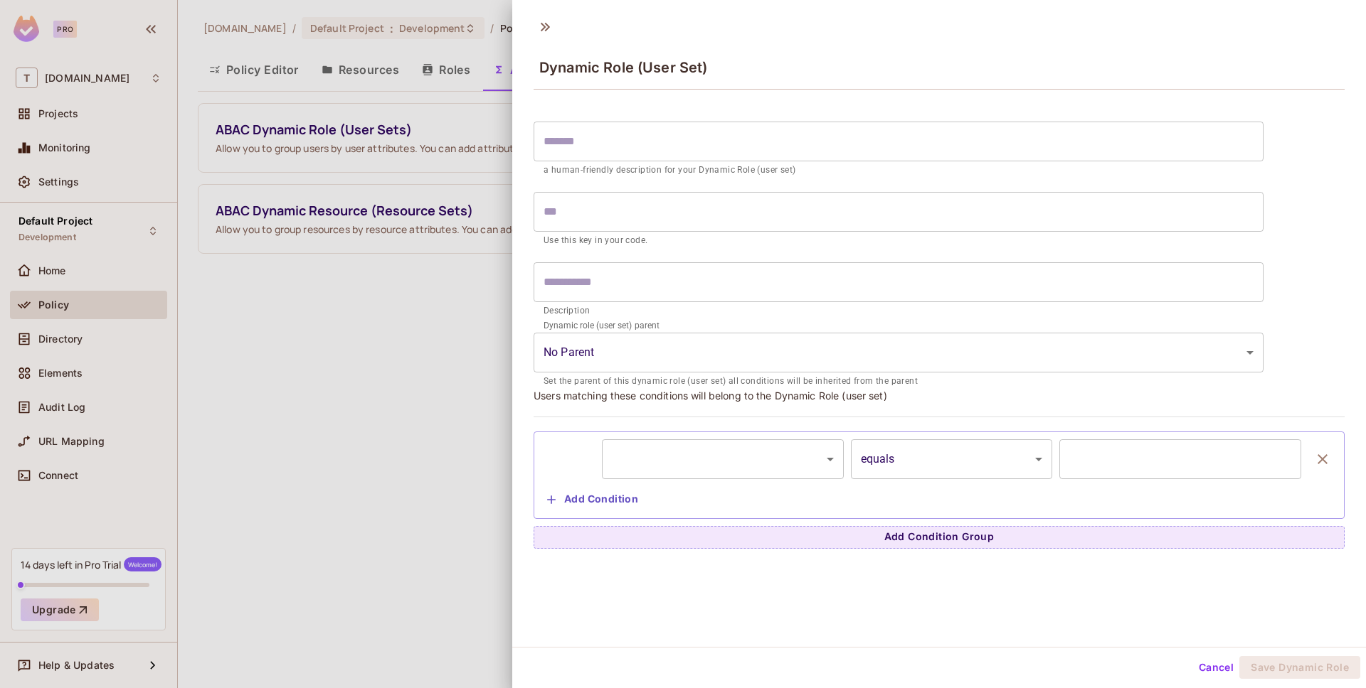
click at [674, 449] on body "Pro T [DOMAIN_NAME] Projects Monitoring Settings Default Project Development Ho…" at bounding box center [683, 344] width 1366 height 688
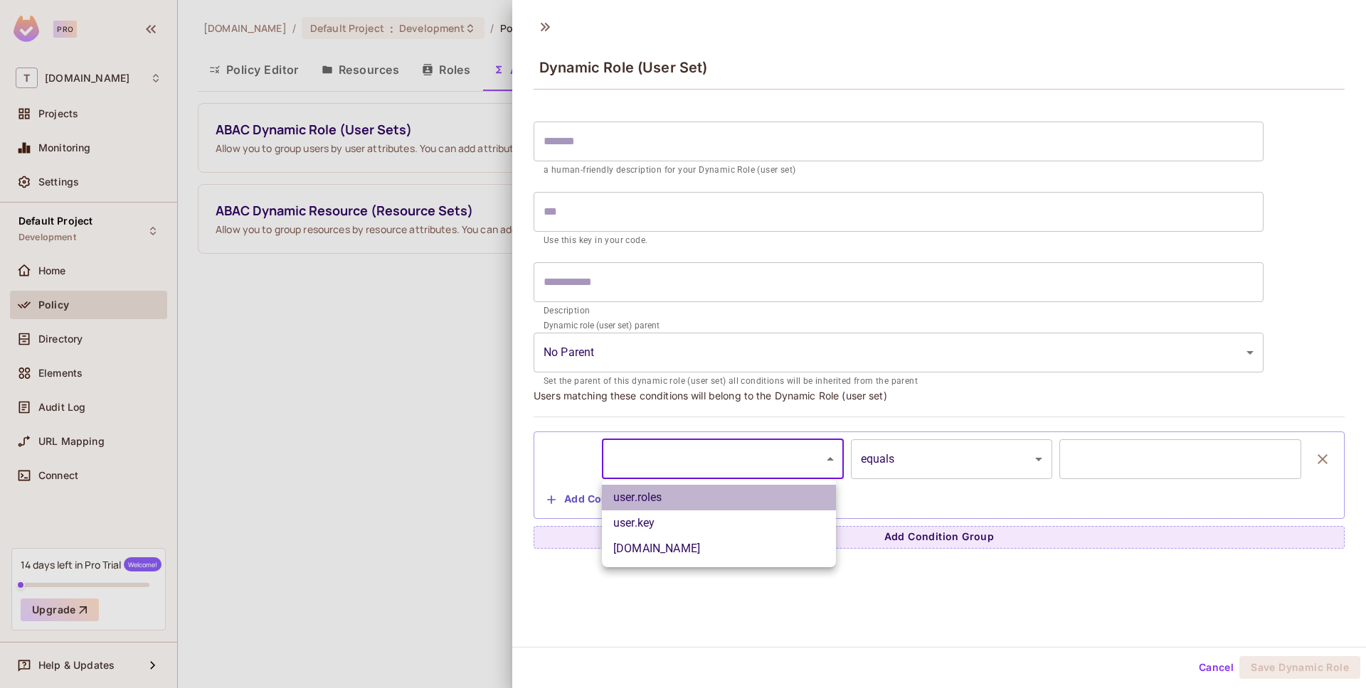
click at [775, 504] on li "user.roles" at bounding box center [719, 498] width 234 height 26
type input "**********"
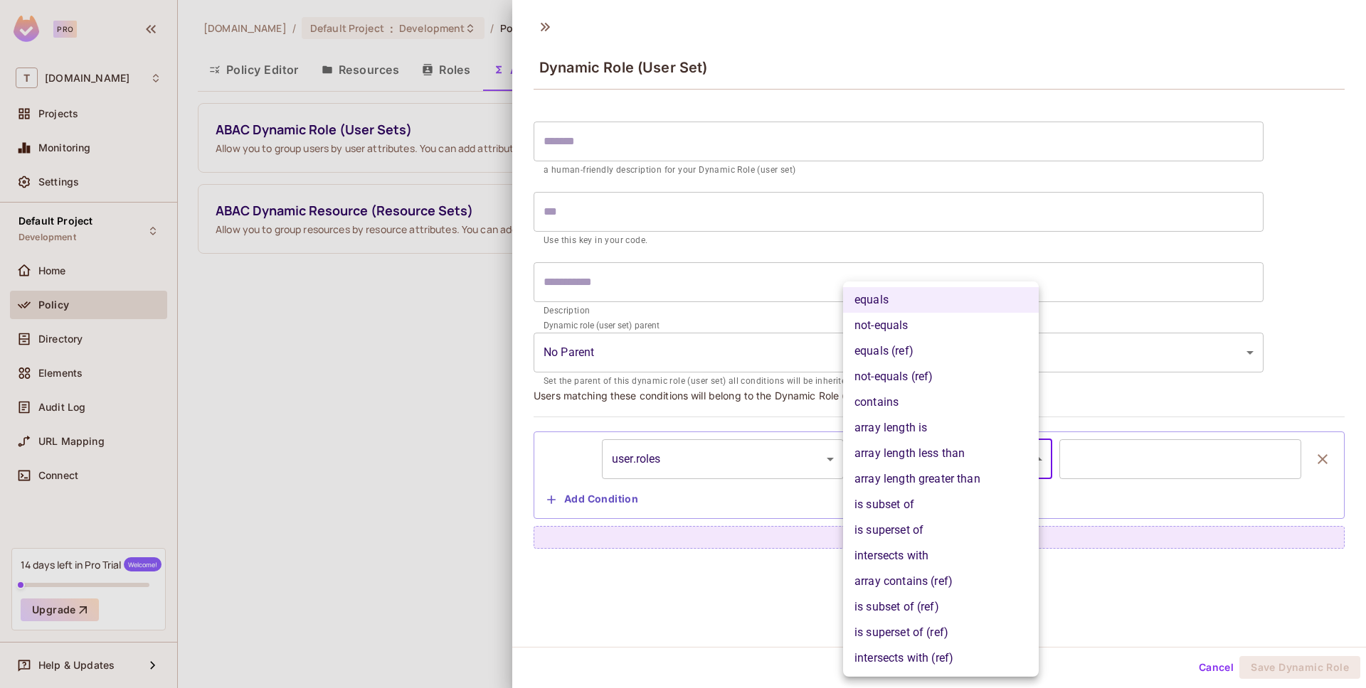
click at [1000, 475] on body "Pro T [DOMAIN_NAME] Projects Monitoring Settings Default Project Development Ho…" at bounding box center [683, 344] width 1366 height 688
click at [1172, 474] on div at bounding box center [683, 344] width 1366 height 688
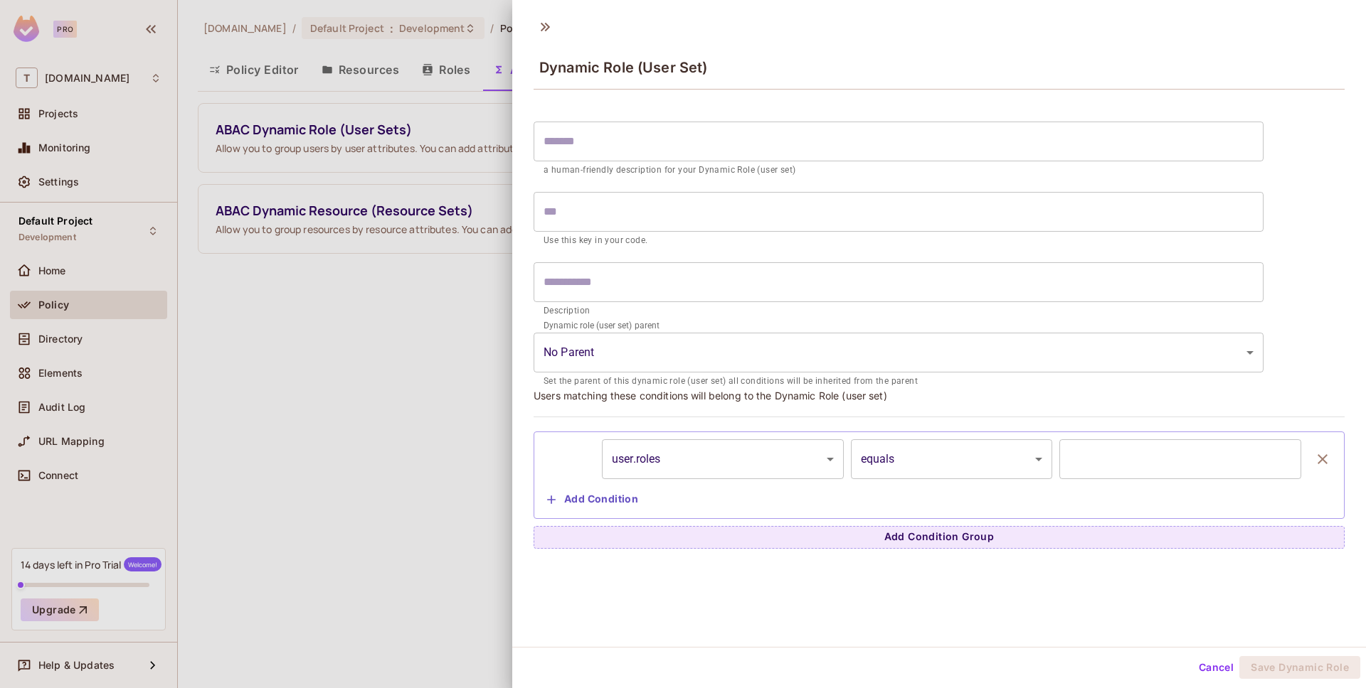
click at [1148, 452] on input "text" at bounding box center [1180, 460] width 242 height 40
click at [711, 372] on div "Dynamic role (user set) parent No Parent ​ Set the parent of this dynamic role …" at bounding box center [898, 357] width 730 height 63
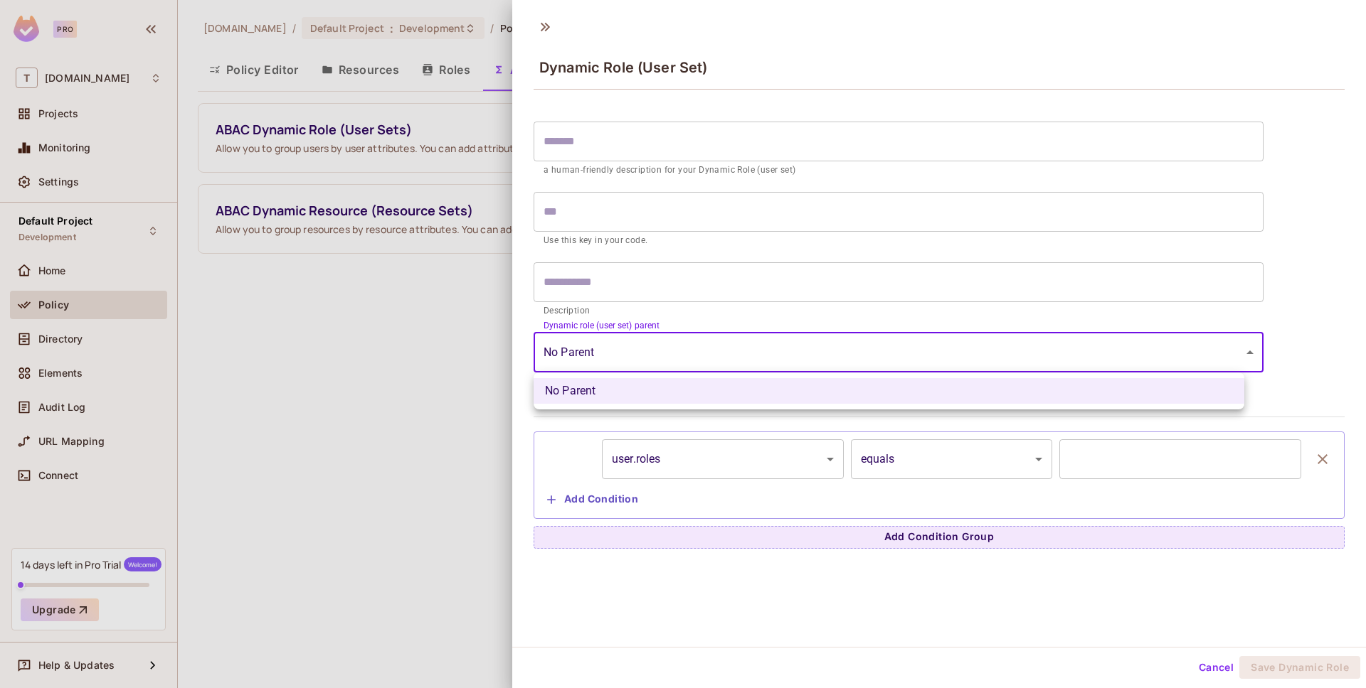
click at [693, 349] on body "Pro T [DOMAIN_NAME] Projects Monitoring Settings Default Project Development Ho…" at bounding box center [683, 344] width 1366 height 688
click at [474, 378] on div at bounding box center [683, 344] width 1366 height 688
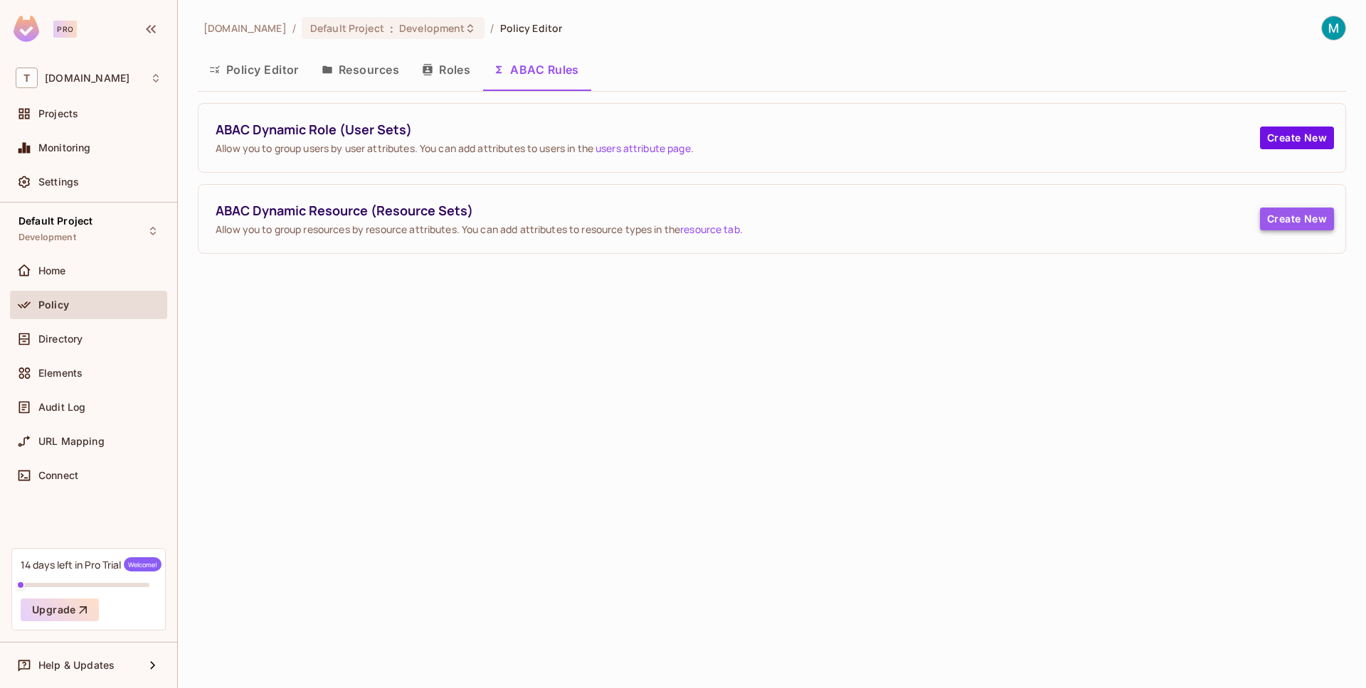
click at [1308, 215] on button "Create New" at bounding box center [1297, 219] width 74 height 23
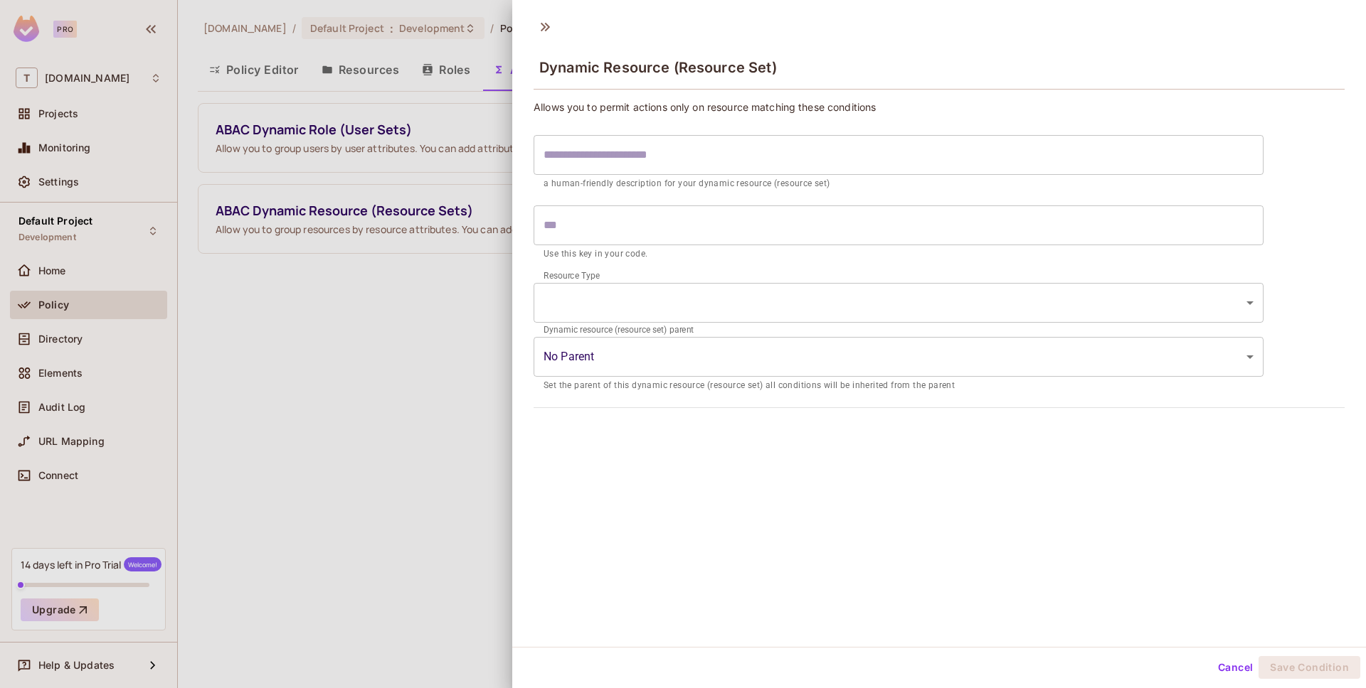
click at [580, 349] on body "Pro T [DOMAIN_NAME] Projects Monitoring Settings Default Project Development Ho…" at bounding box center [683, 344] width 1366 height 688
click at [594, 177] on p "a human-friendly description for your dynamic resource (resource set)" at bounding box center [898, 184] width 710 height 14
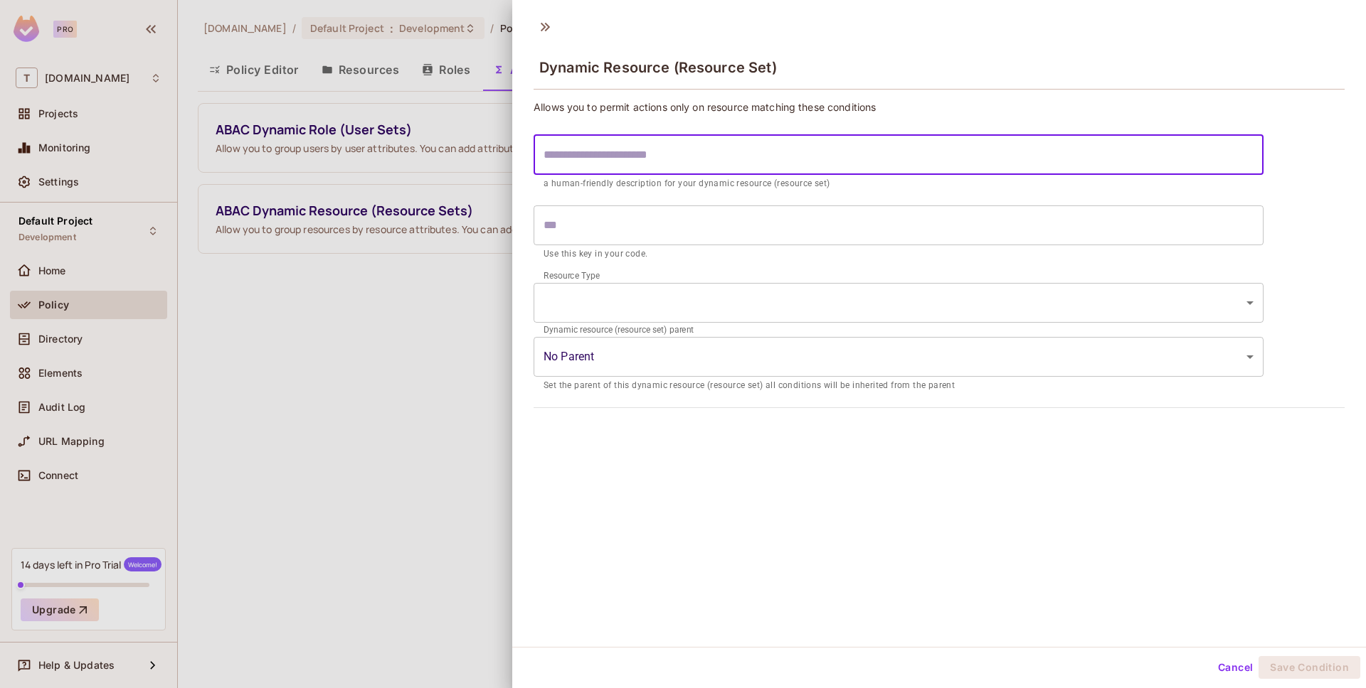
click at [607, 159] on input "text" at bounding box center [898, 155] width 730 height 40
type input "*"
type input "**"
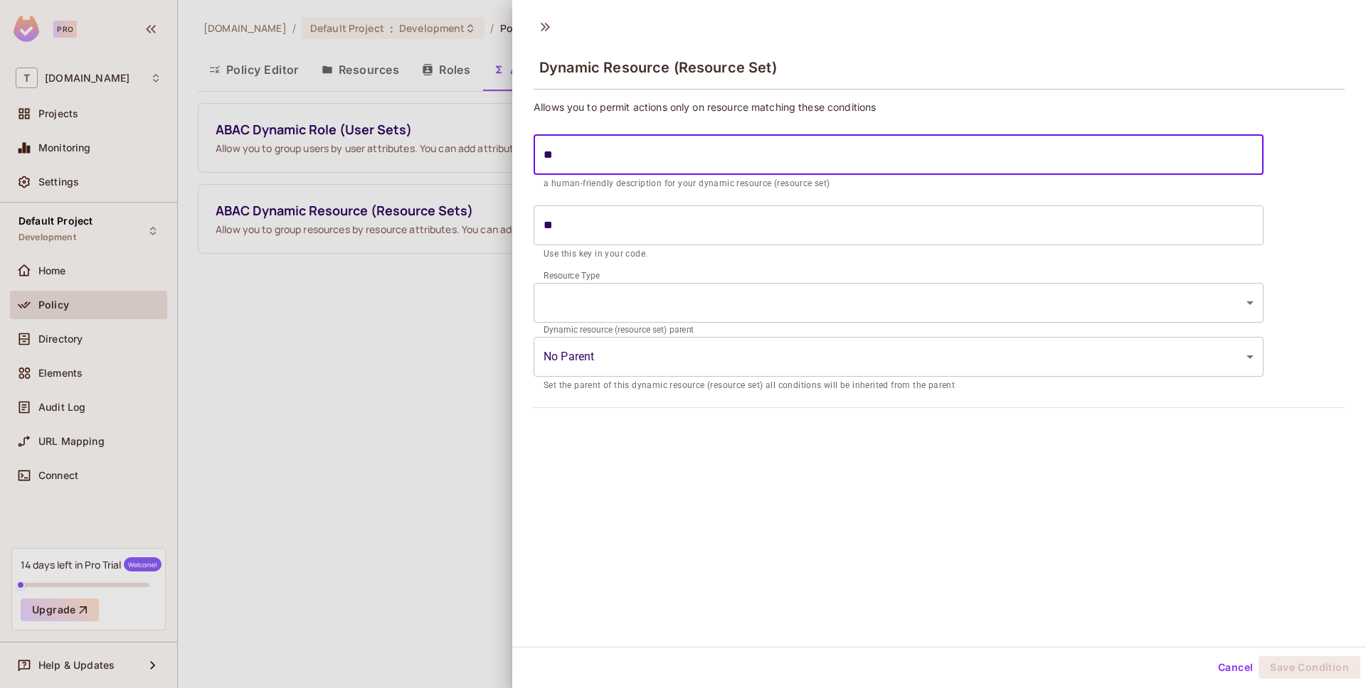
type input "***"
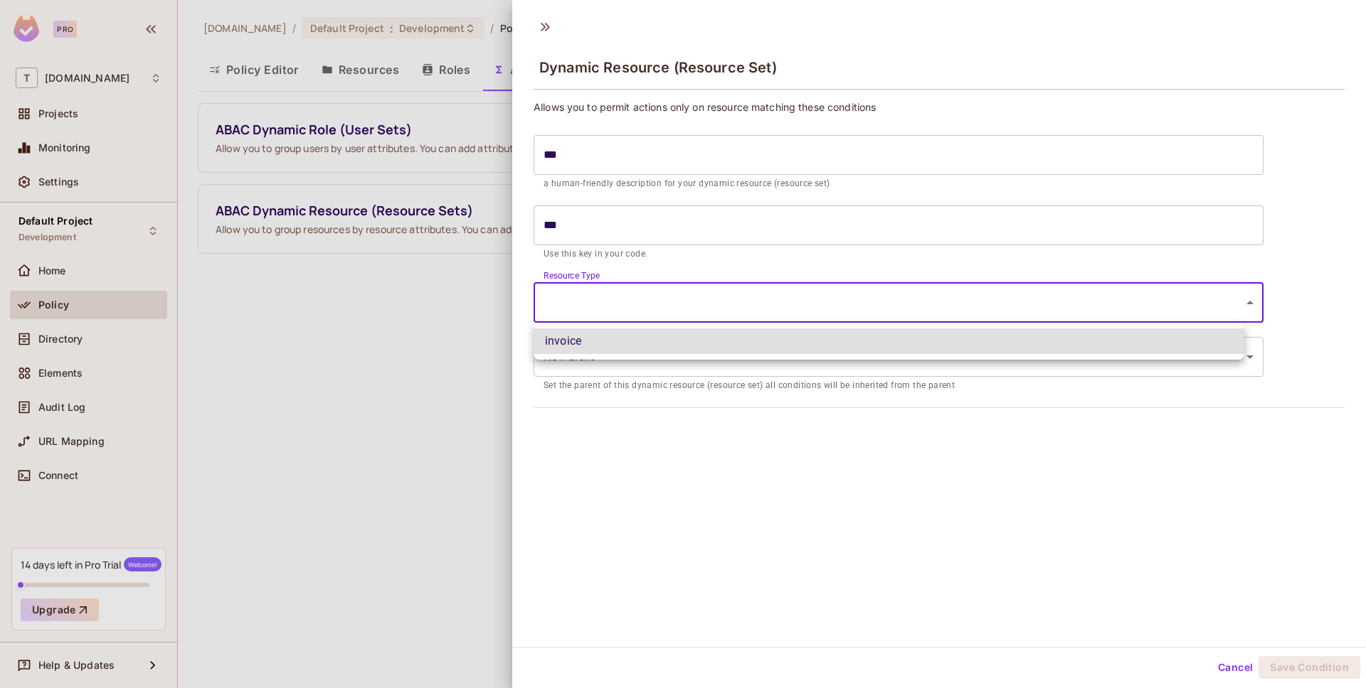
click at [609, 314] on body "Pro T [DOMAIN_NAME] Projects Monitoring Settings Default Project Development Ho…" at bounding box center [683, 344] width 1366 height 688
click at [604, 347] on li "invoice" at bounding box center [888, 342] width 711 height 26
type input "*******"
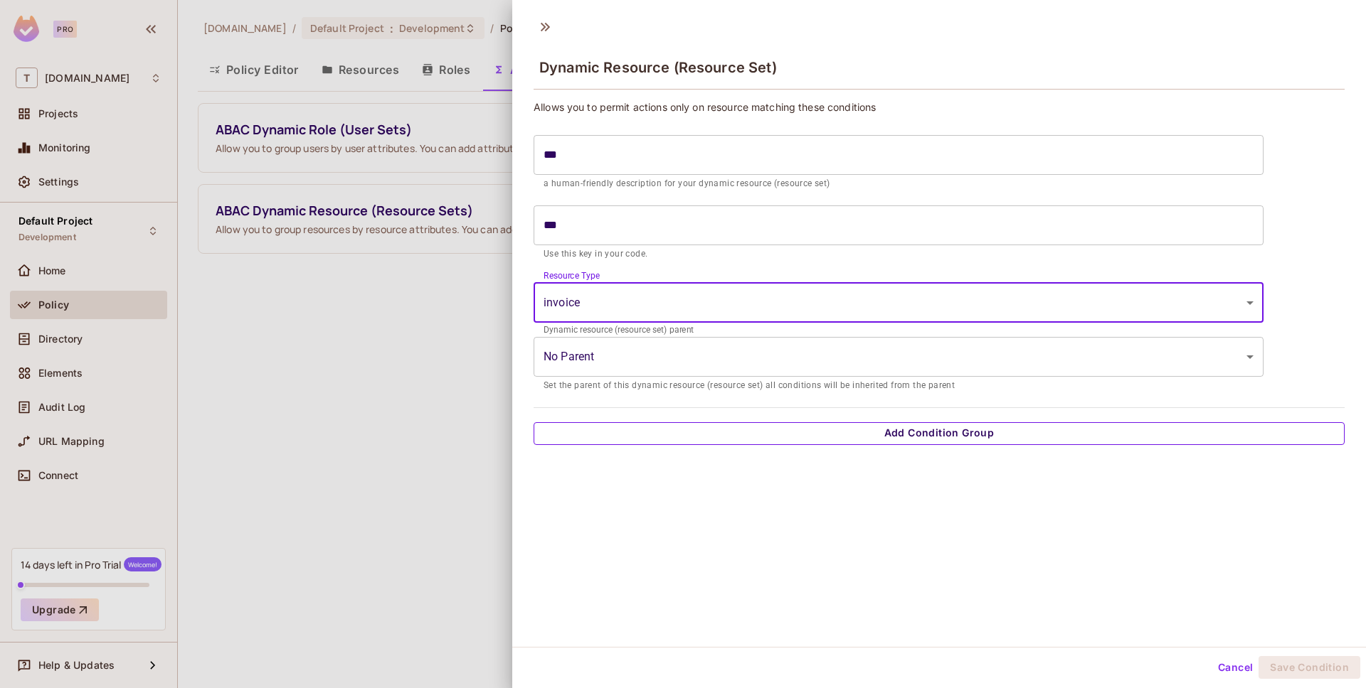
click at [618, 439] on button "Add Condition Group" at bounding box center [938, 433] width 811 height 23
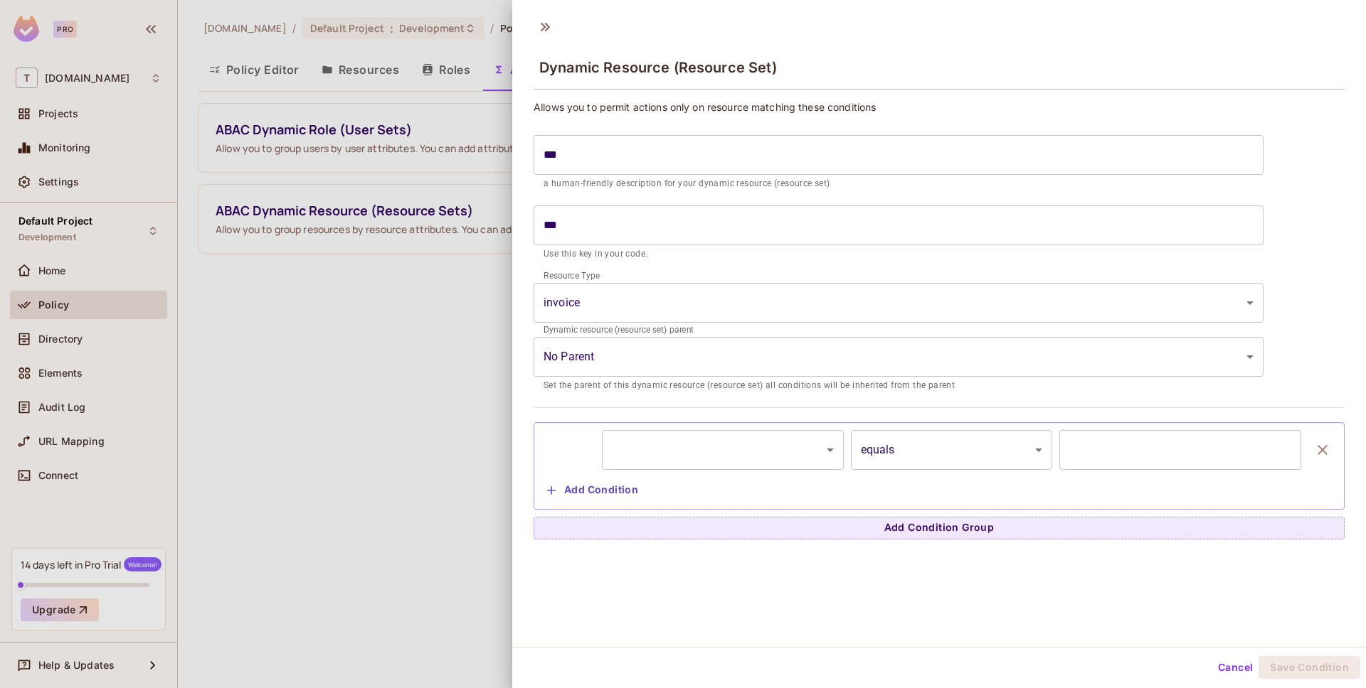
click at [662, 467] on body "Pro T [DOMAIN_NAME] Projects Monitoring Settings Default Project Development Ho…" at bounding box center [683, 344] width 1366 height 688
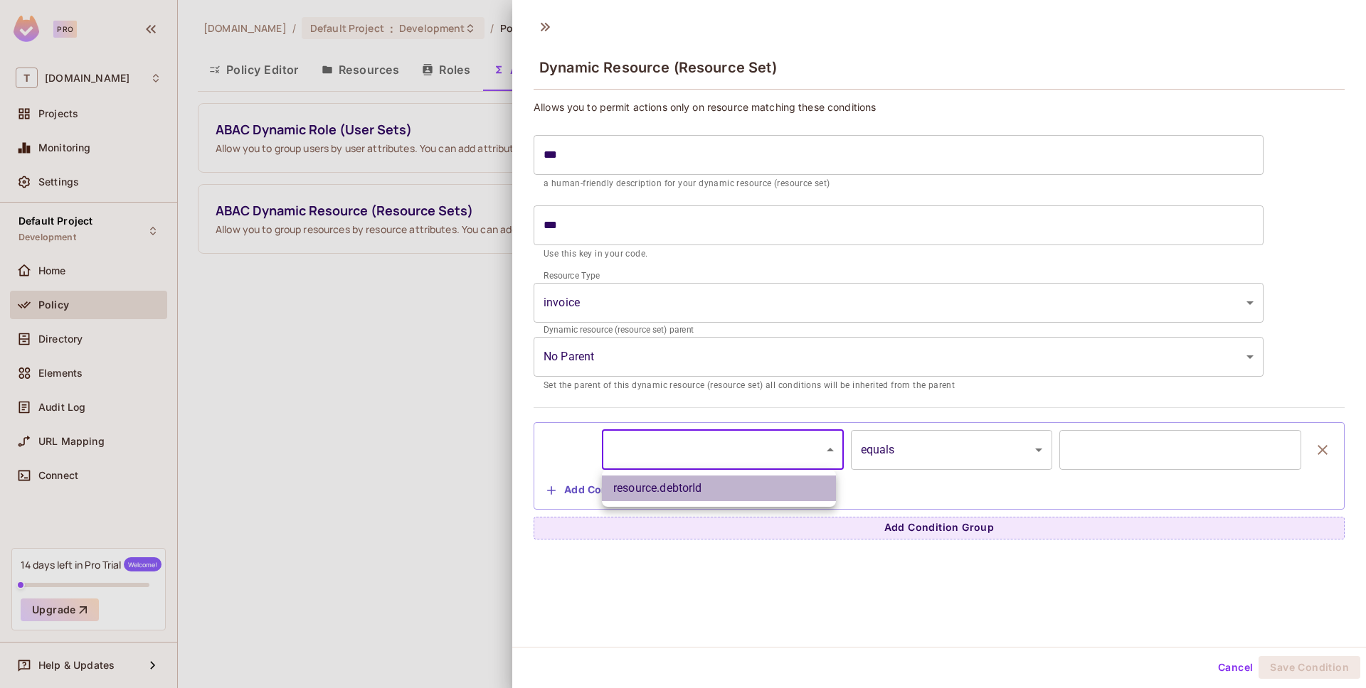
click at [669, 494] on li "resource.debtorId" at bounding box center [719, 489] width 234 height 26
type input "**********"
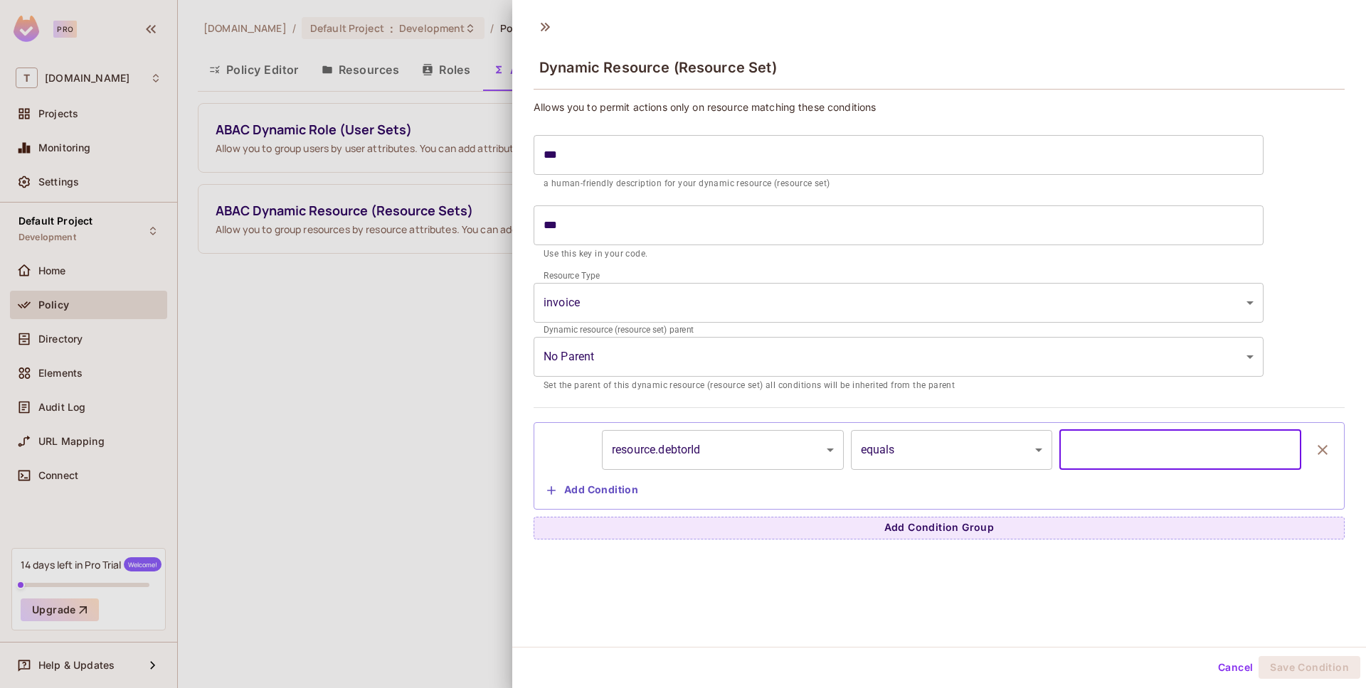
click at [1120, 453] on input "text" at bounding box center [1180, 450] width 242 height 40
click at [1068, 459] on input "text" at bounding box center [1180, 450] width 242 height 40
type input "*"
type input "*******"
click at [1200, 602] on div "**********" at bounding box center [938, 328] width 853 height 637
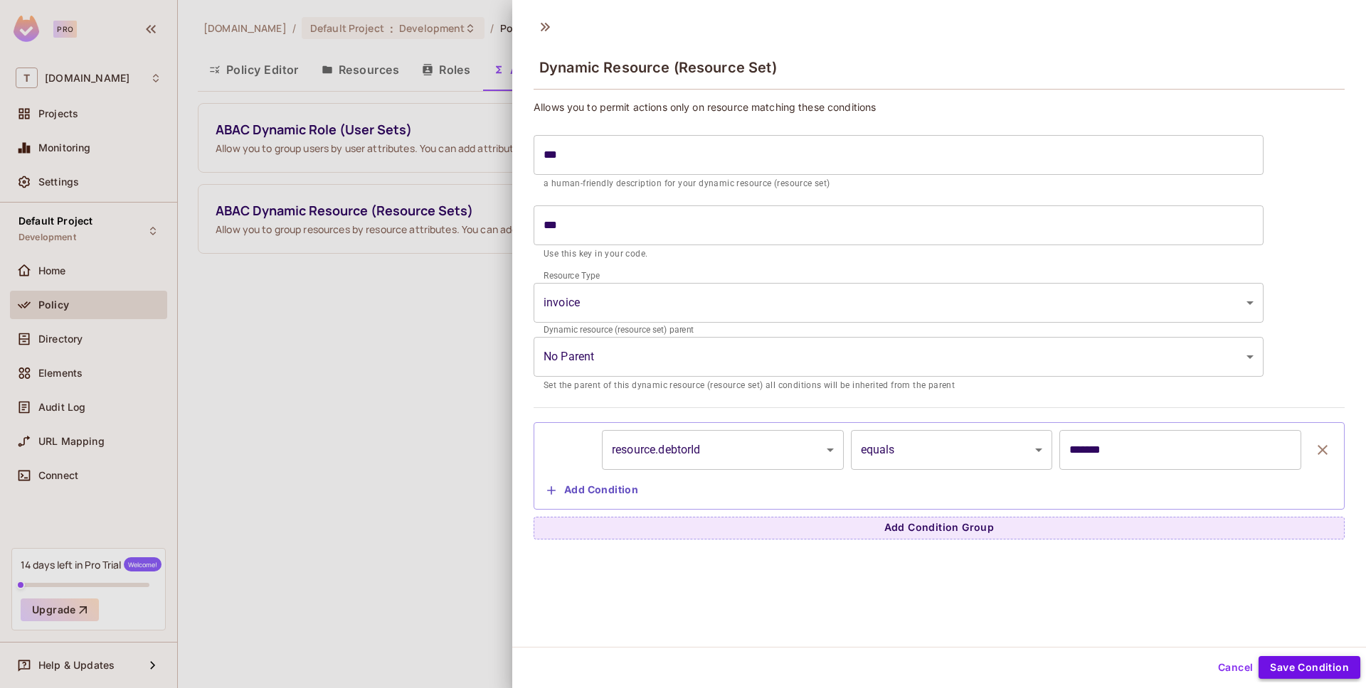
click at [1272, 663] on button "Save Condition" at bounding box center [1309, 667] width 102 height 23
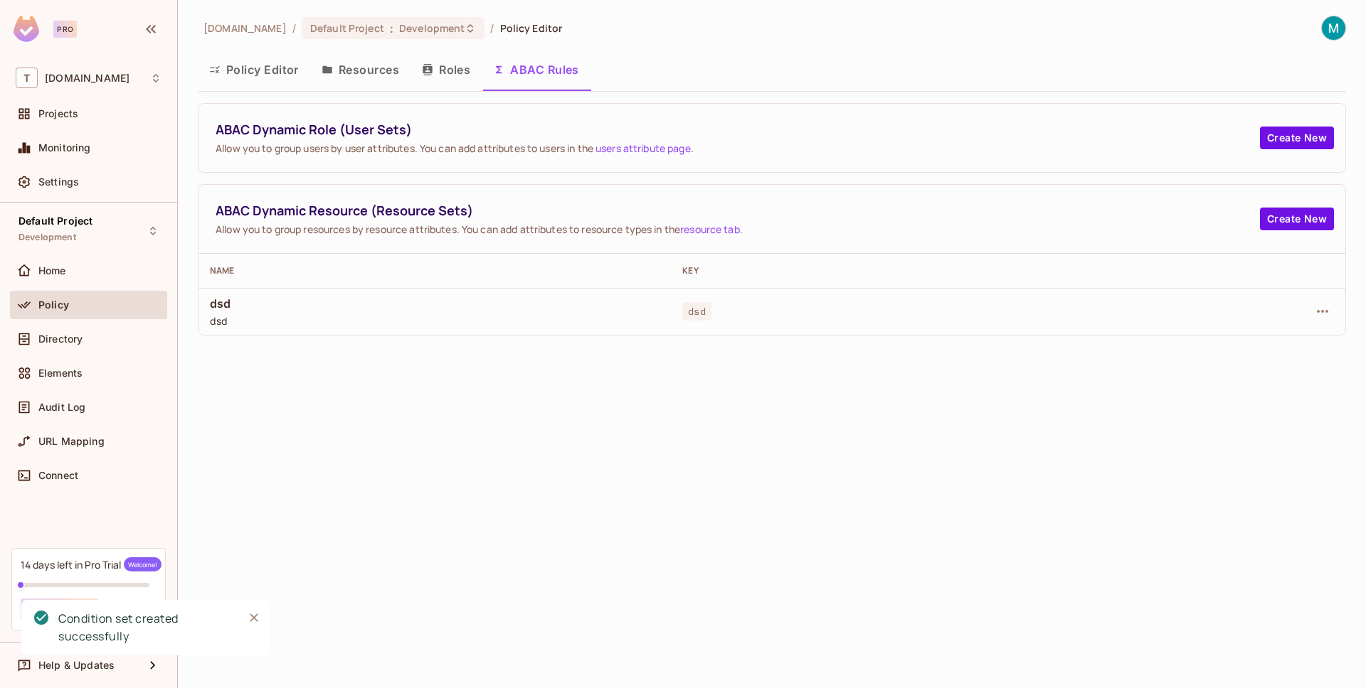
click at [378, 76] on button "Resources" at bounding box center [360, 70] width 100 height 36
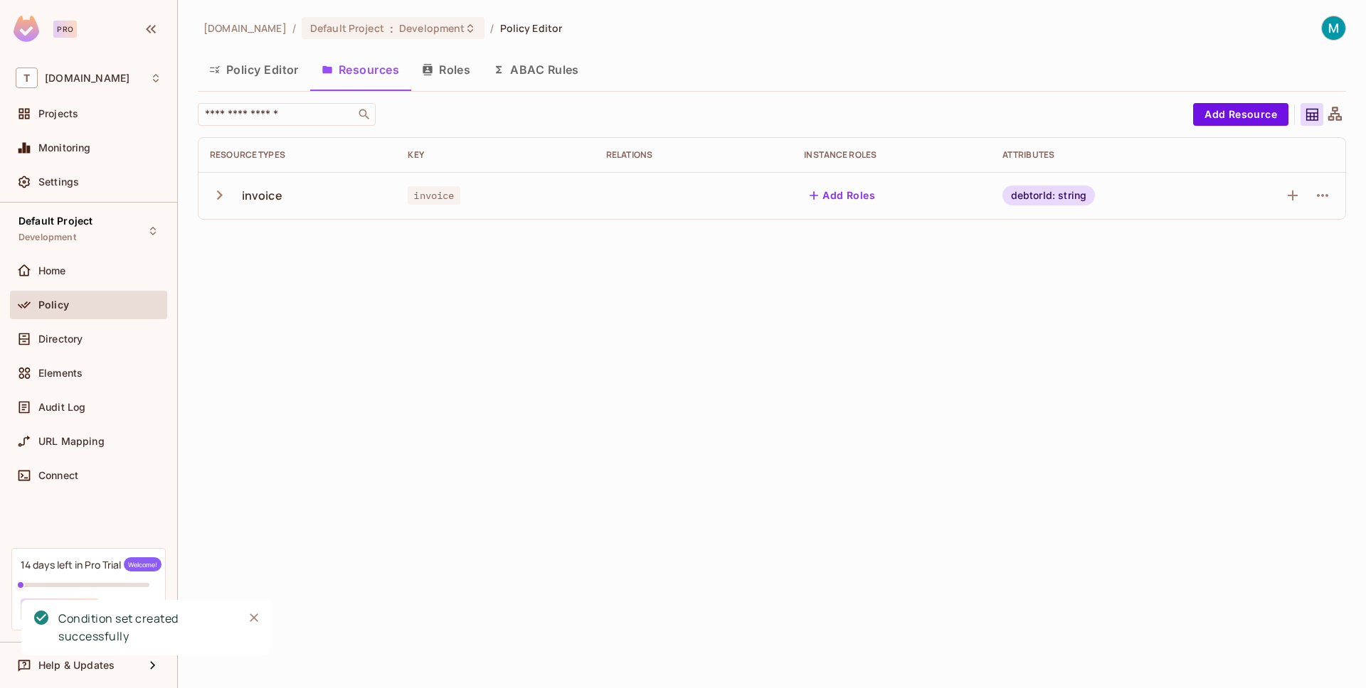
click at [268, 74] on button "Policy Editor" at bounding box center [254, 70] width 112 height 36
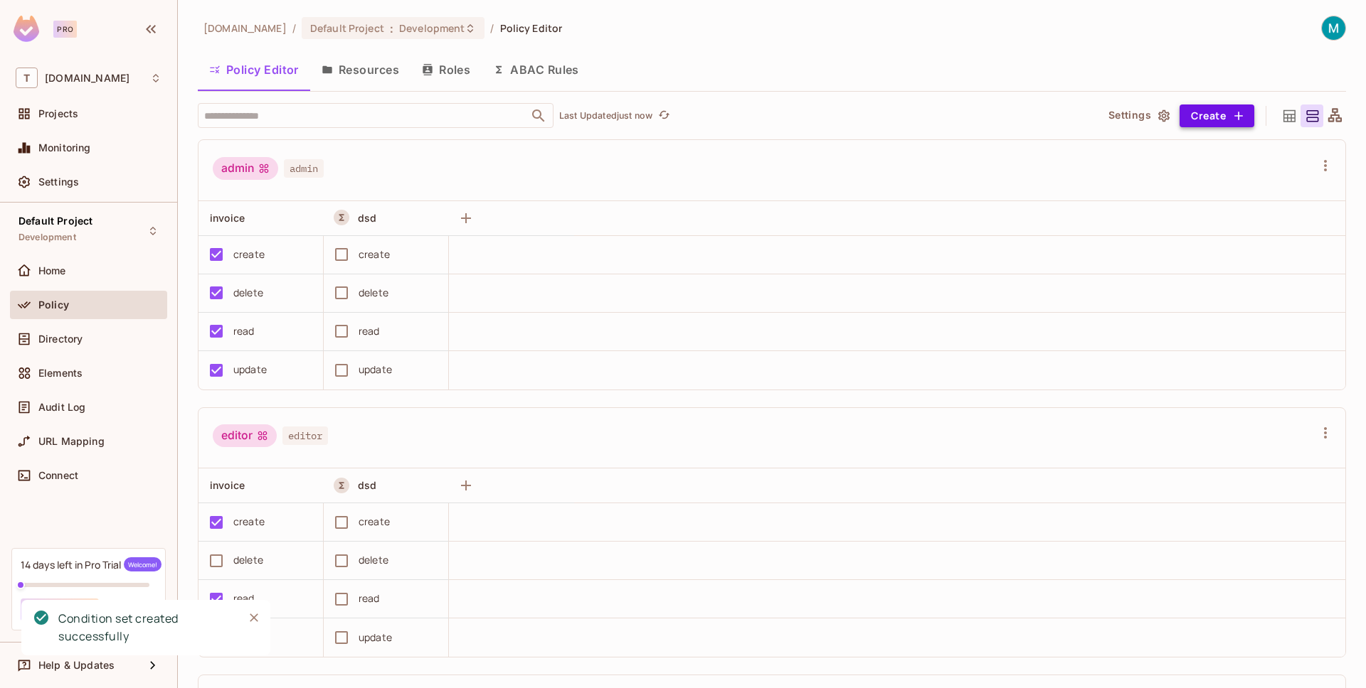
click at [1202, 124] on button "Create" at bounding box center [1216, 116] width 75 height 23
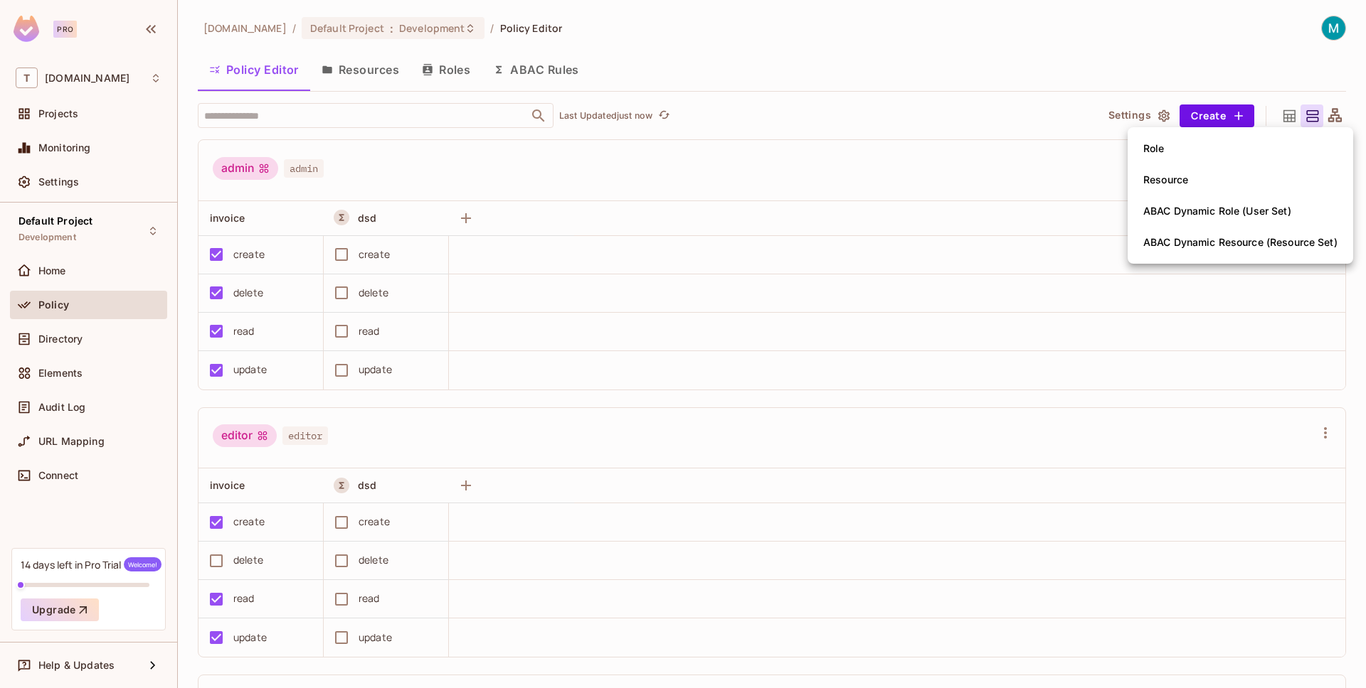
click at [1146, 119] on div at bounding box center [683, 344] width 1366 height 688
click at [1140, 114] on div "Role Resource ABAC Dynamic Role (User Set) ABAC Dynamic Resource (Resource Set)" at bounding box center [683, 344] width 1366 height 688
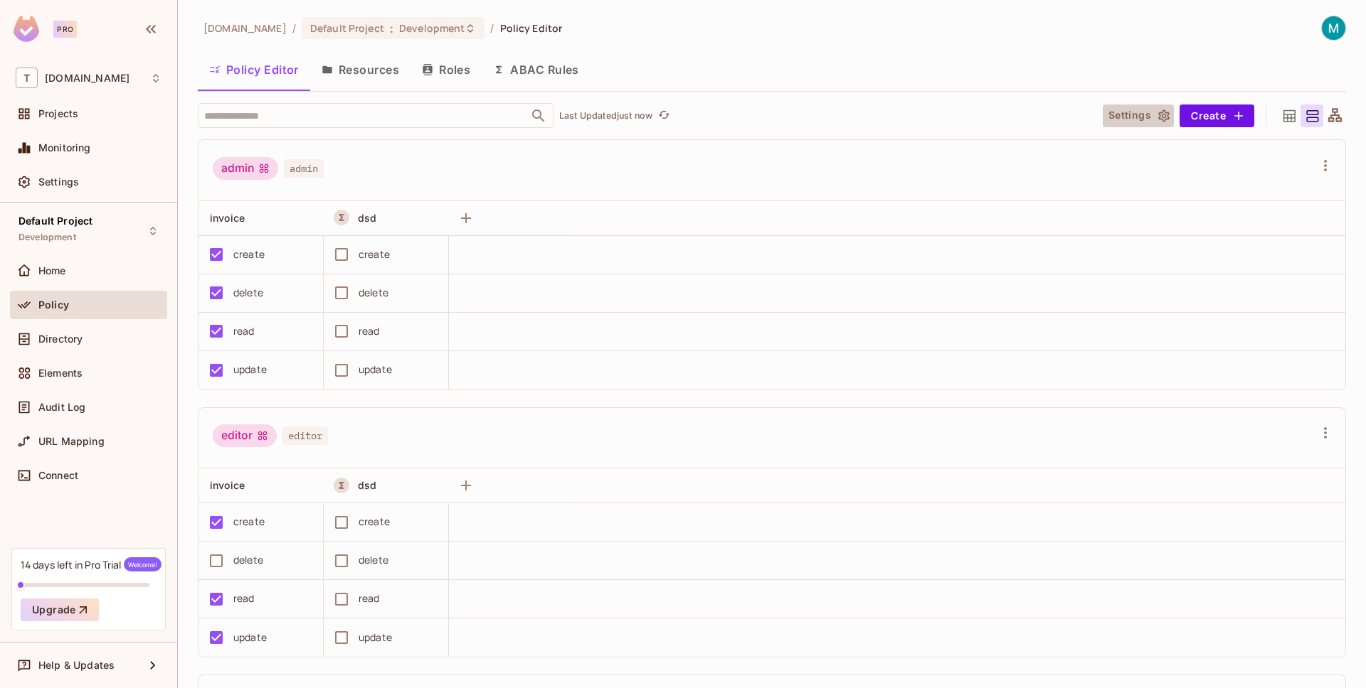
click at [1140, 114] on button "Settings" at bounding box center [1137, 116] width 71 height 23
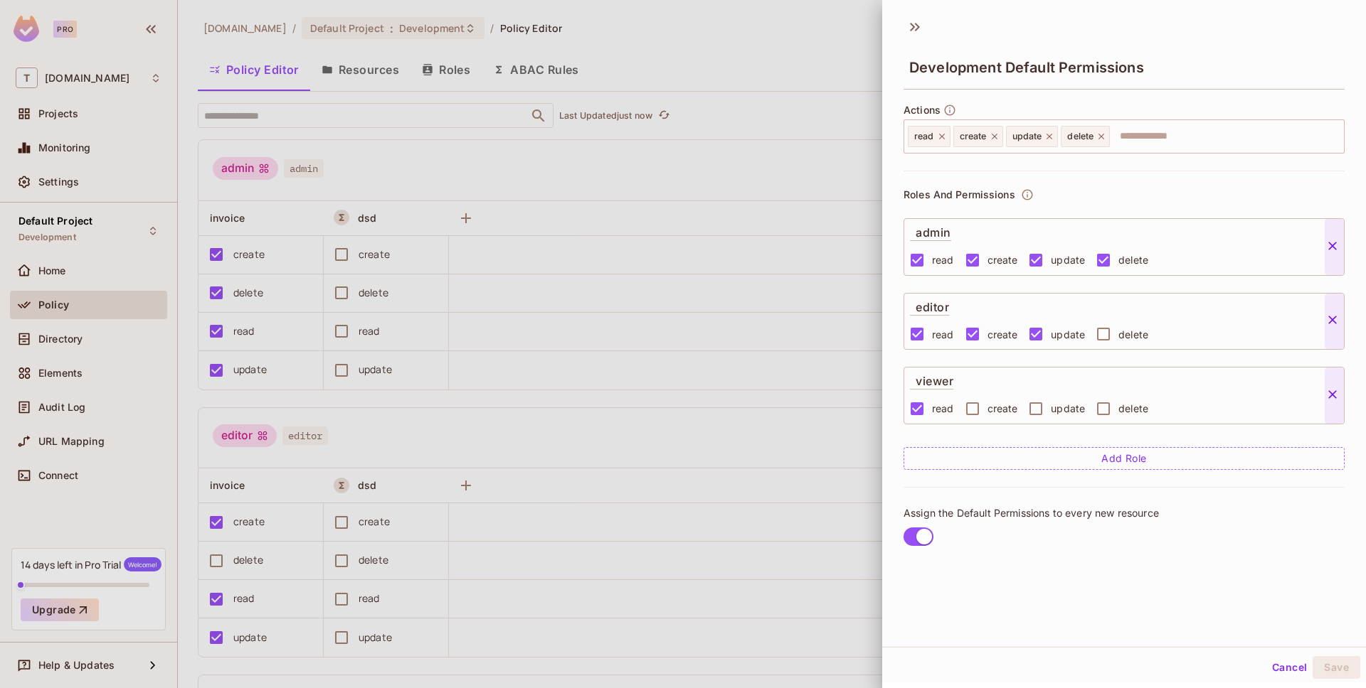
click at [1080, 458] on button "Add Role" at bounding box center [1123, 458] width 441 height 23
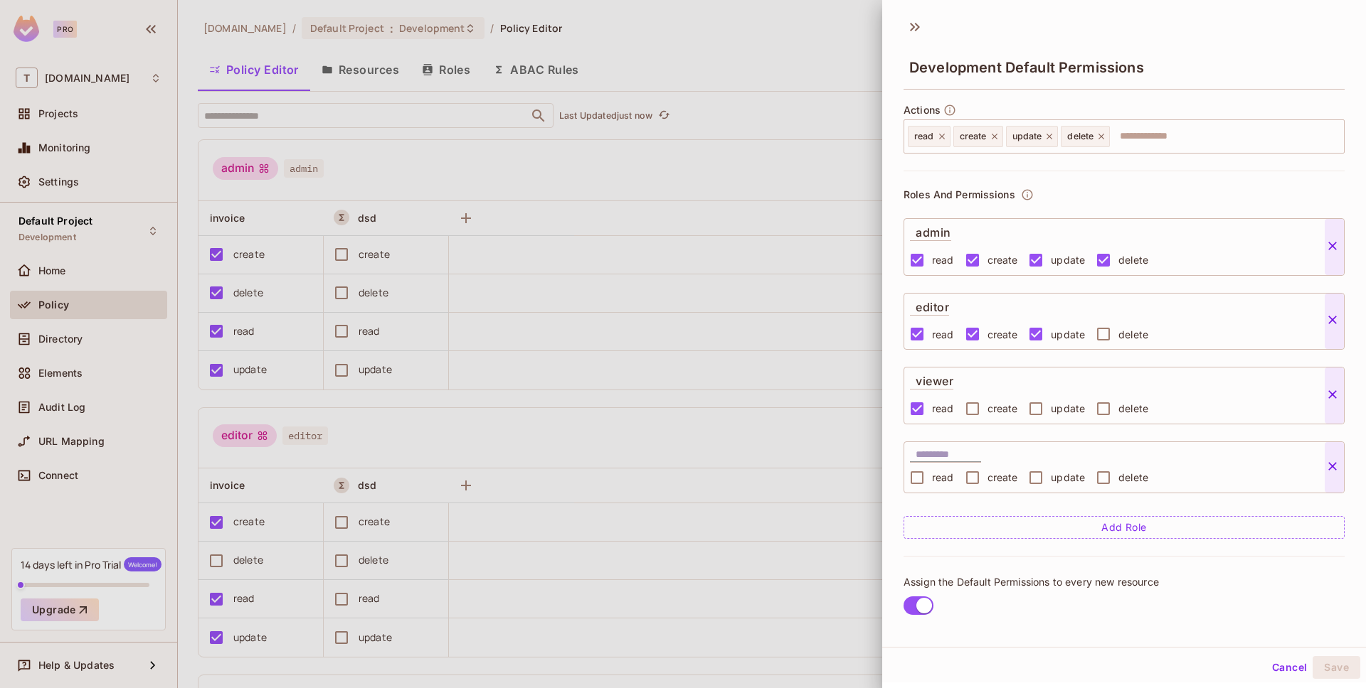
click at [967, 450] on input "text" at bounding box center [947, 455] width 65 height 14
type input "*******"
click button at bounding box center [1333, 247] width 19 height 18
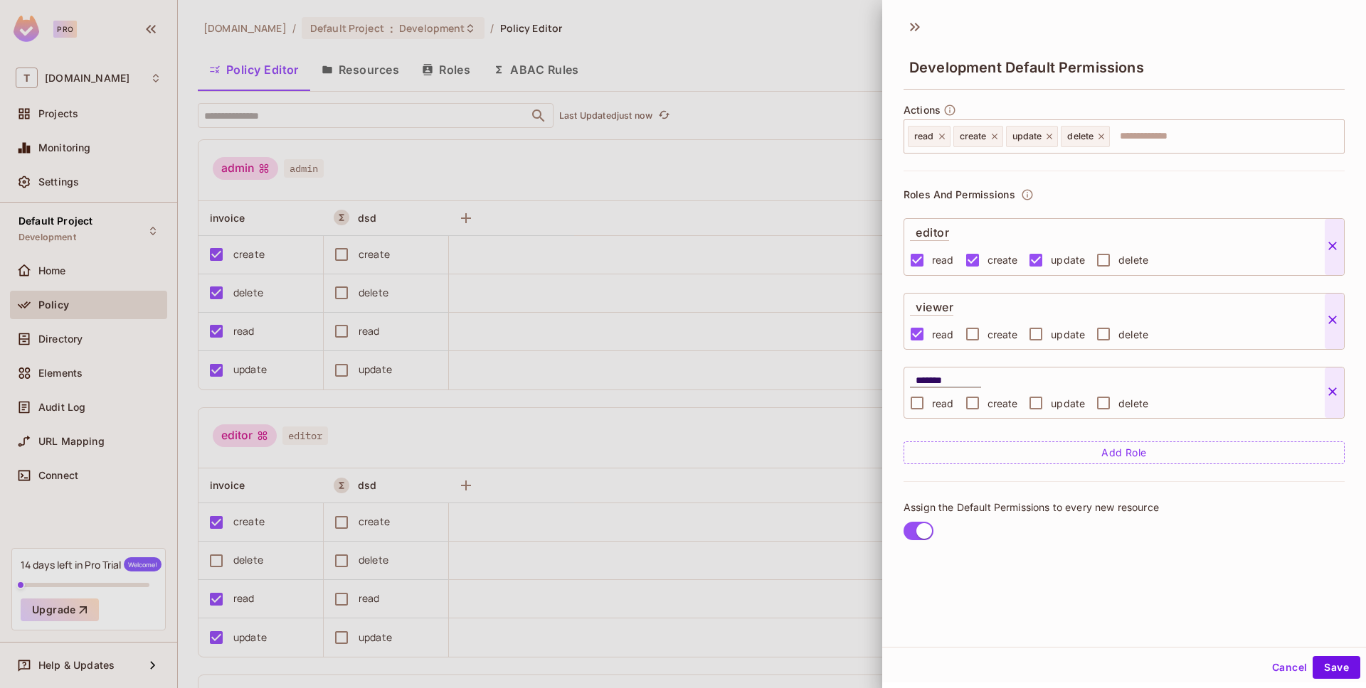
click at [777, 348] on div at bounding box center [683, 344] width 1366 height 688
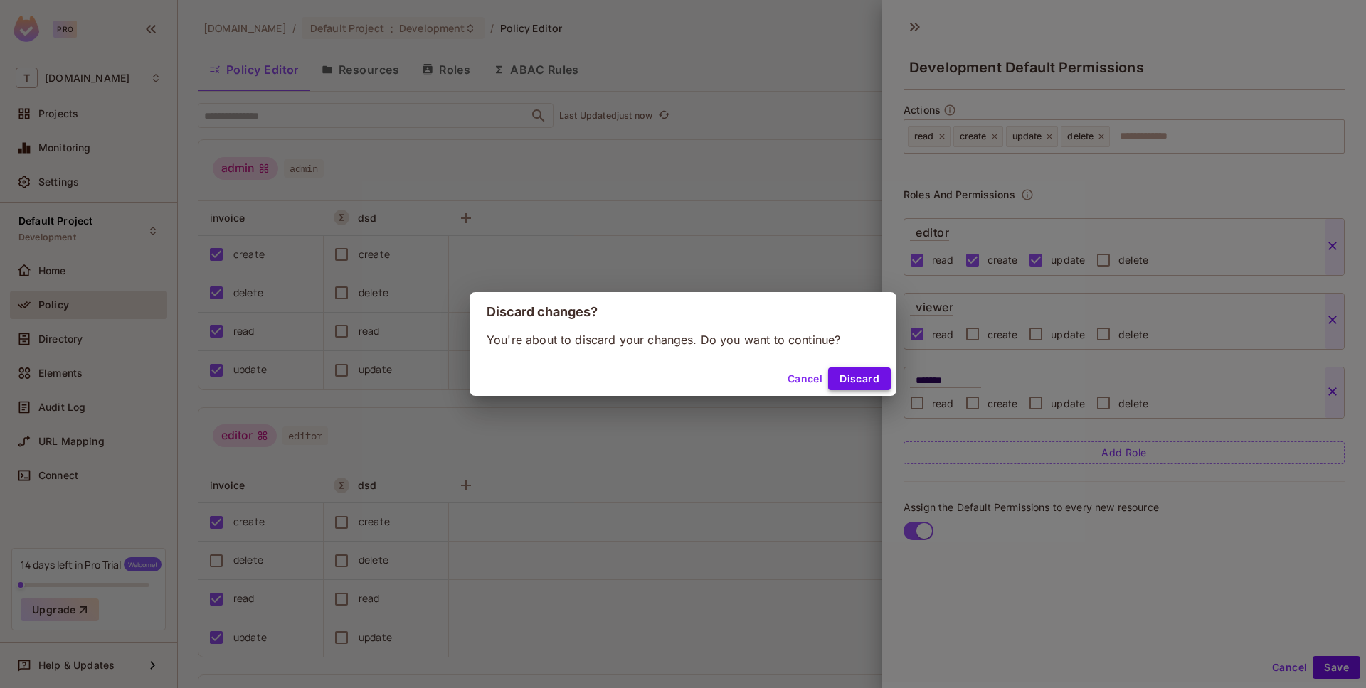
click at [868, 378] on button "Discard" at bounding box center [859, 379] width 63 height 23
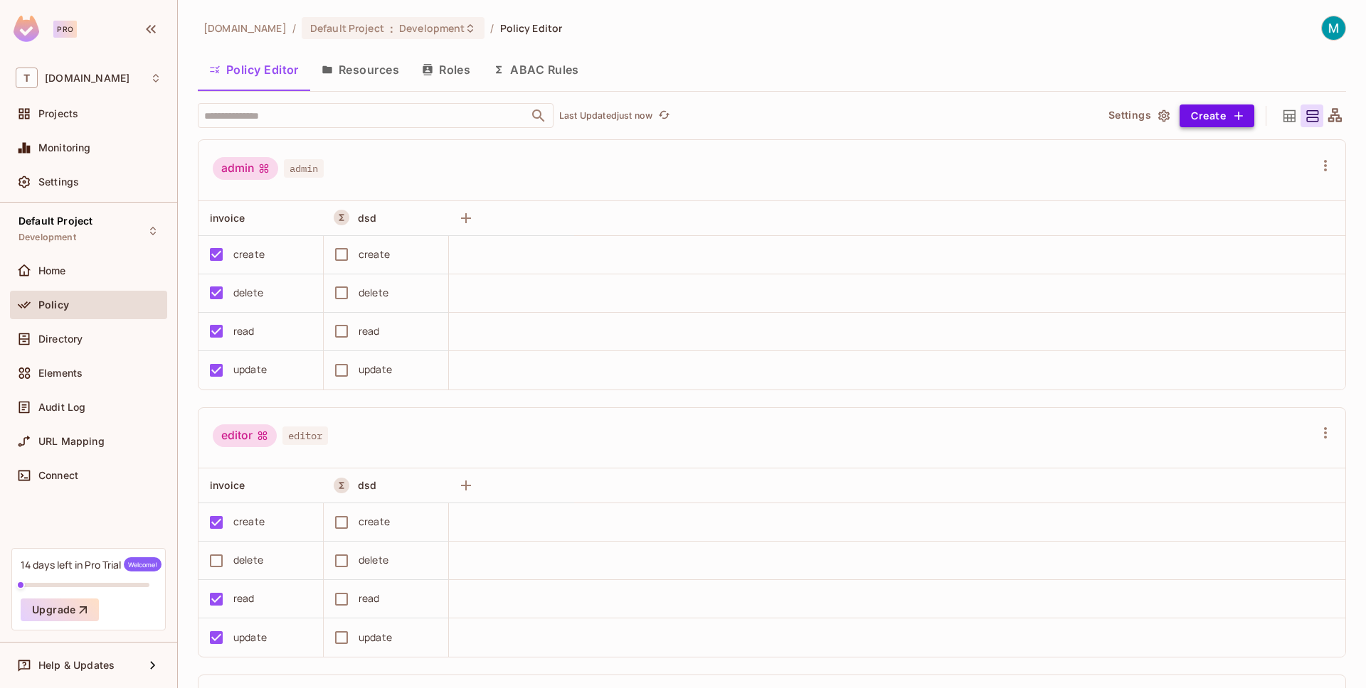
click at [1196, 127] on button "Create" at bounding box center [1216, 116] width 75 height 23
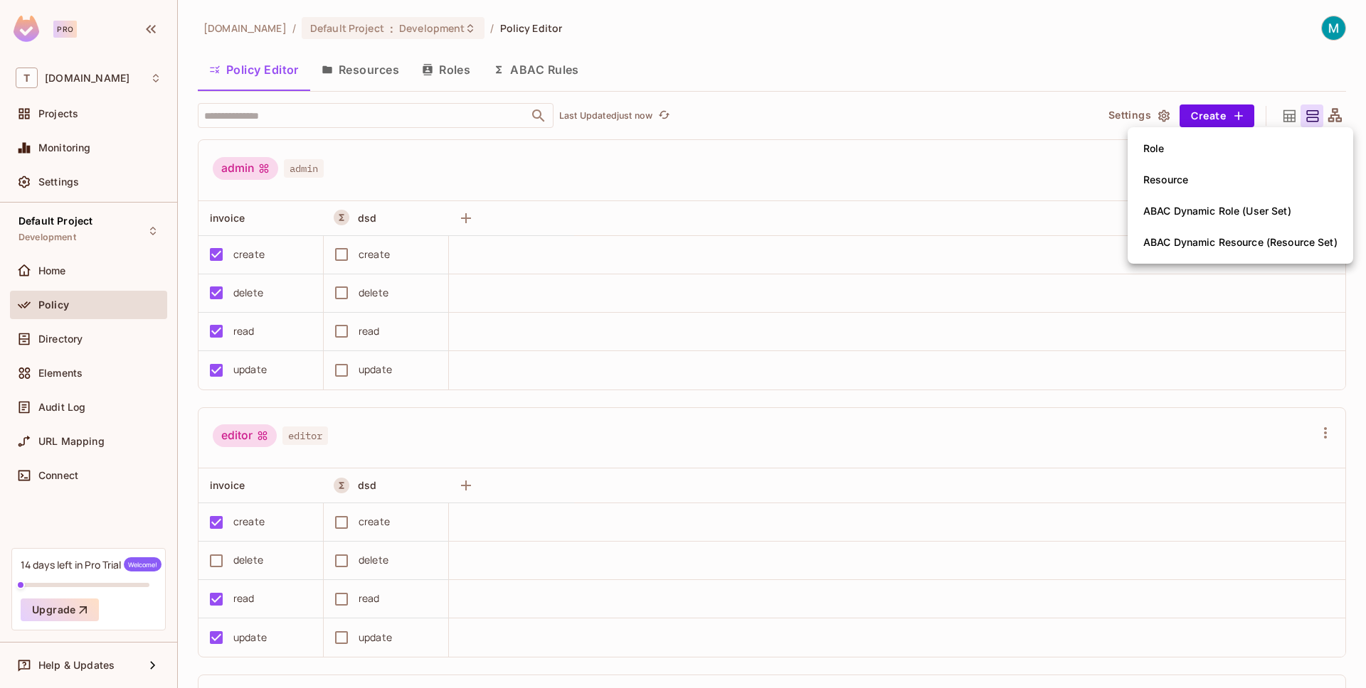
click at [1187, 183] on div "Resource" at bounding box center [1165, 180] width 45 height 14
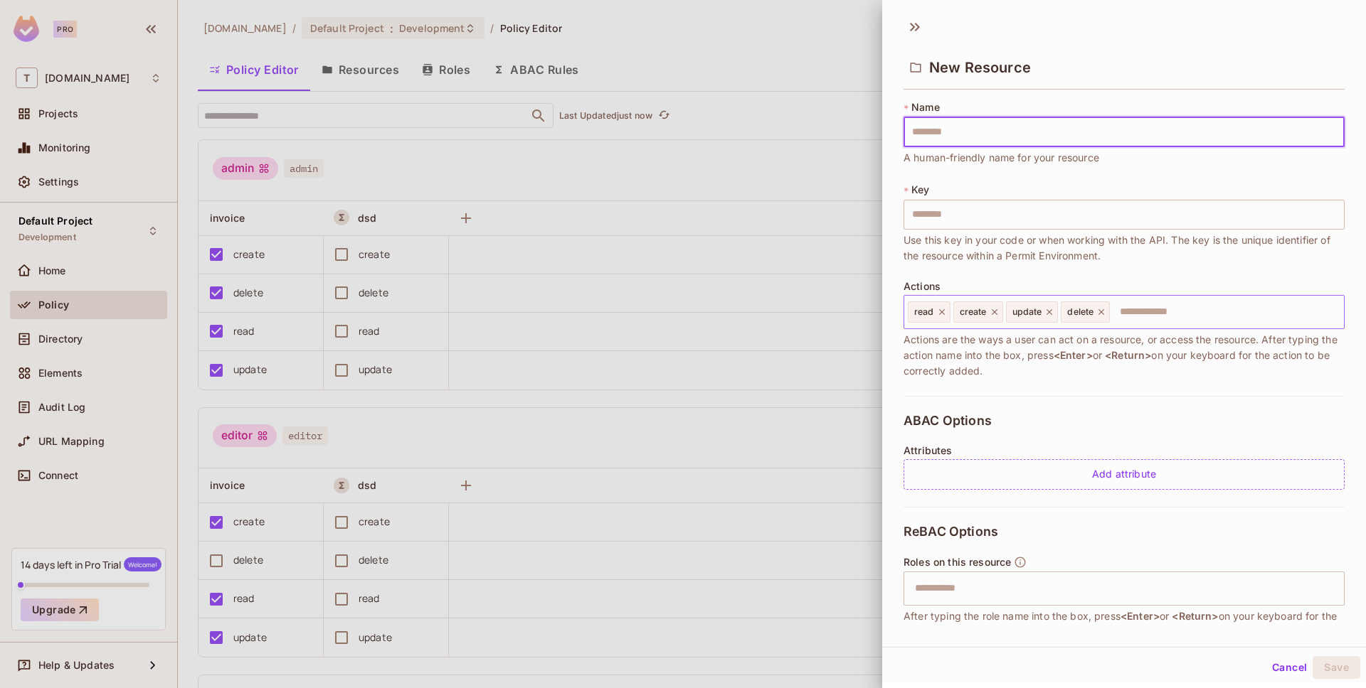
scroll to position [94, 0]
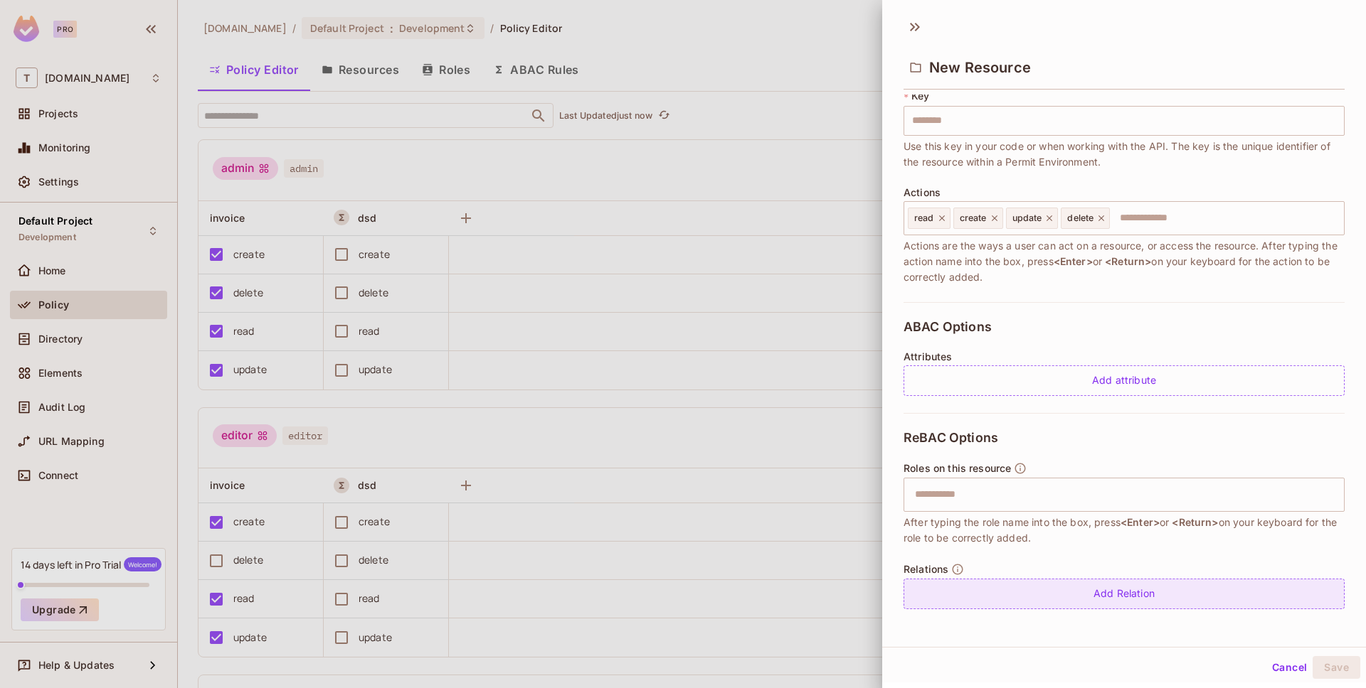
click at [1153, 602] on div "Add Relation" at bounding box center [1123, 594] width 441 height 31
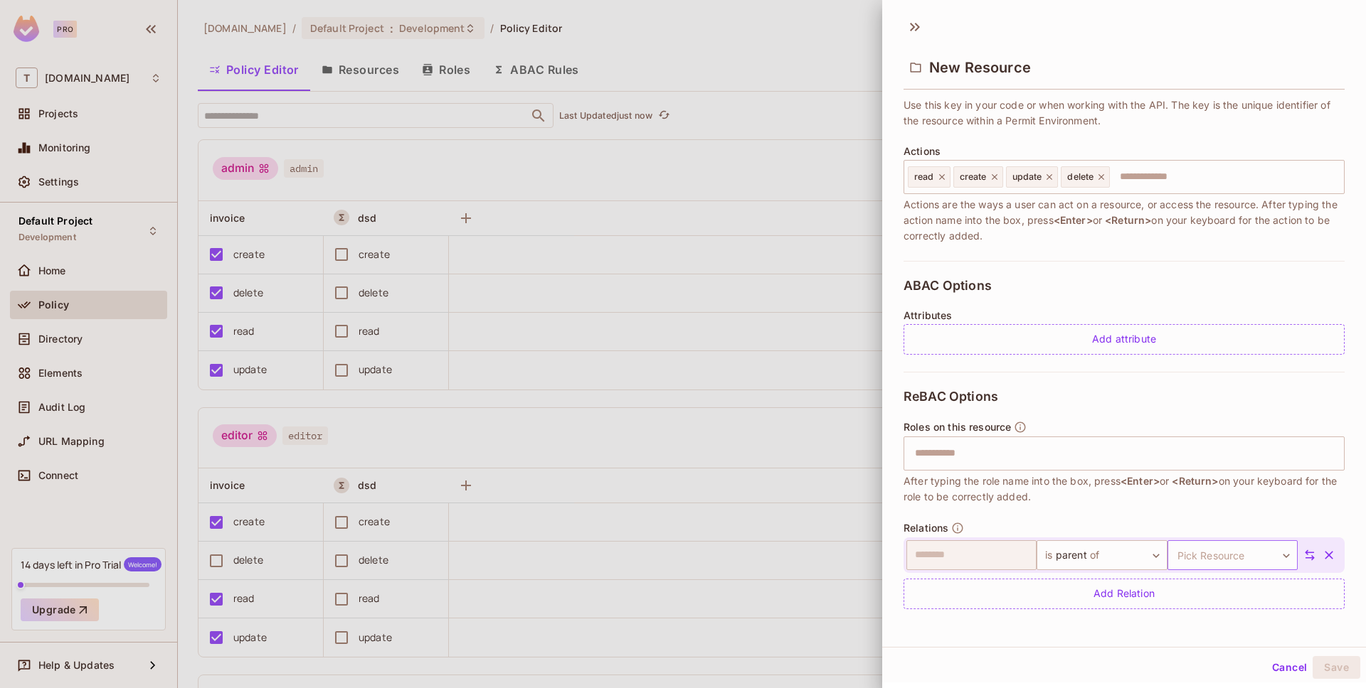
click at [1180, 562] on body "Pro T [DOMAIN_NAME] Projects Monitoring Settings Default Project Development Ho…" at bounding box center [683, 344] width 1366 height 688
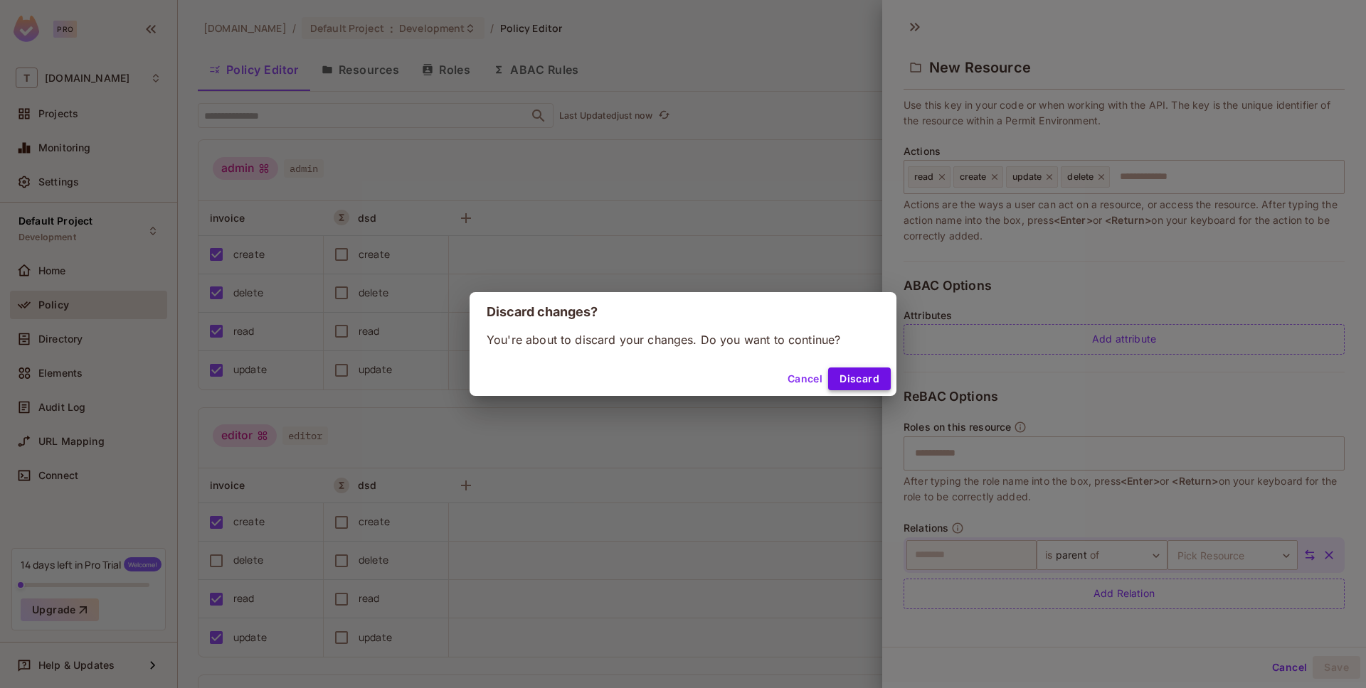
click at [890, 376] on button "Discard" at bounding box center [859, 379] width 63 height 23
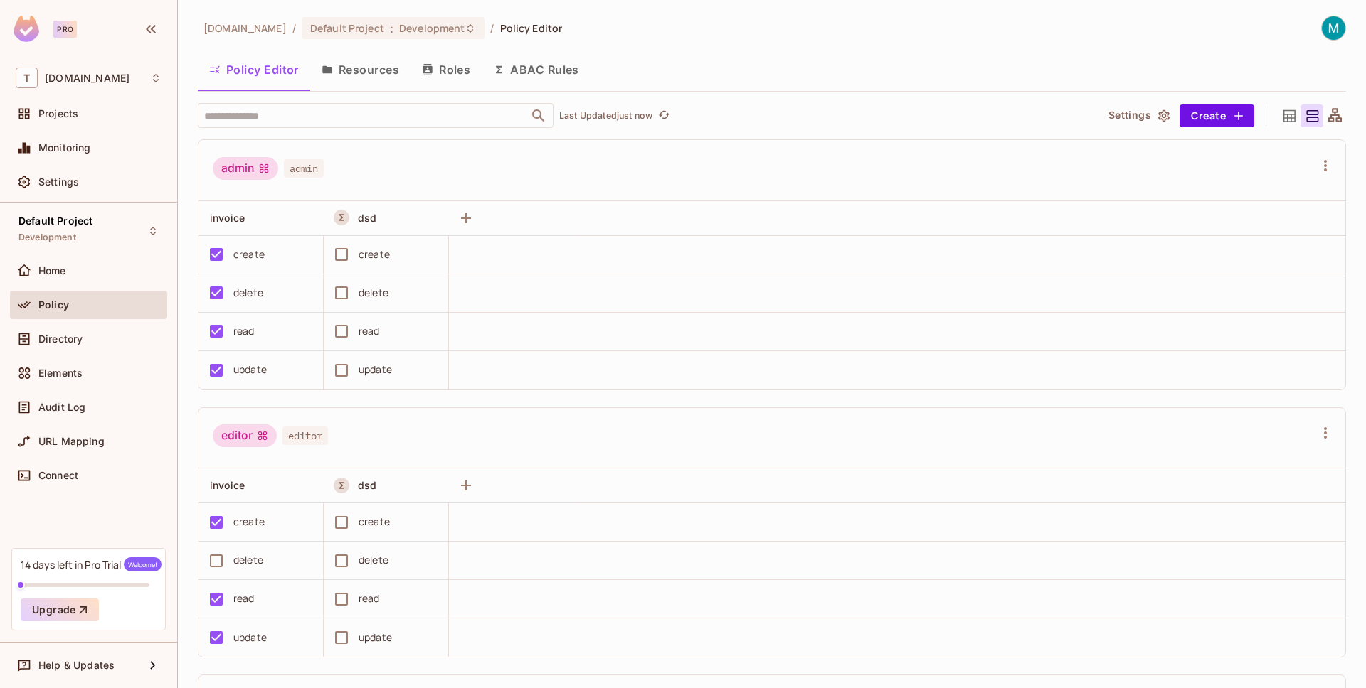
click at [1137, 114] on button "Settings" at bounding box center [1137, 116] width 71 height 23
click at [1285, 114] on icon at bounding box center [1289, 116] width 18 height 18
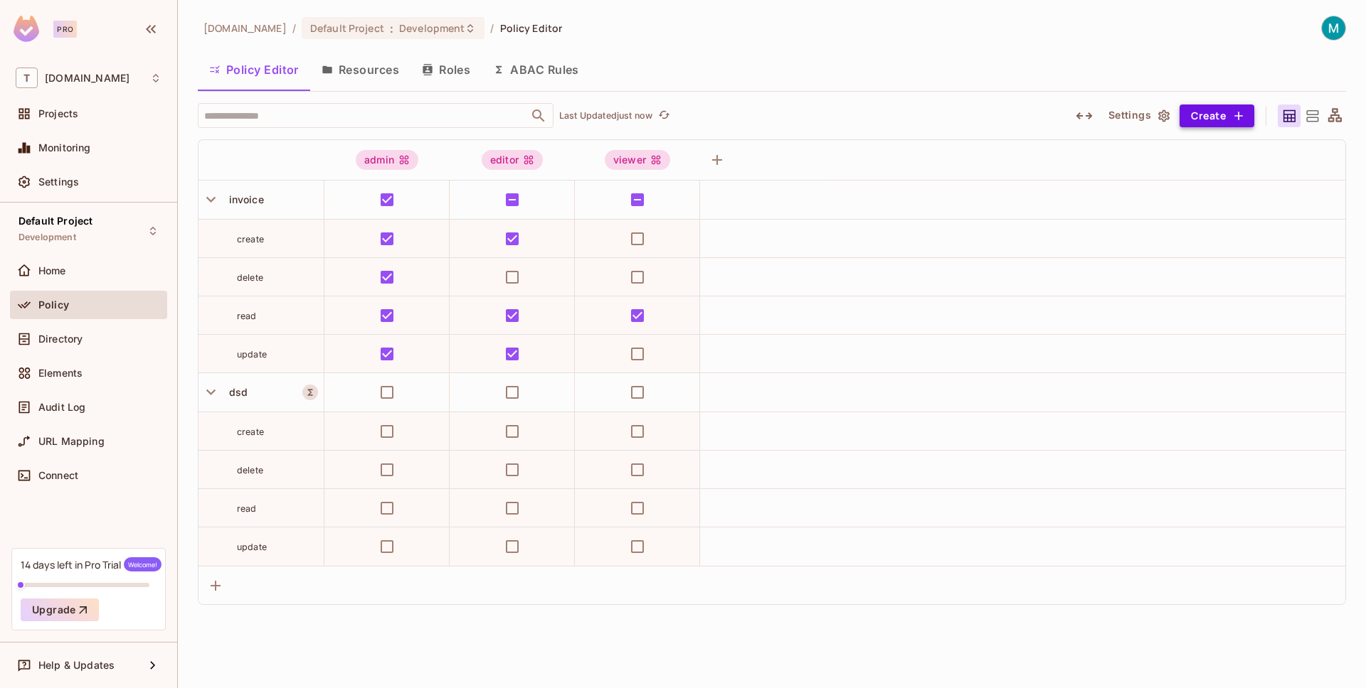
click at [1206, 110] on button "Create" at bounding box center [1216, 116] width 75 height 23
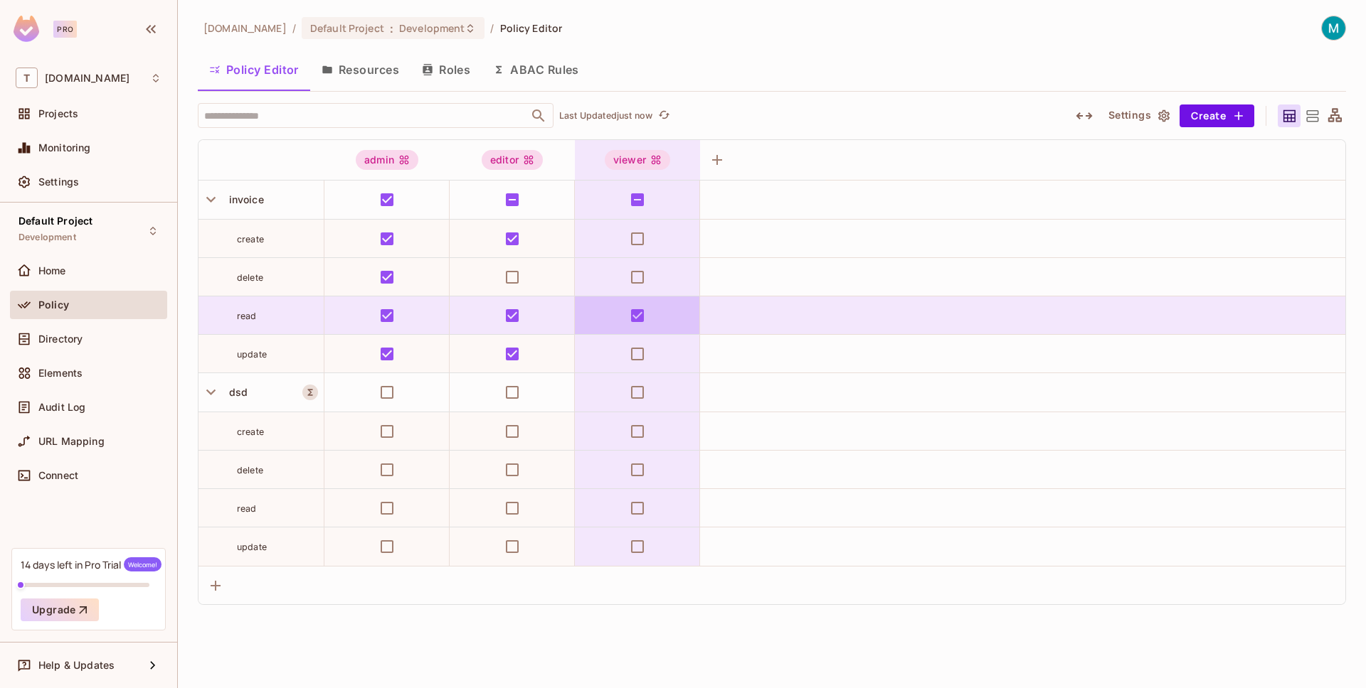
click at [679, 317] on td at bounding box center [637, 316] width 125 height 38
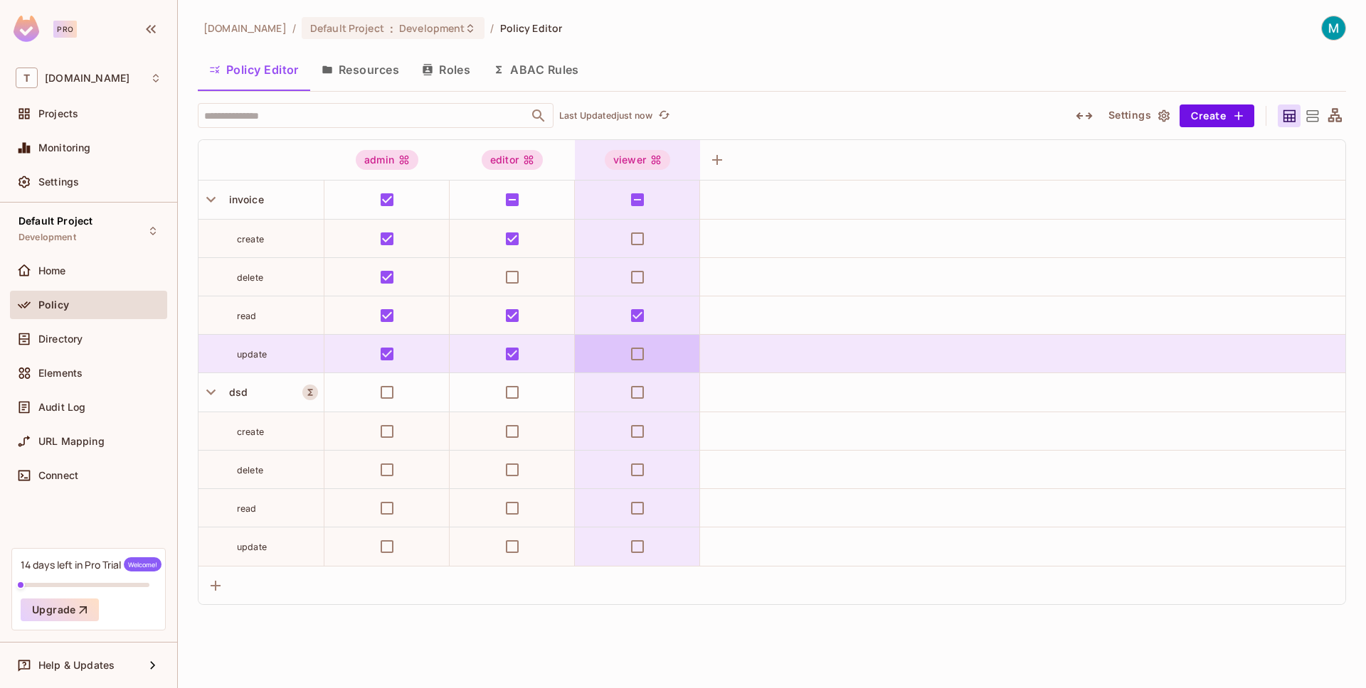
click at [660, 372] on td at bounding box center [637, 354] width 125 height 38
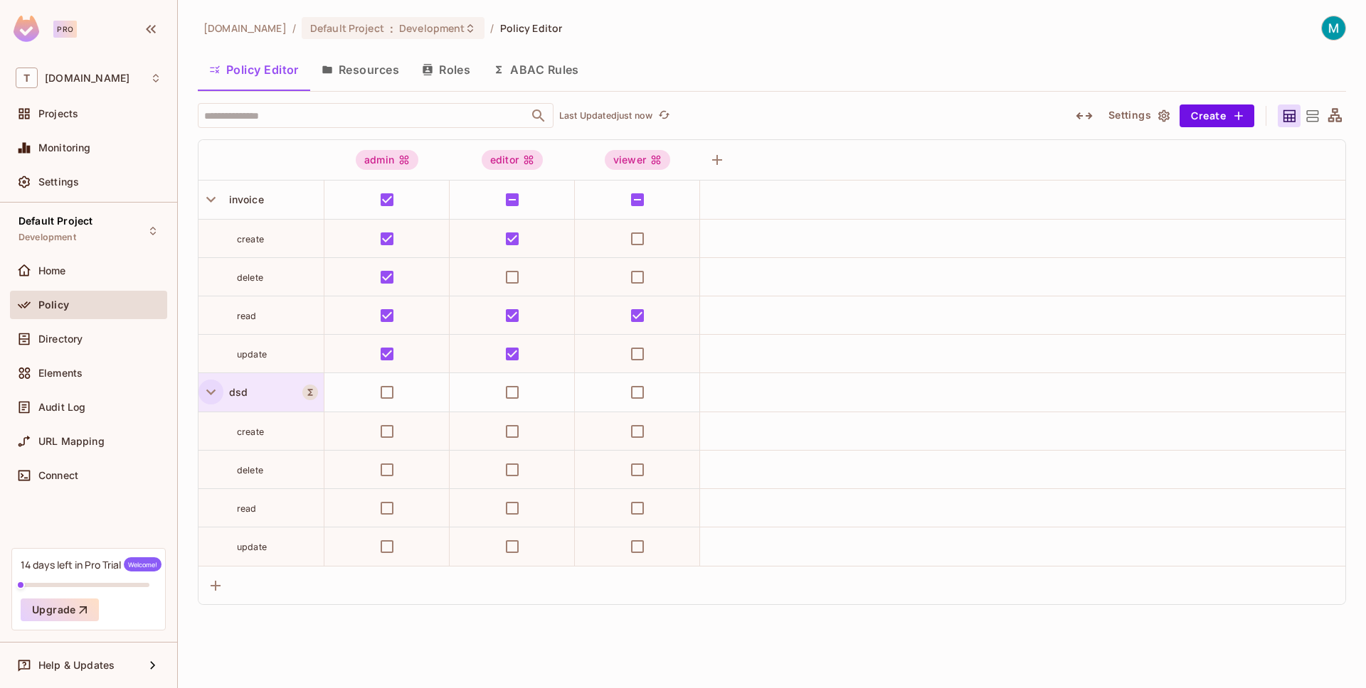
click at [203, 390] on icon "button" at bounding box center [210, 392] width 19 height 19
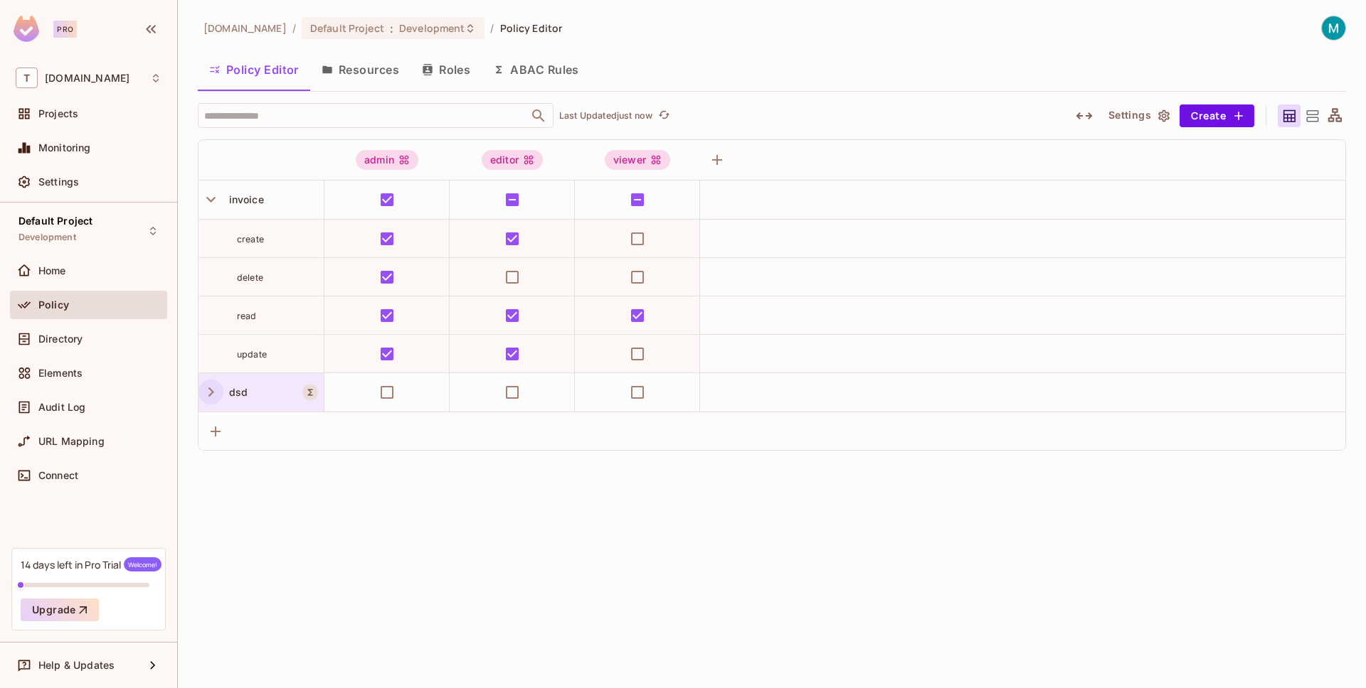
click at [230, 393] on span "dsd" at bounding box center [235, 392] width 24 height 12
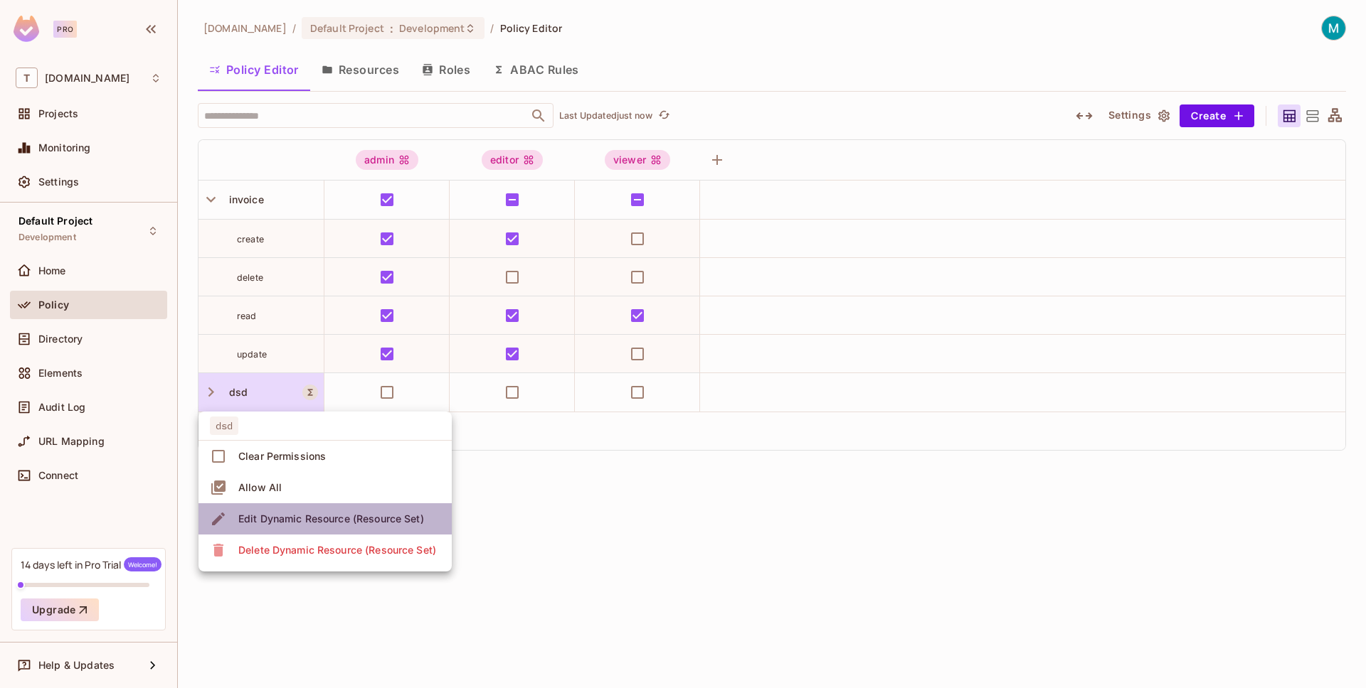
click at [308, 523] on div "Edit Dynamic Resource (Resource Set)" at bounding box center [331, 519] width 186 height 14
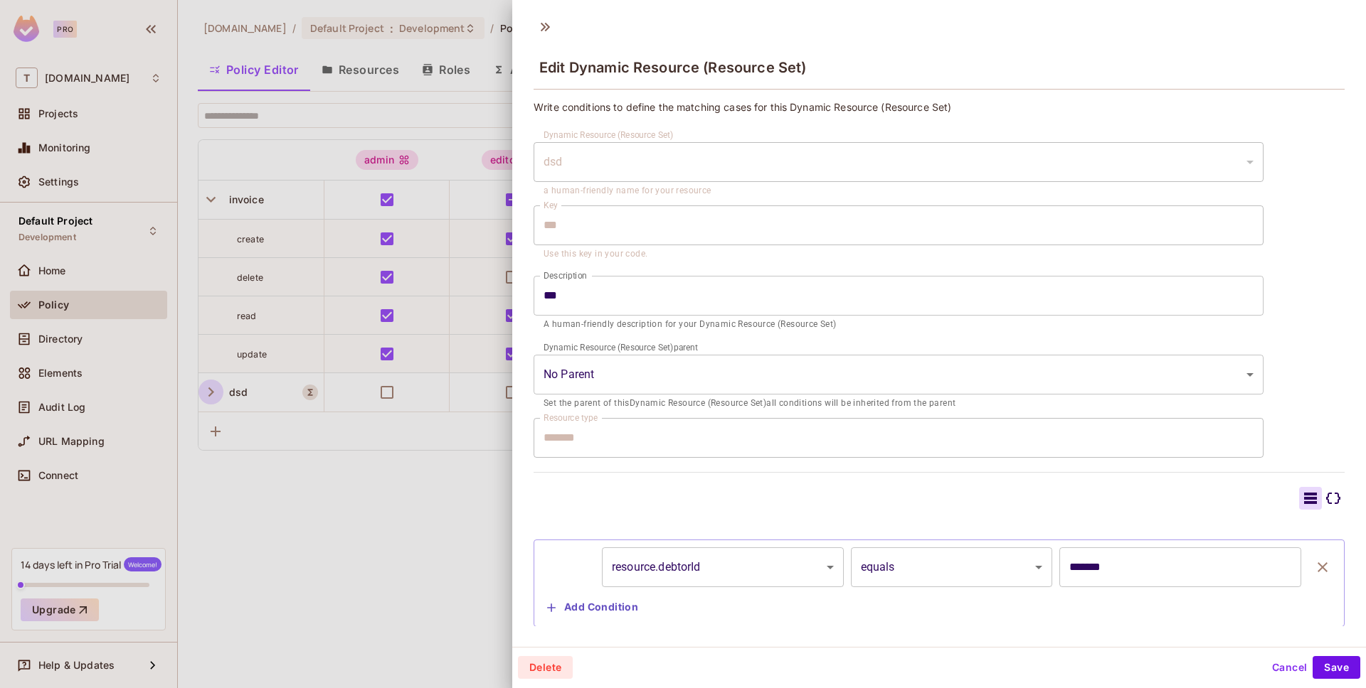
click at [600, 365] on body "Pro T [DOMAIN_NAME] Projects Monitoring Settings Default Project Development Ho…" at bounding box center [683, 344] width 1366 height 688
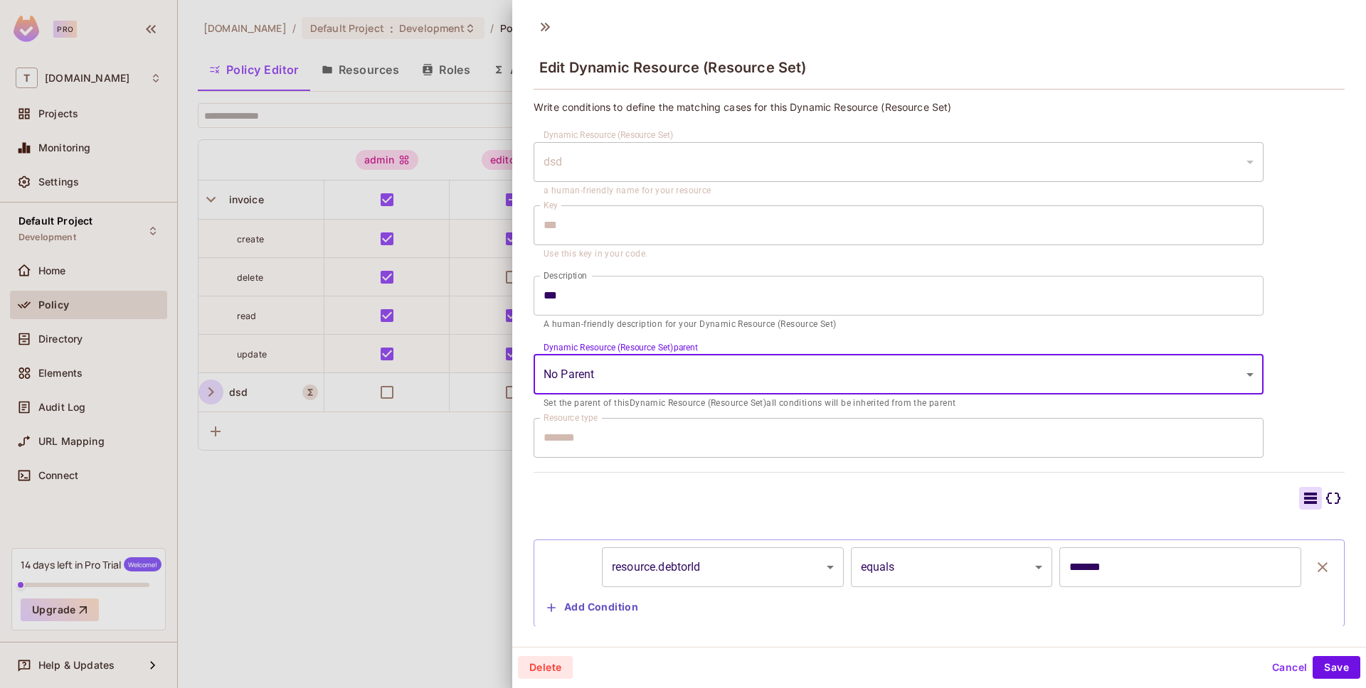
click at [604, 158] on div "dsd" at bounding box center [898, 162] width 730 height 40
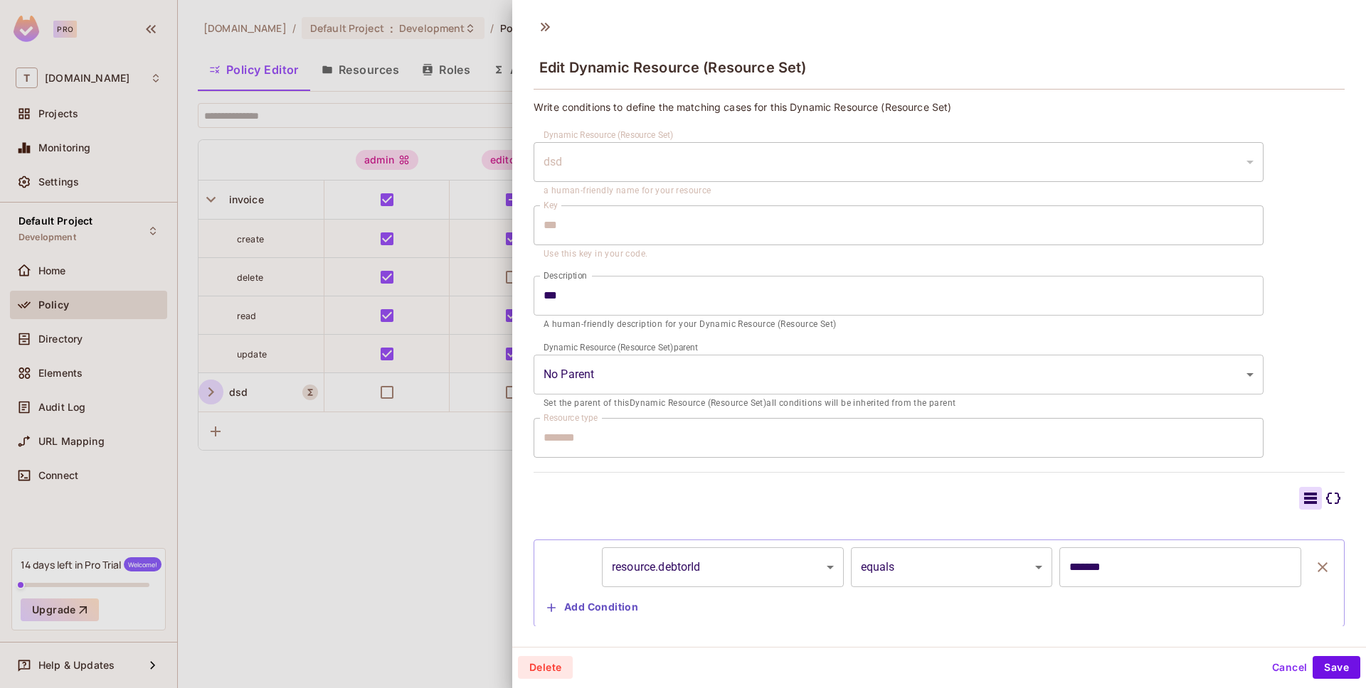
scroll to position [31, 0]
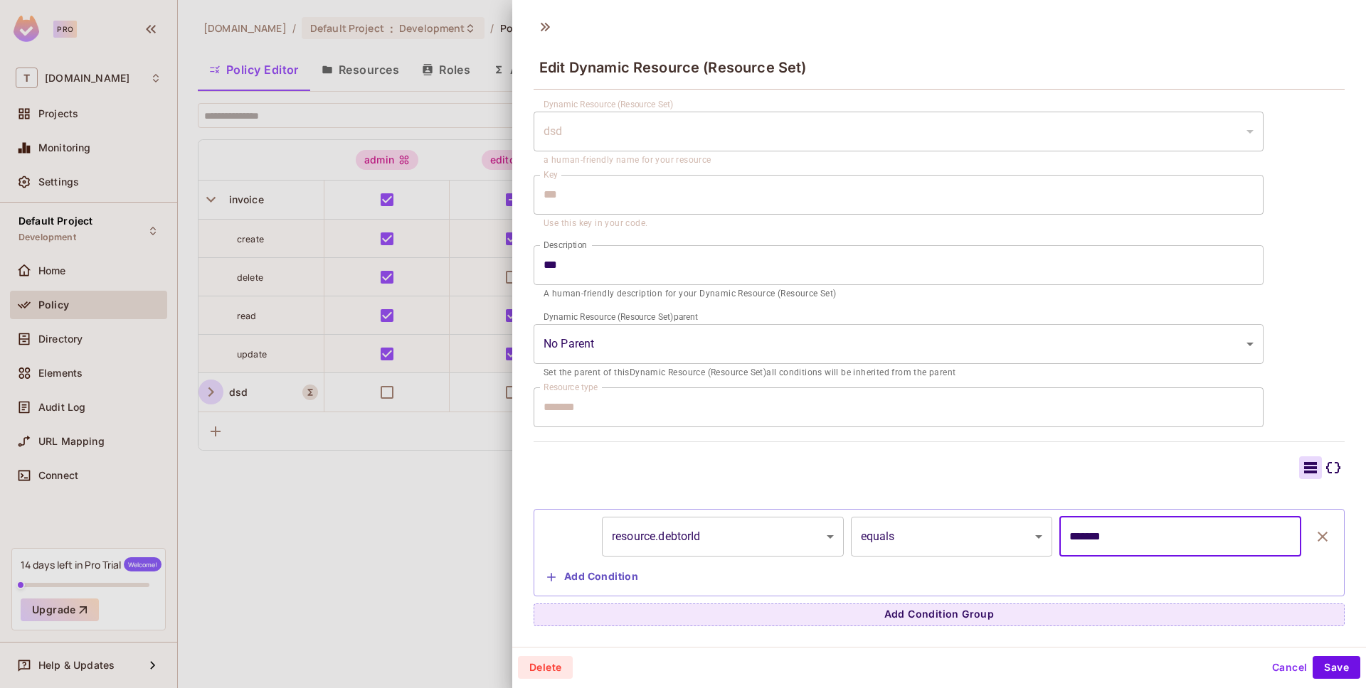
click at [1090, 548] on input "*******" at bounding box center [1180, 537] width 242 height 40
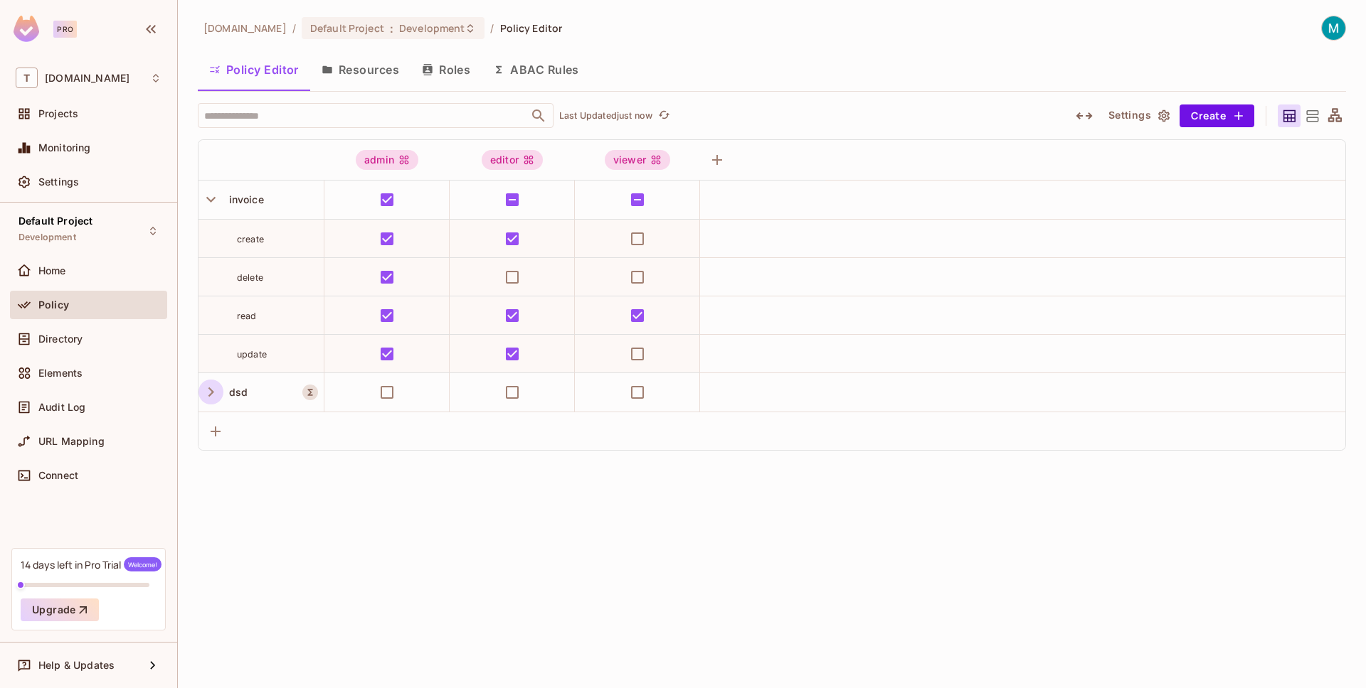
click at [216, 383] on icon "button" at bounding box center [210, 392] width 19 height 19
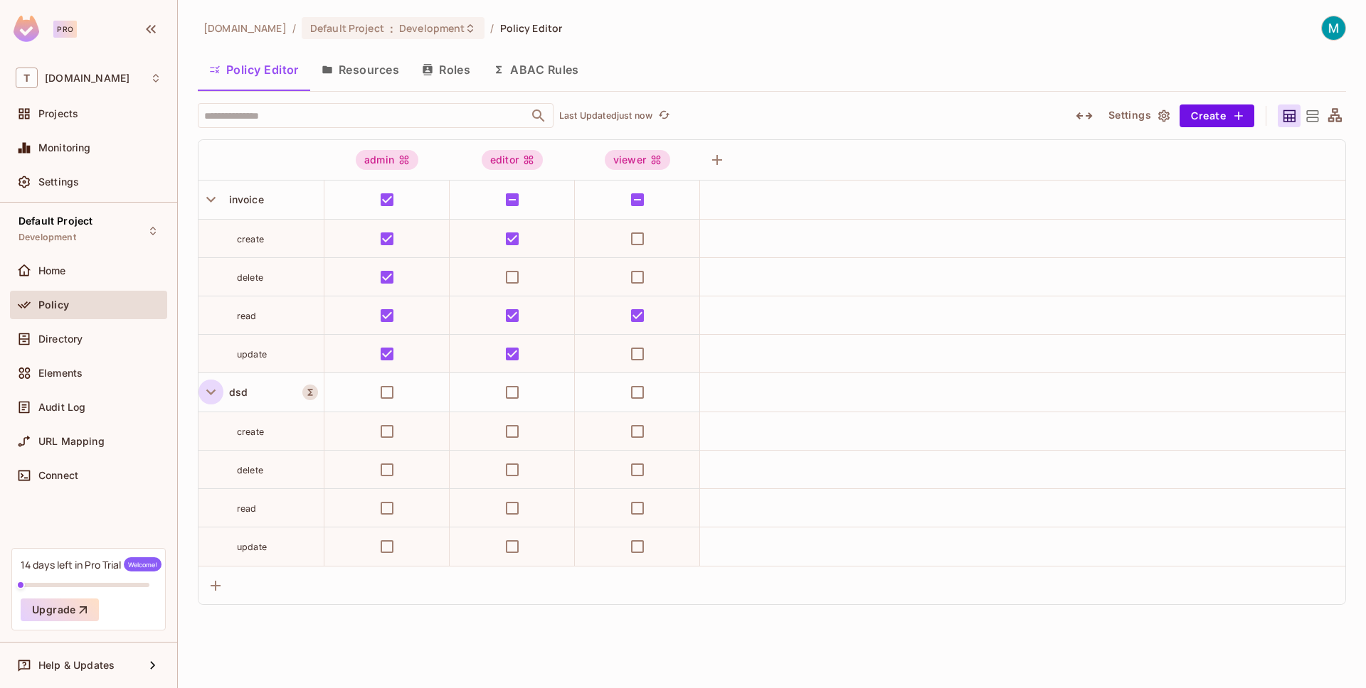
click at [210, 391] on icon "button" at bounding box center [210, 392] width 19 height 19
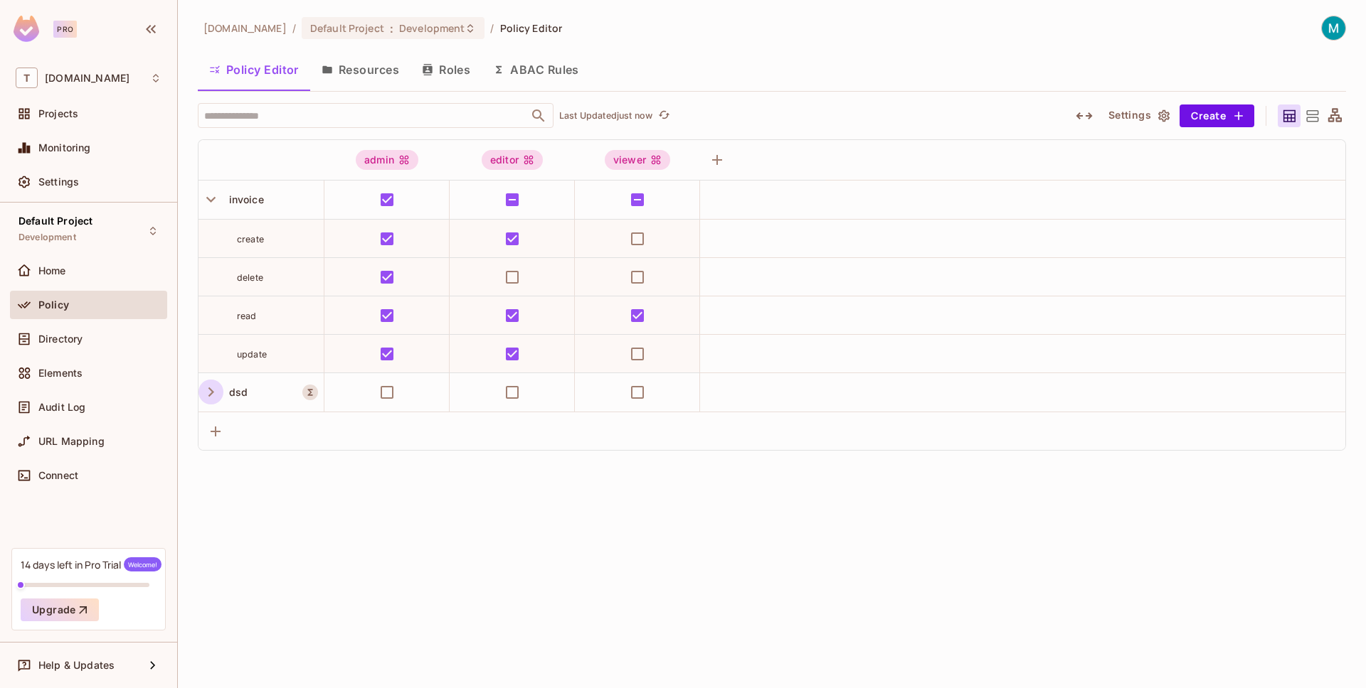
click at [211, 393] on icon "button" at bounding box center [211, 392] width 6 height 9
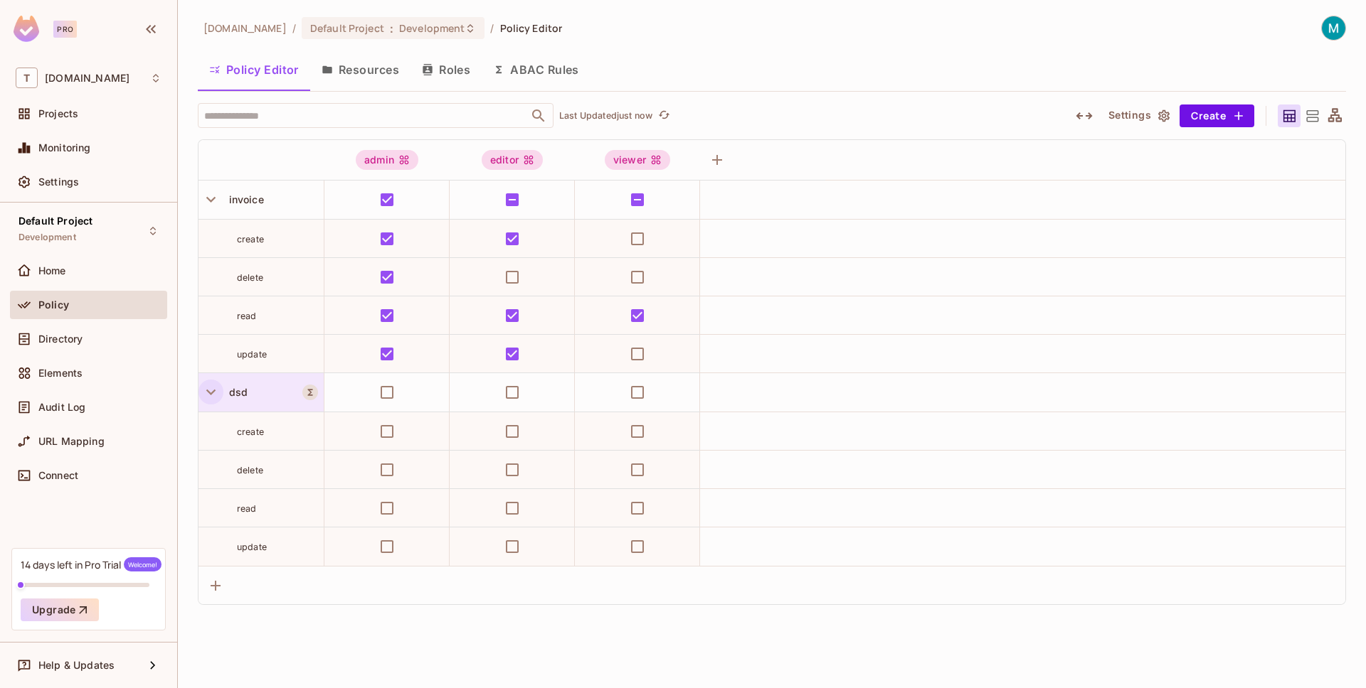
click at [322, 388] on div at bounding box center [312, 392] width 21 height 15
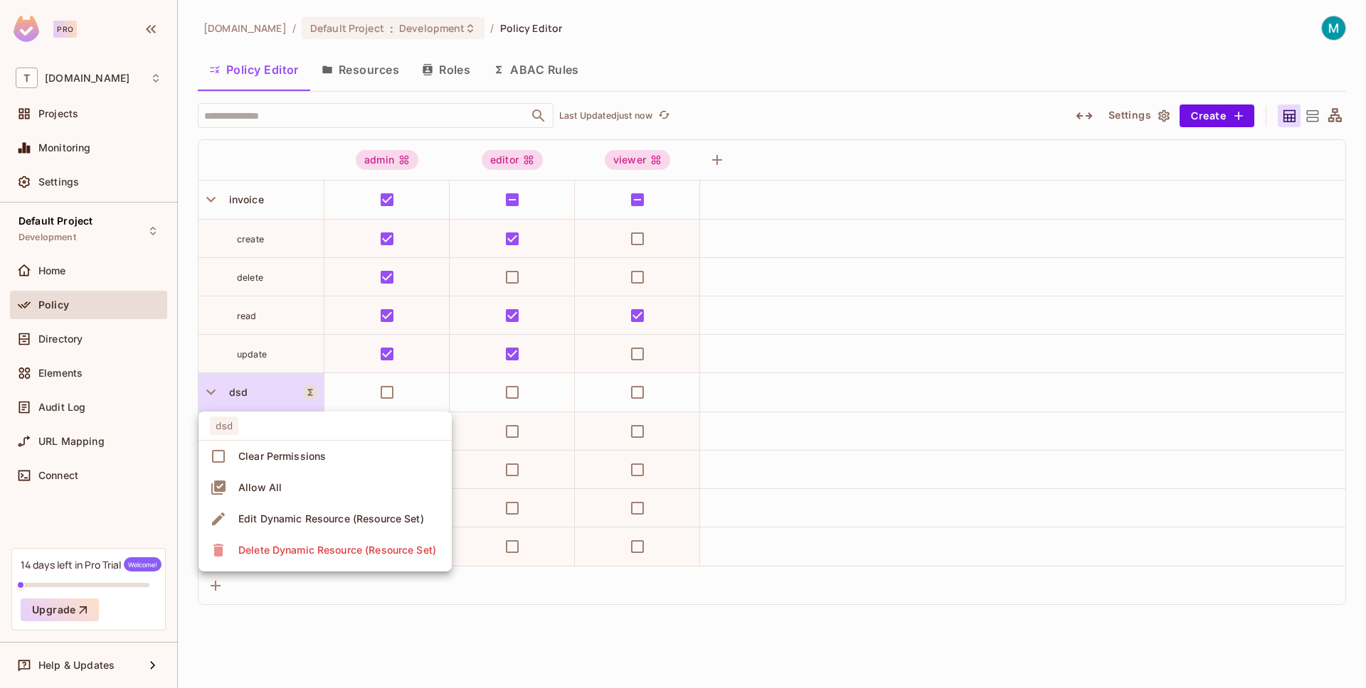
click at [316, 389] on div at bounding box center [683, 344] width 1366 height 688
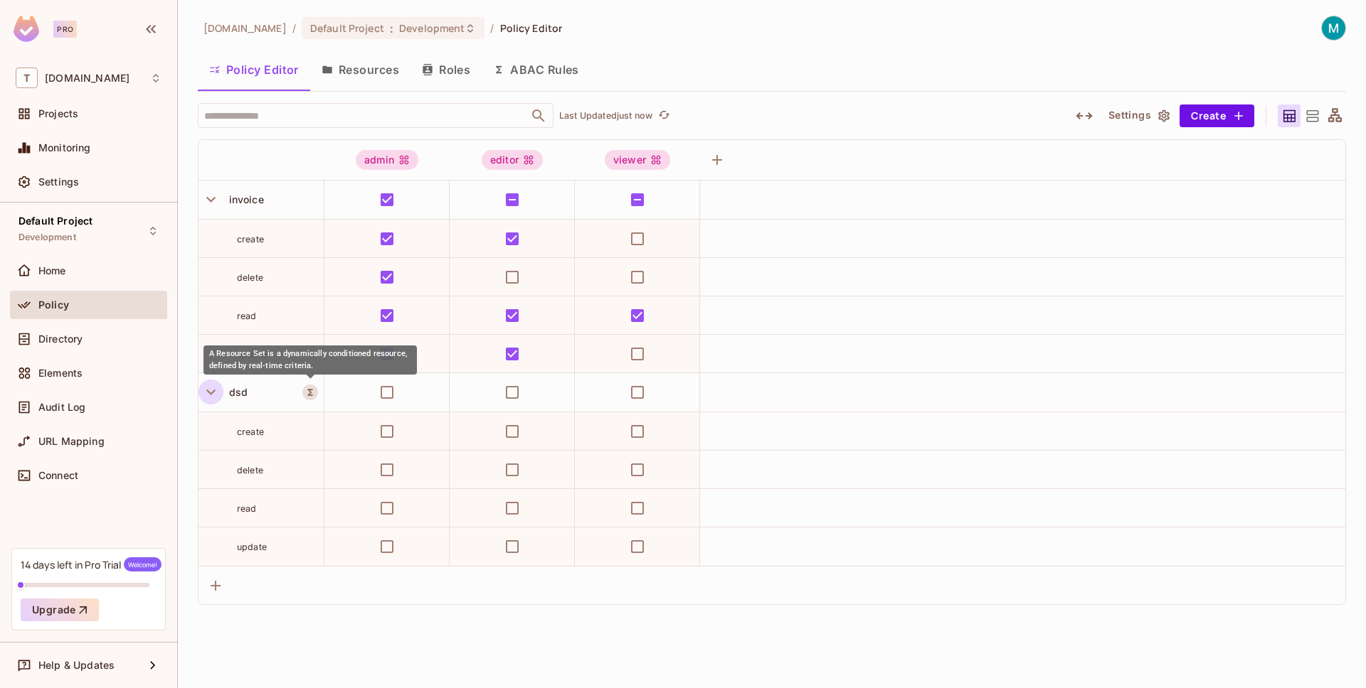
click at [311, 392] on icon "A Resource Set is a dynamically conditioned resource, defined by real-time crit…" at bounding box center [310, 392] width 5 height 6
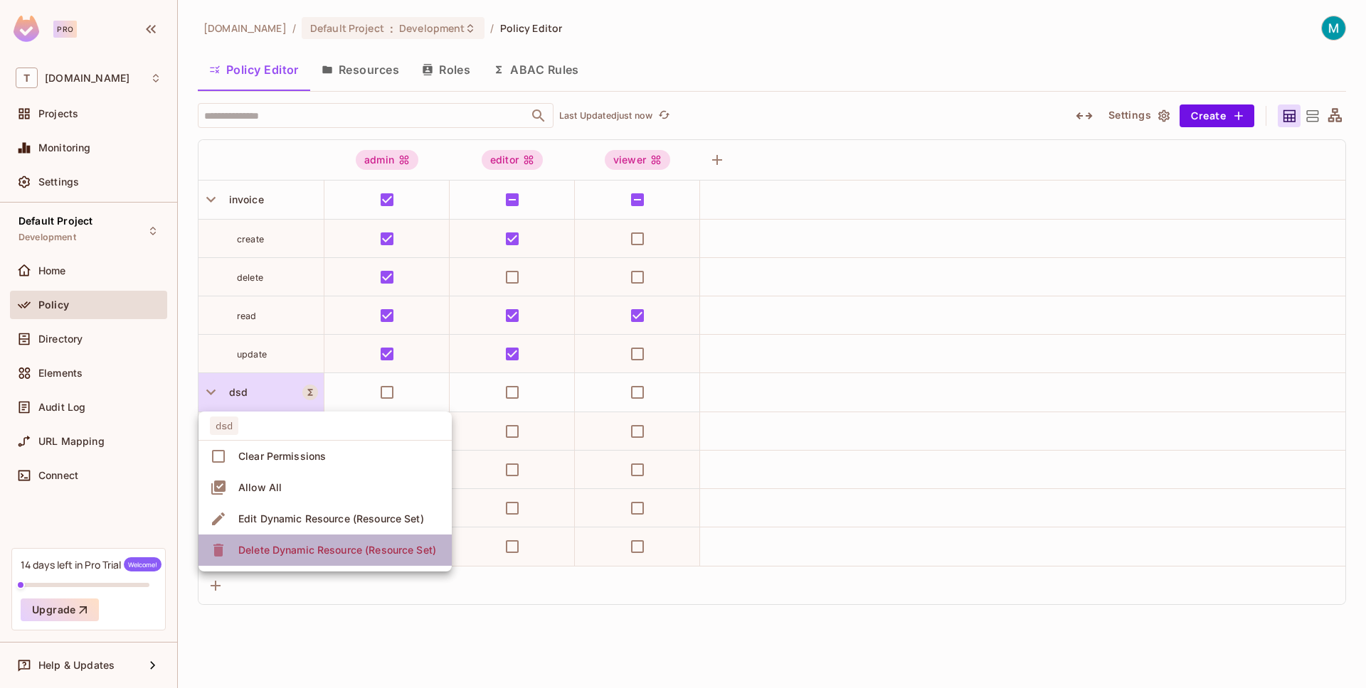
click at [321, 548] on div "Delete Dynamic Resource (Resource Set)" at bounding box center [337, 550] width 198 height 14
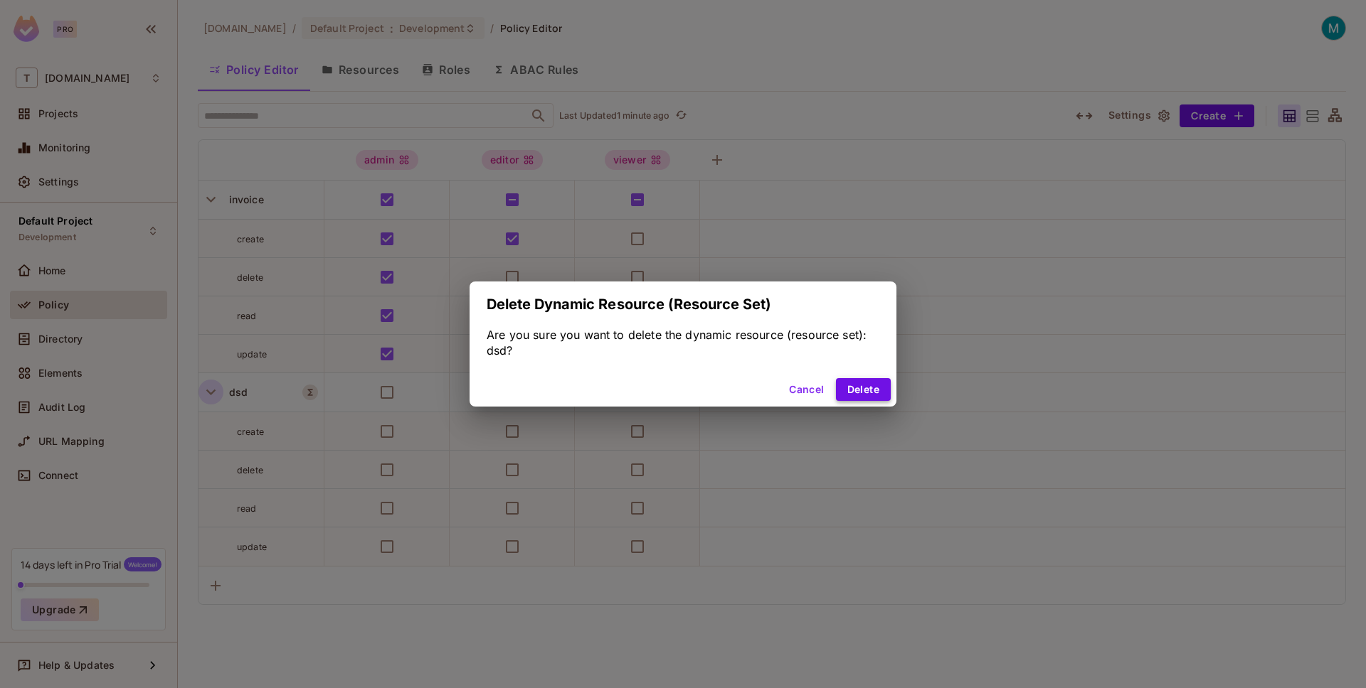
click at [865, 387] on button "Delete" at bounding box center [863, 389] width 55 height 23
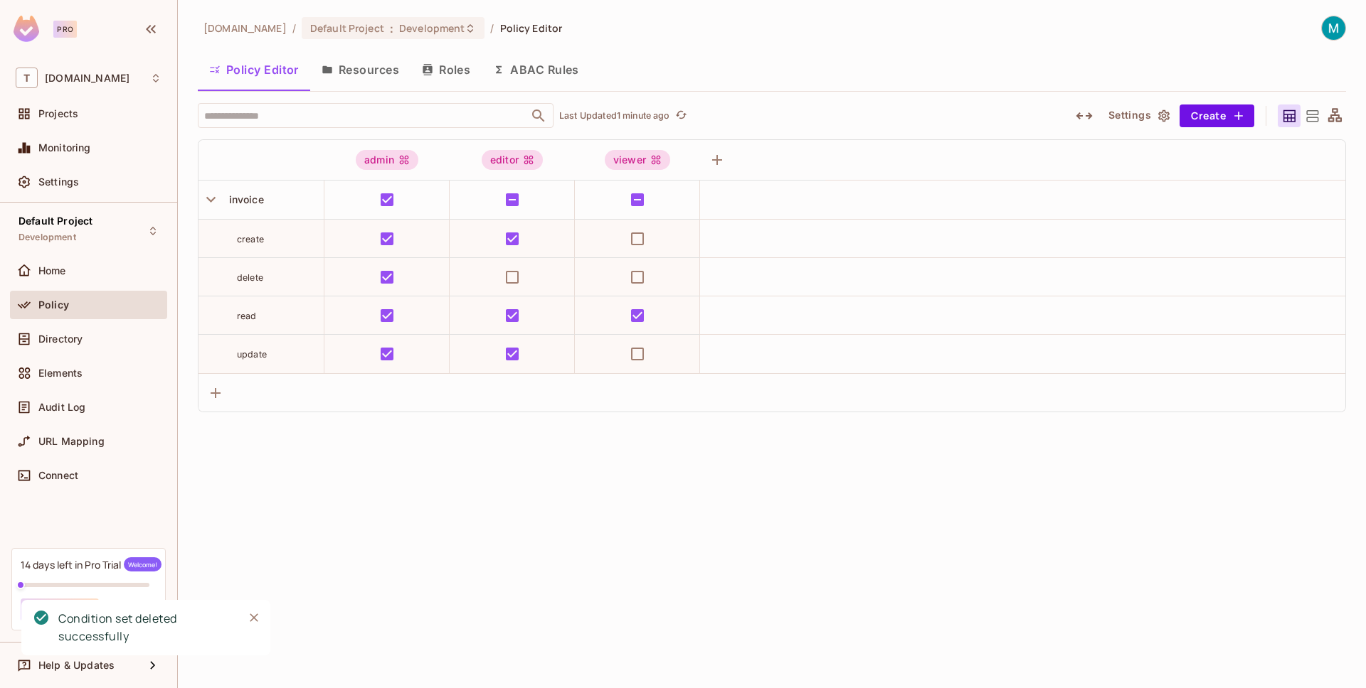
click at [295, 202] on div "invoice" at bounding box center [273, 200] width 100 height 14
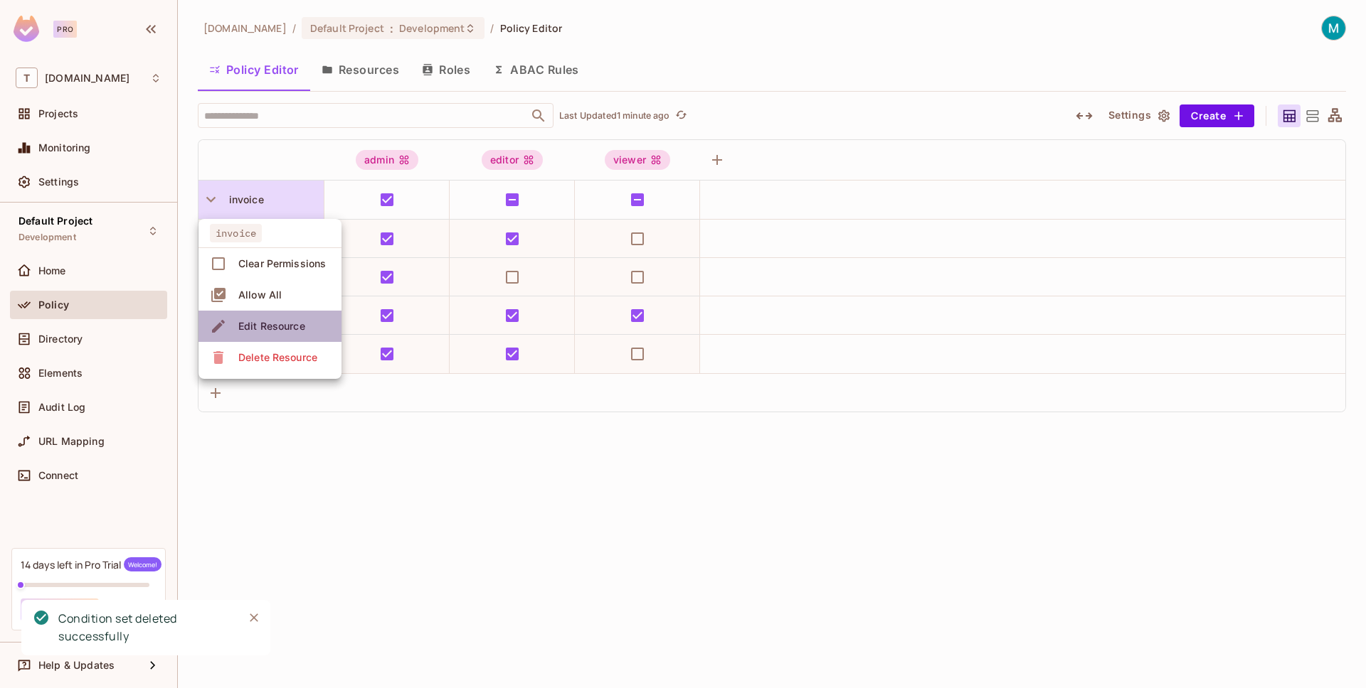
click at [307, 325] on span "Edit Resource" at bounding box center [271, 326] width 75 height 23
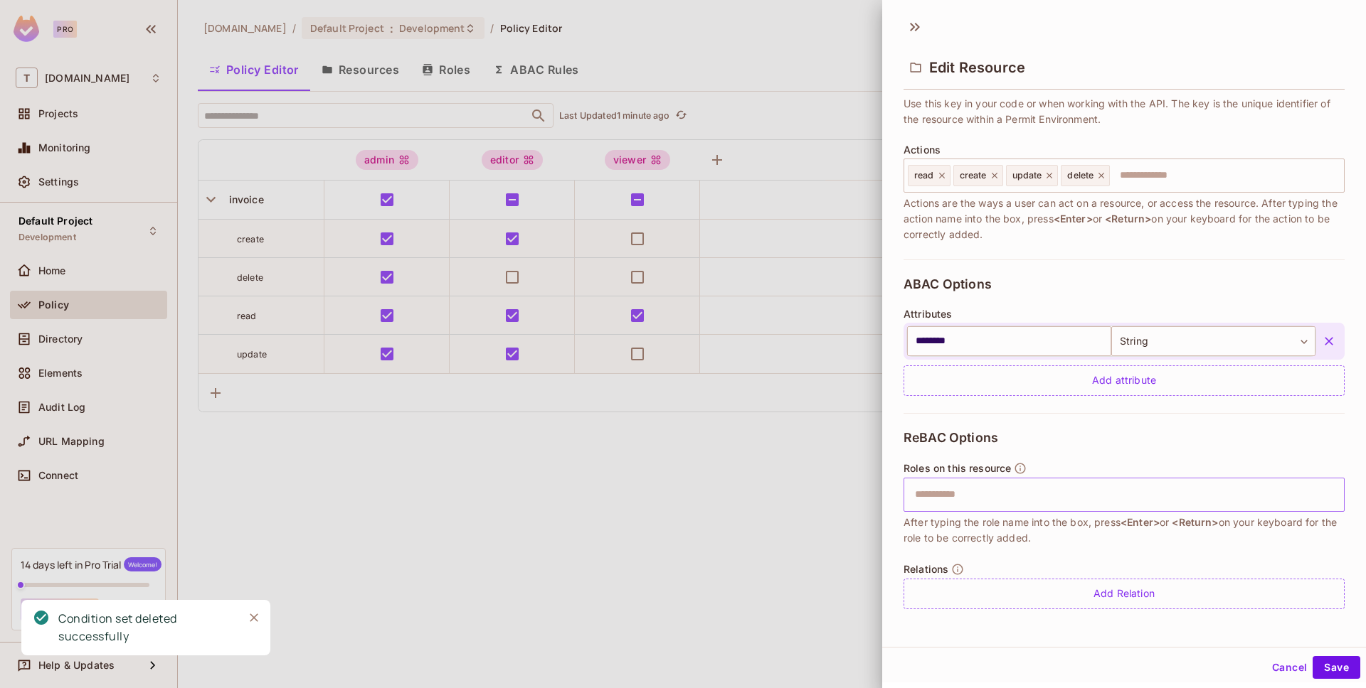
scroll to position [2, 0]
click at [955, 503] on input "text" at bounding box center [1122, 493] width 432 height 28
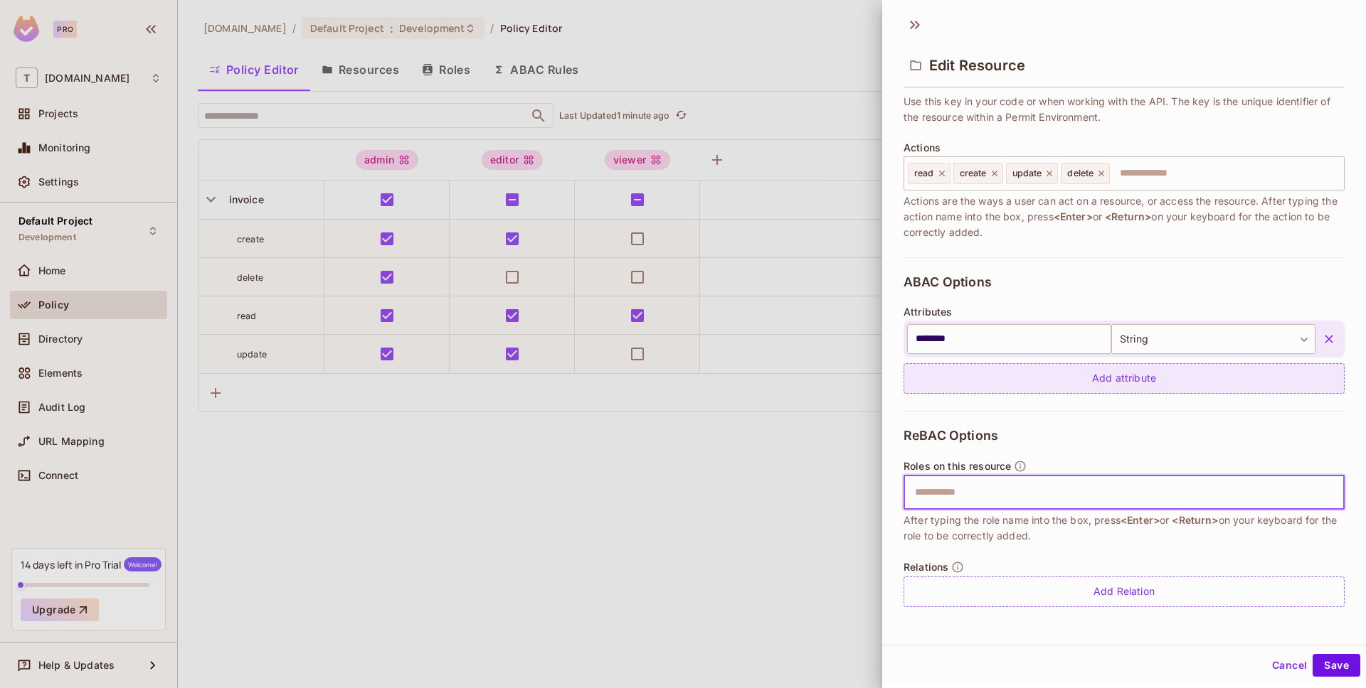
click at [1165, 373] on div "Add attribute" at bounding box center [1123, 378] width 441 height 31
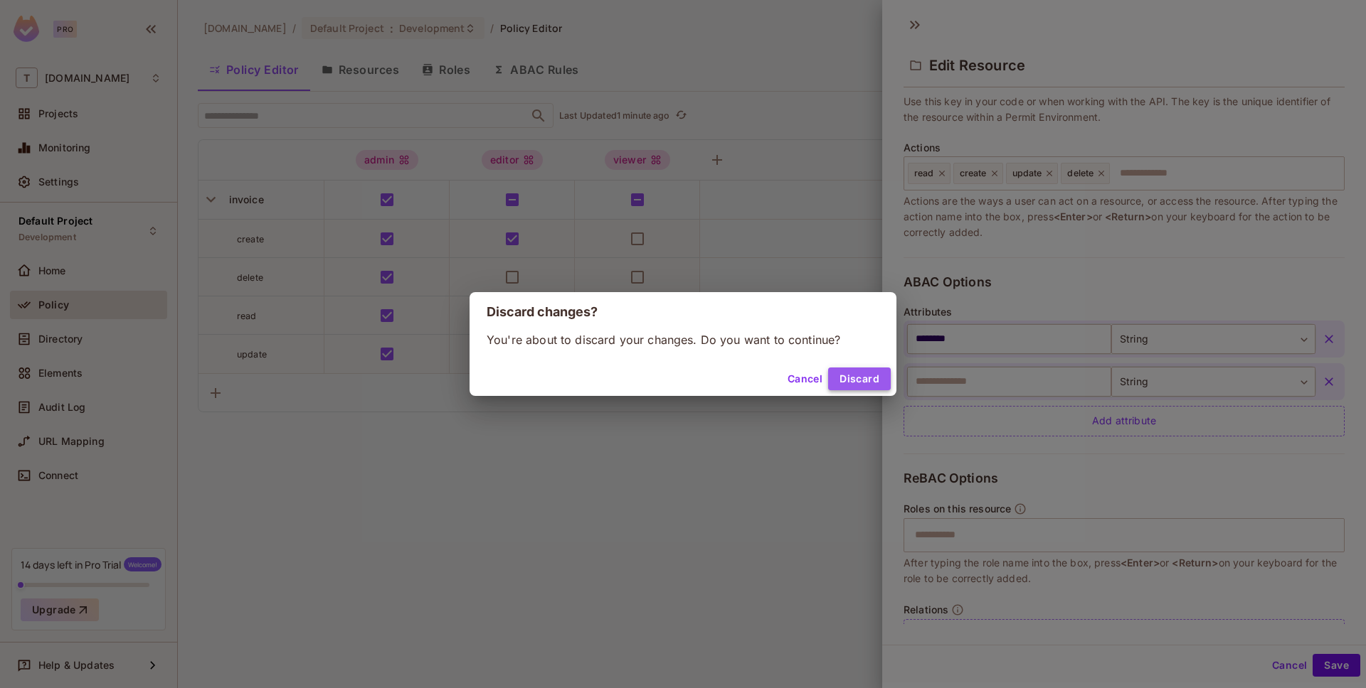
click at [849, 387] on button "Discard" at bounding box center [859, 379] width 63 height 23
